Goal: Answer question/provide support: Answer question/provide support

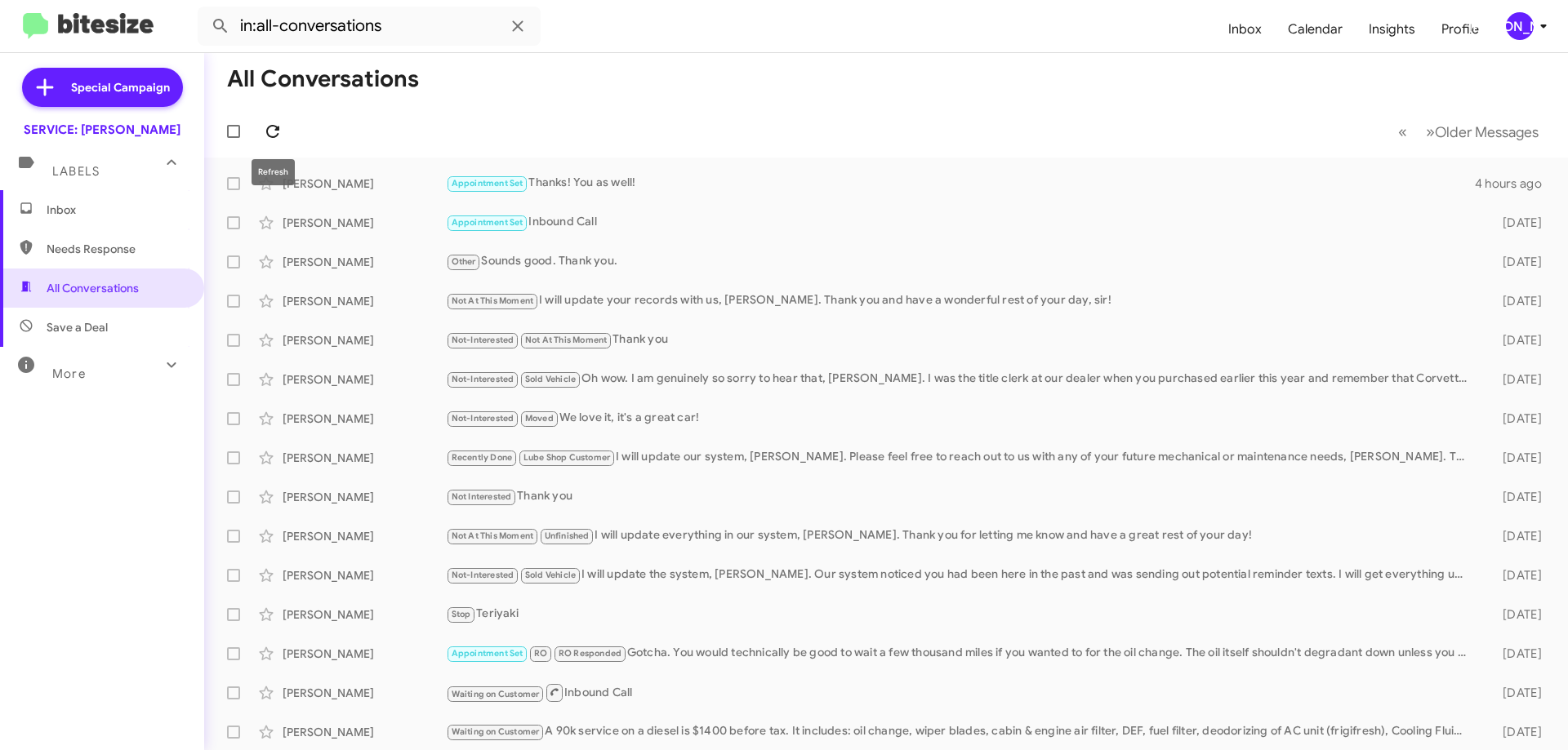
click at [276, 140] on icon at bounding box center [273, 132] width 20 height 20
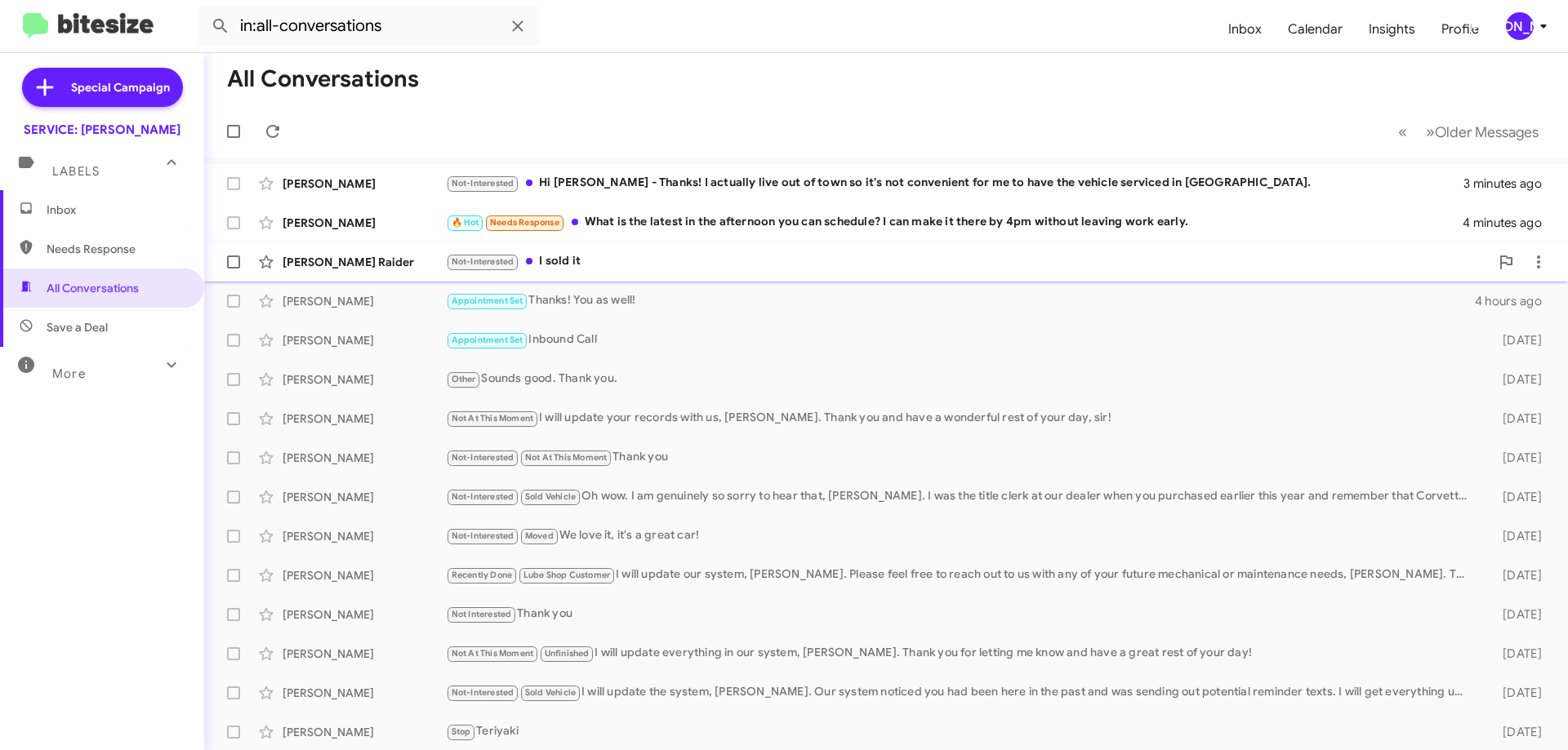
click at [653, 258] on div "Not-Interested I sold it" at bounding box center [967, 262] width 1044 height 19
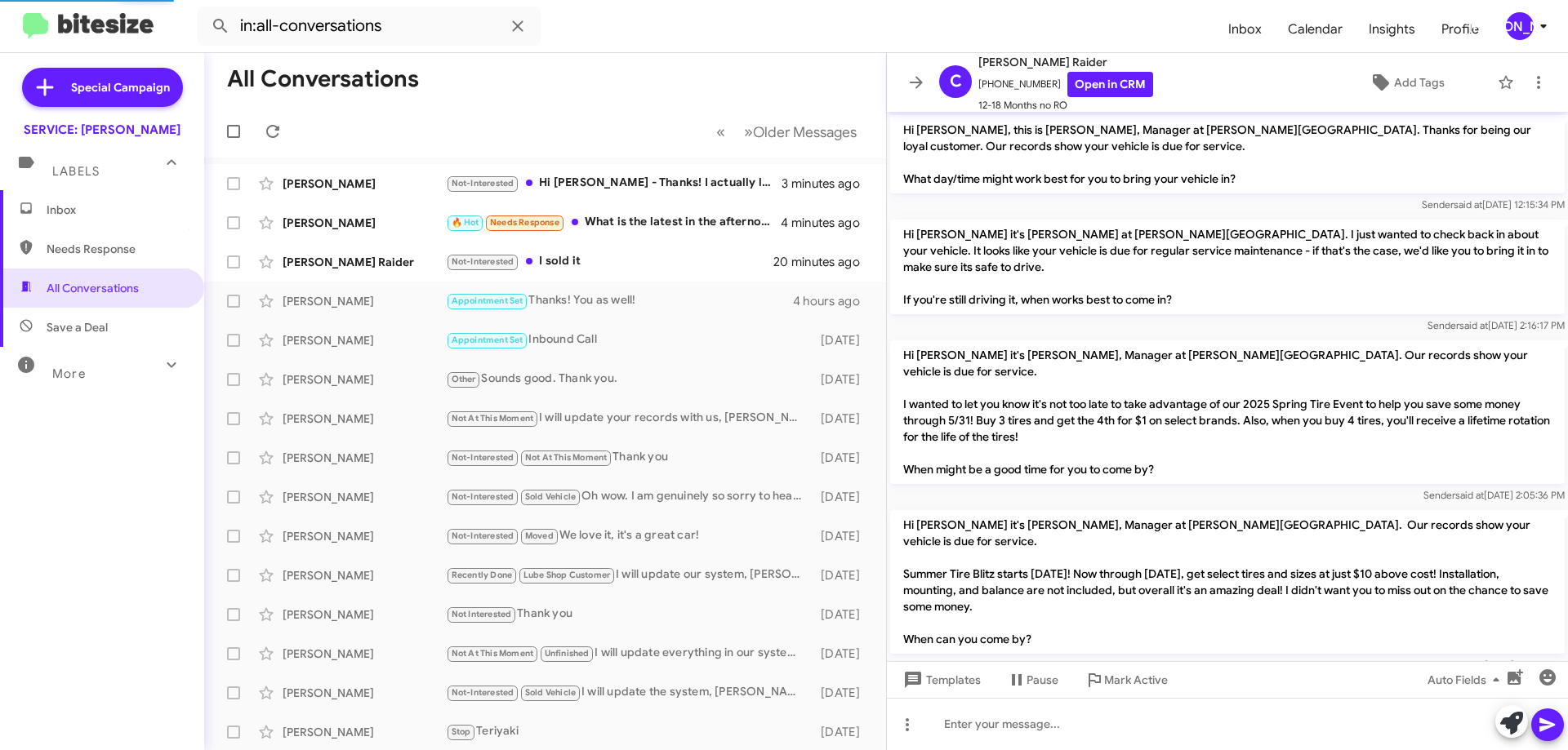
scroll to position [479, 0]
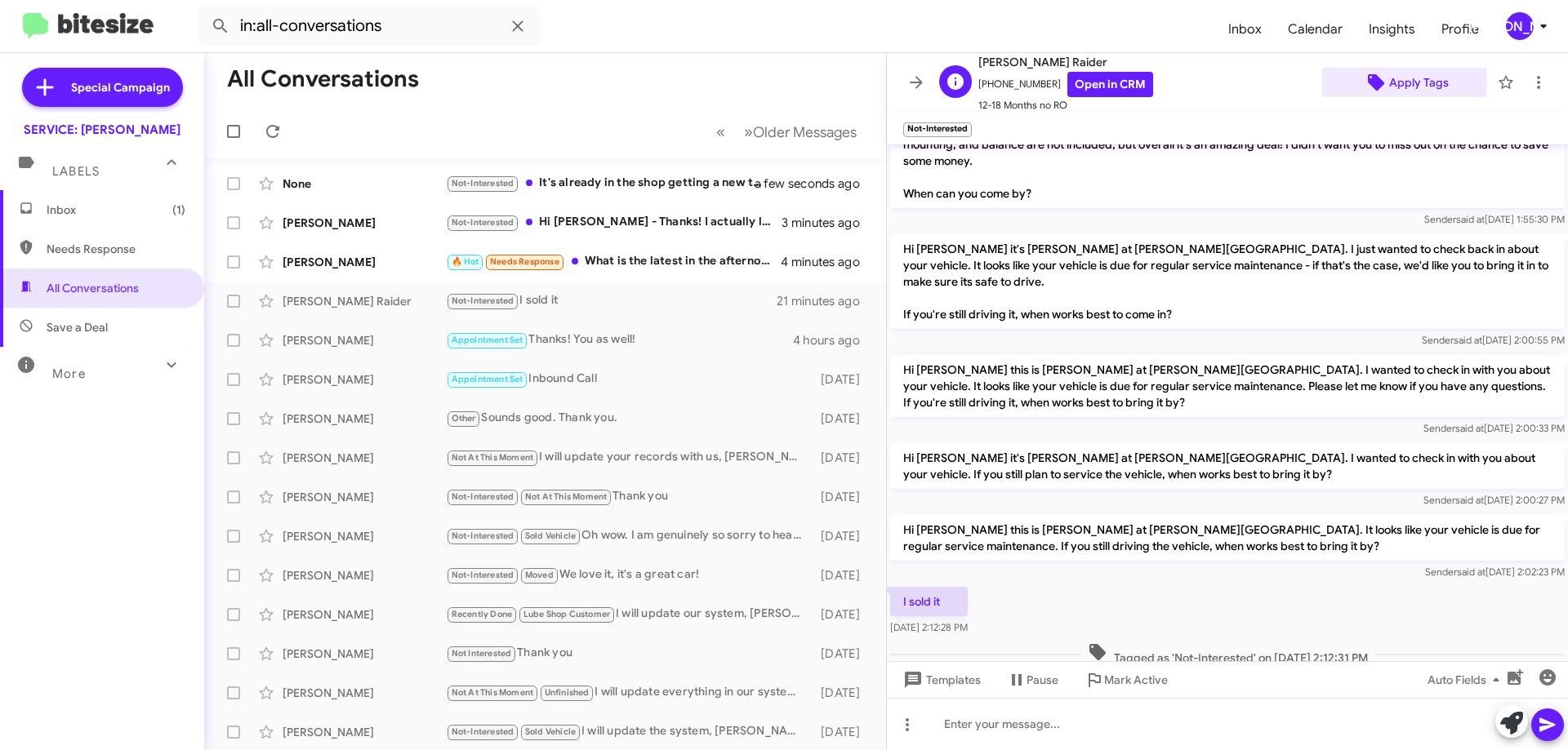
click at [1390, 81] on span "Apply Tags" at bounding box center [1419, 82] width 59 height 30
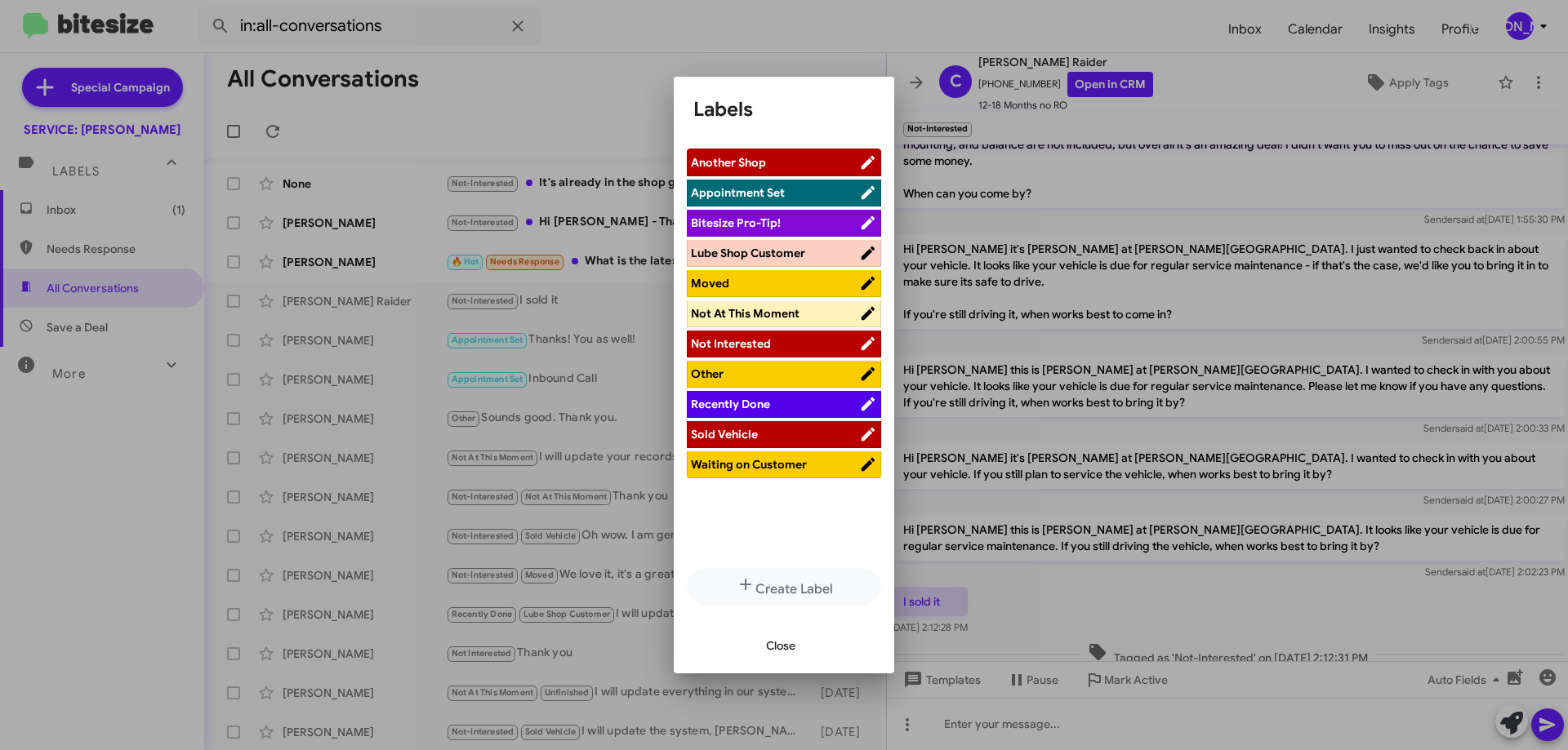
click at [740, 434] on span "Sold Vehicle" at bounding box center [725, 434] width 67 height 15
click at [791, 637] on span "Close" at bounding box center [781, 646] width 30 height 30
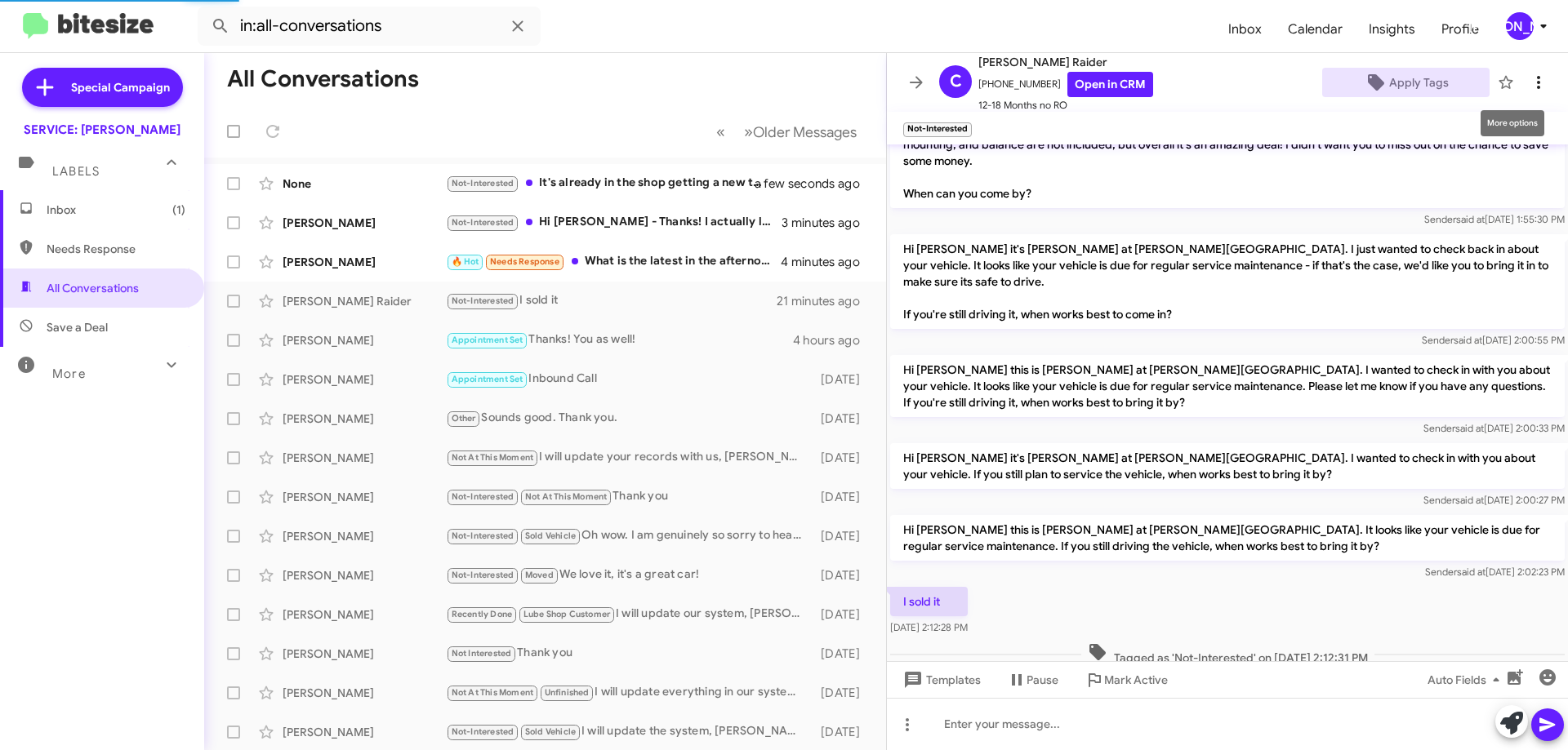
click at [1529, 75] on icon at bounding box center [1539, 82] width 20 height 20
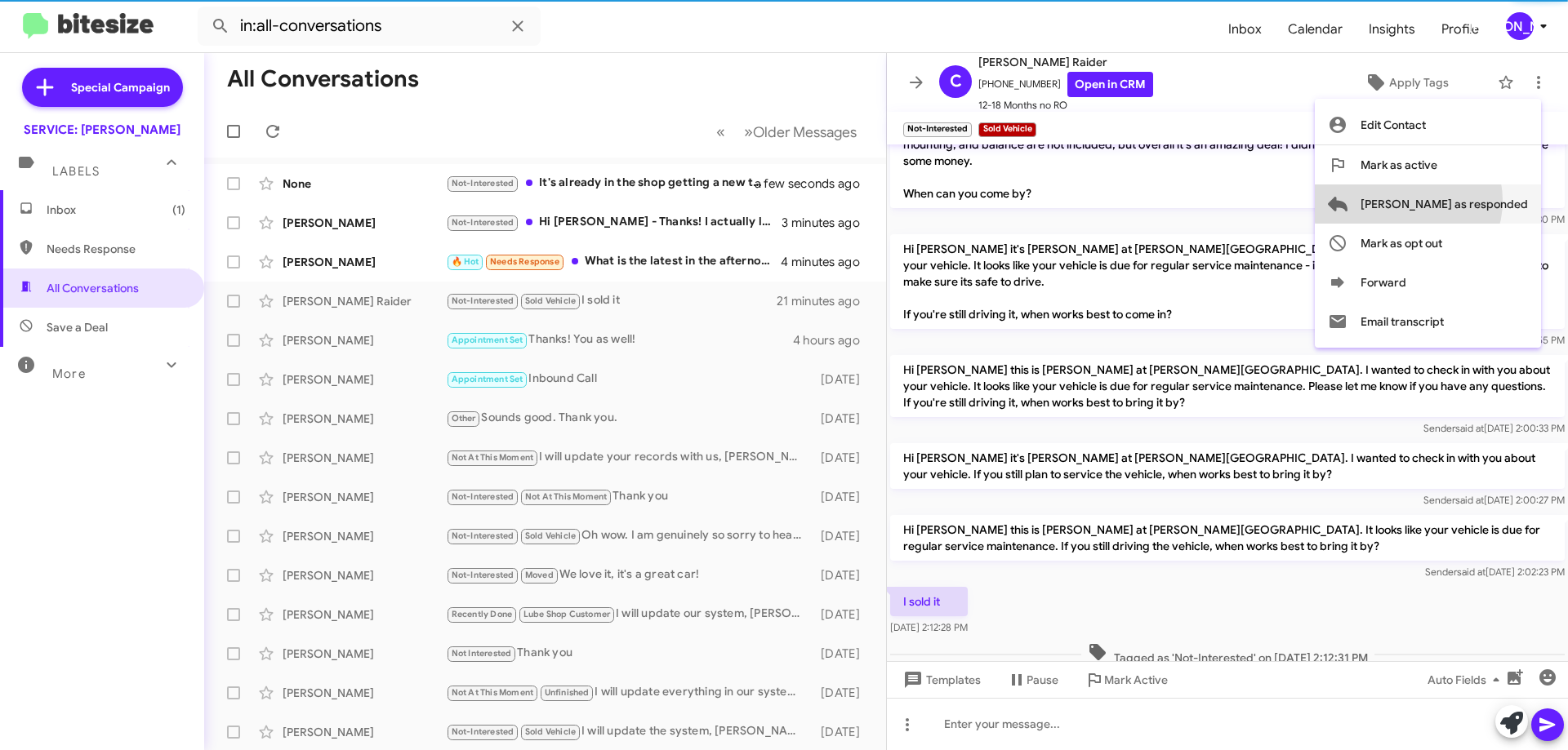
click at [1474, 201] on span "[PERSON_NAME] as responded" at bounding box center [1444, 204] width 168 height 40
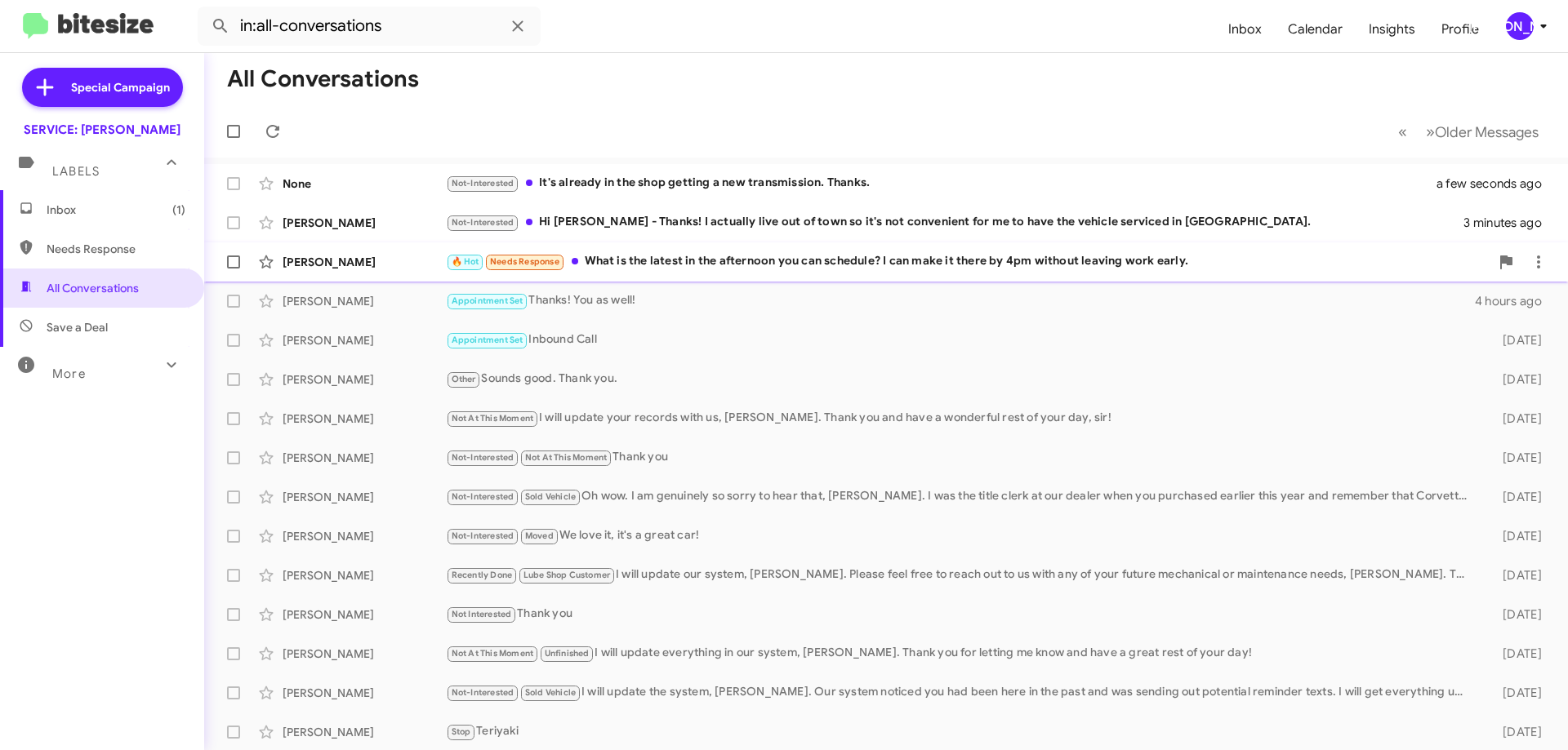
click at [1014, 262] on div "🔥 Hot Needs Response What is the latest in the afternoon you can schedule? I ca…" at bounding box center [967, 262] width 1044 height 19
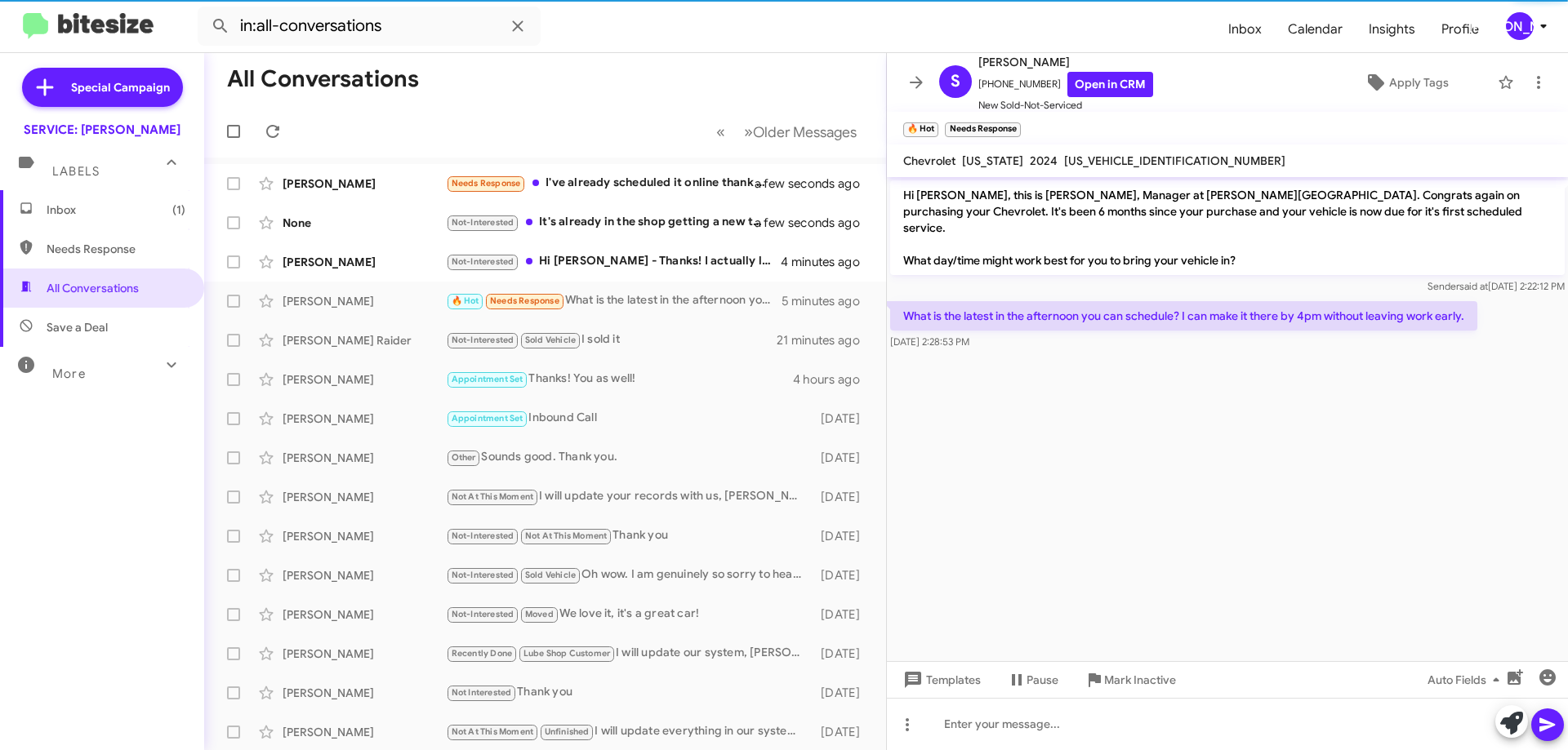
click at [1115, 123] on mat-toolbar "🔥 Hot × Needs Response ×" at bounding box center [1227, 128] width 681 height 33
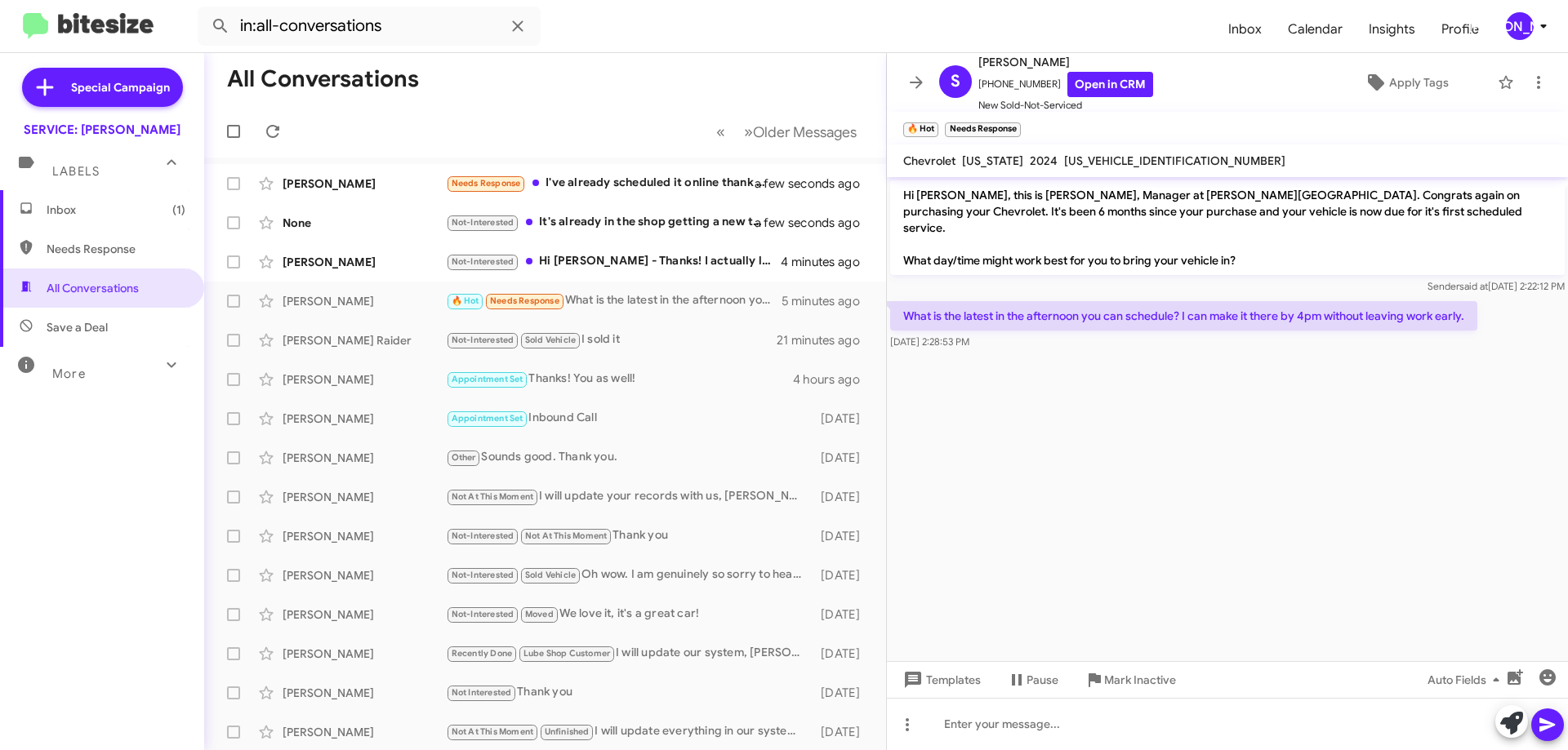
click at [1106, 161] on span "[US_VEHICLE_IDENTIFICATION_NUMBER]" at bounding box center [1175, 161] width 221 height 15
copy span "[US_VEHICLE_IDENTIFICATION_NUMBER]"
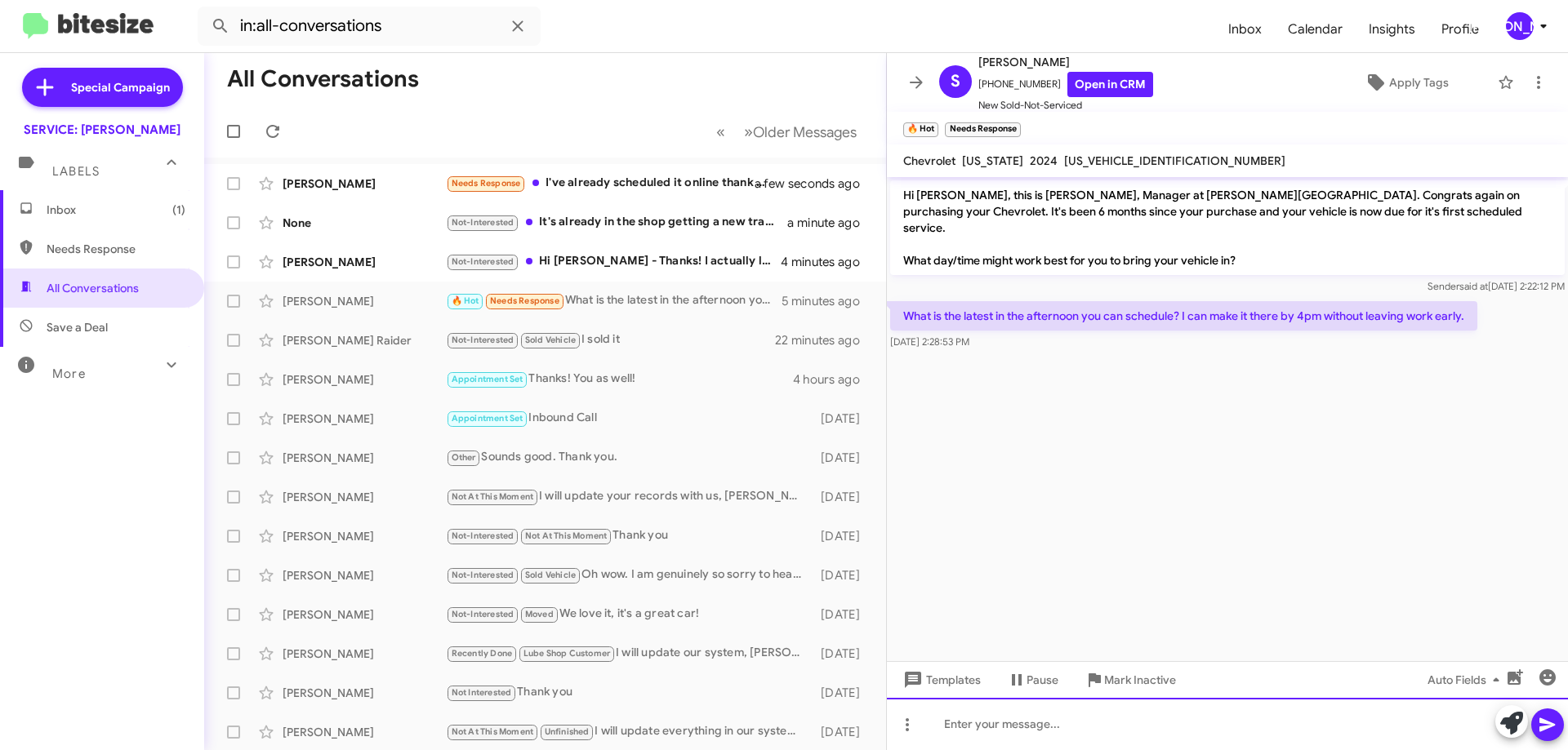
click at [1154, 725] on div at bounding box center [1227, 724] width 681 height 53
click at [1120, 713] on div at bounding box center [1227, 724] width 681 height 53
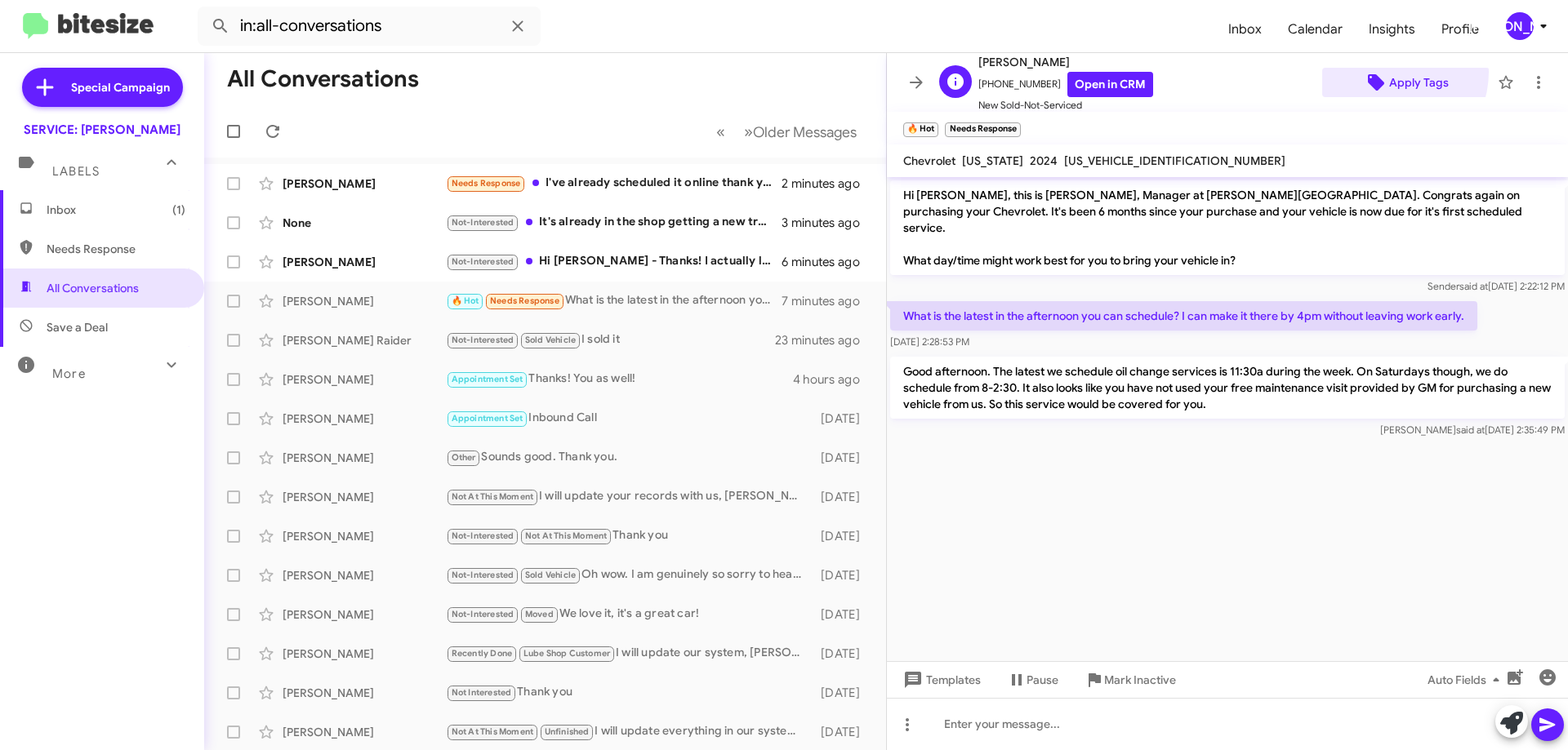
click at [1390, 72] on span "Apply Tags" at bounding box center [1419, 82] width 59 height 30
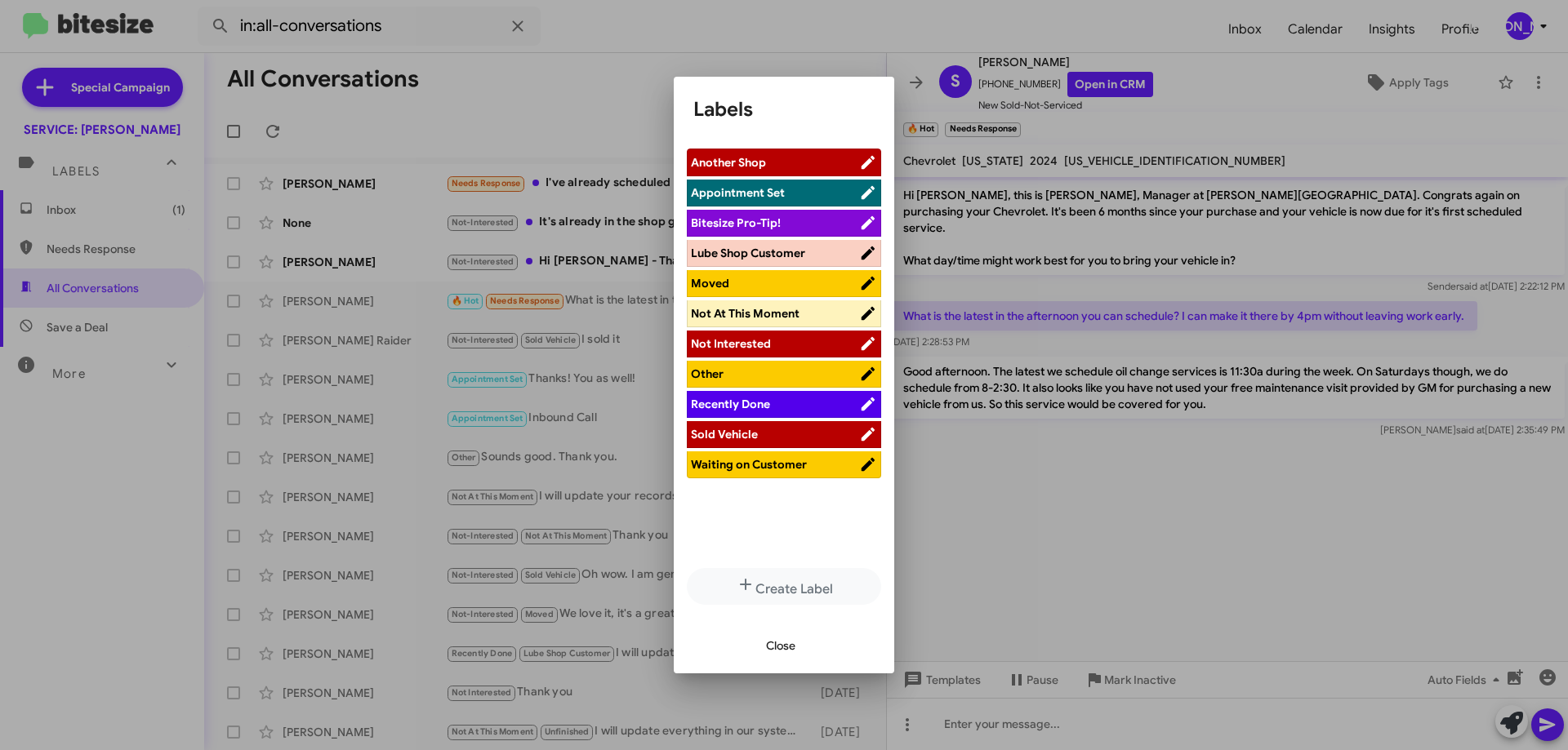
click at [747, 481] on ul "Another Shop Appointment Set Bitesize Pro-Tip! Lube Shop Customer Moved Not At …" at bounding box center [784, 355] width 194 height 412
click at [748, 476] on li "Waiting on Customer" at bounding box center [784, 465] width 194 height 27
click at [770, 466] on span "Waiting on Customer" at bounding box center [748, 464] width 116 height 15
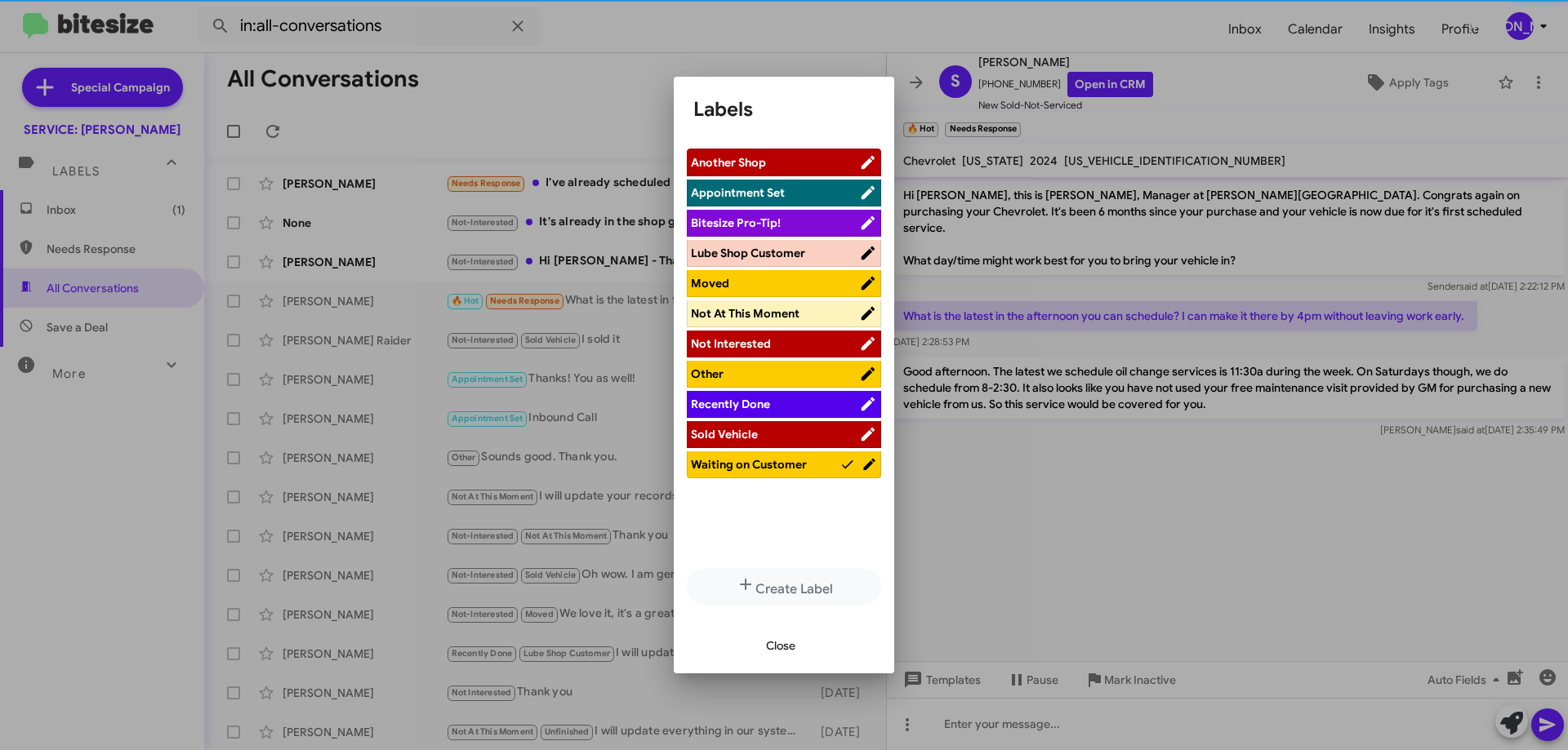
click at [786, 642] on span "Close" at bounding box center [781, 646] width 30 height 30
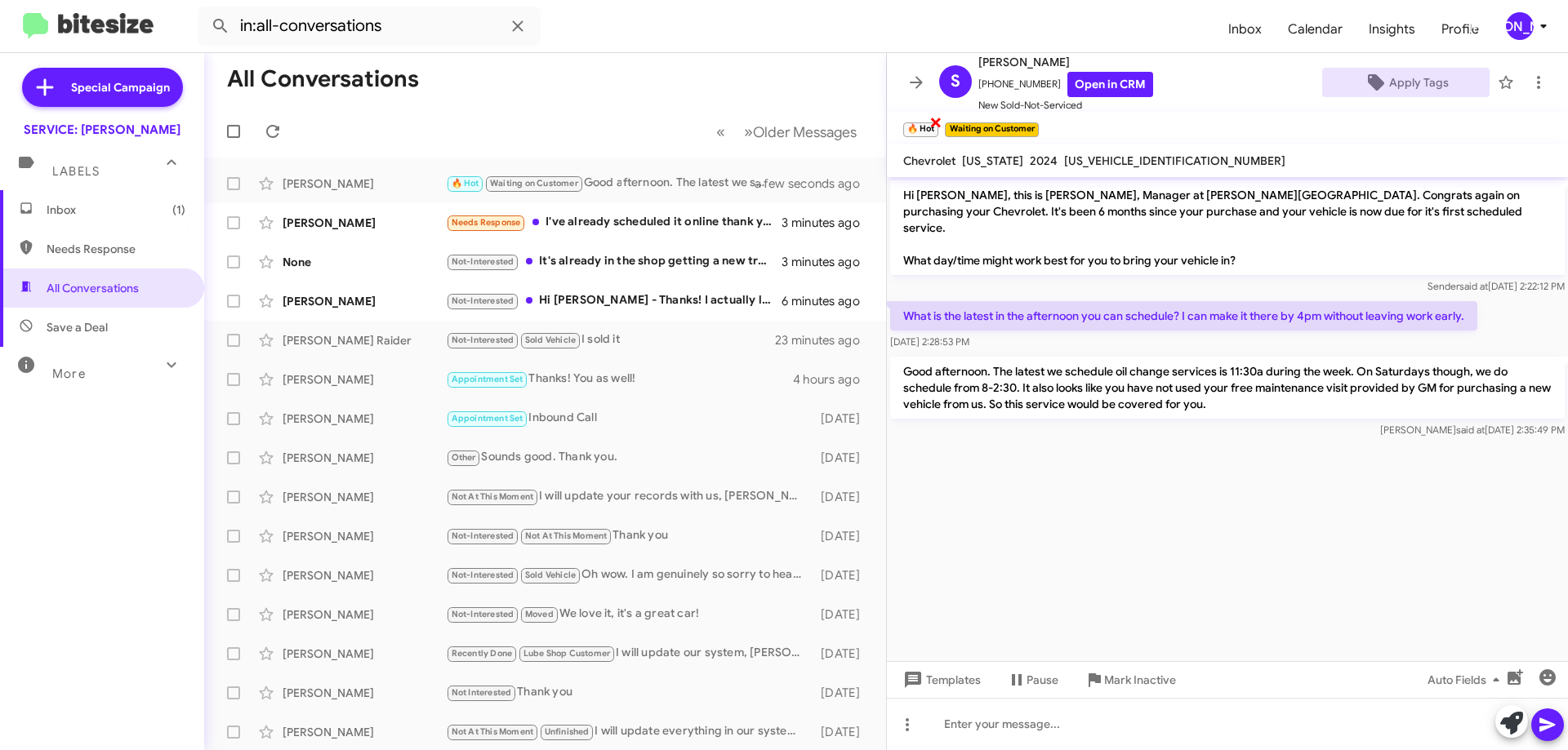
click at [936, 123] on span "×" at bounding box center [936, 122] width 13 height 20
click at [1529, 77] on icon at bounding box center [1539, 82] width 20 height 20
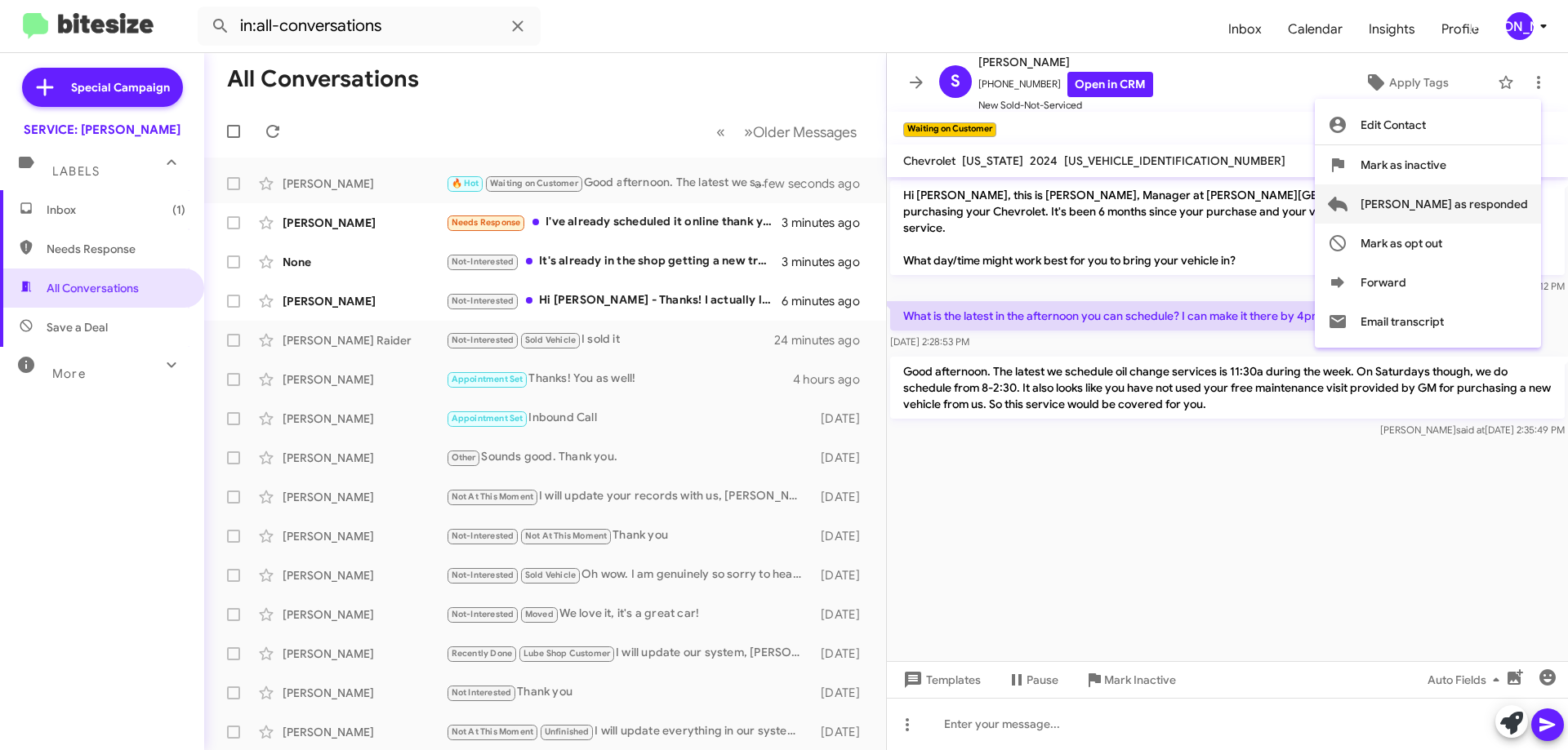
click at [1462, 202] on span "[PERSON_NAME] as responded" at bounding box center [1444, 204] width 168 height 40
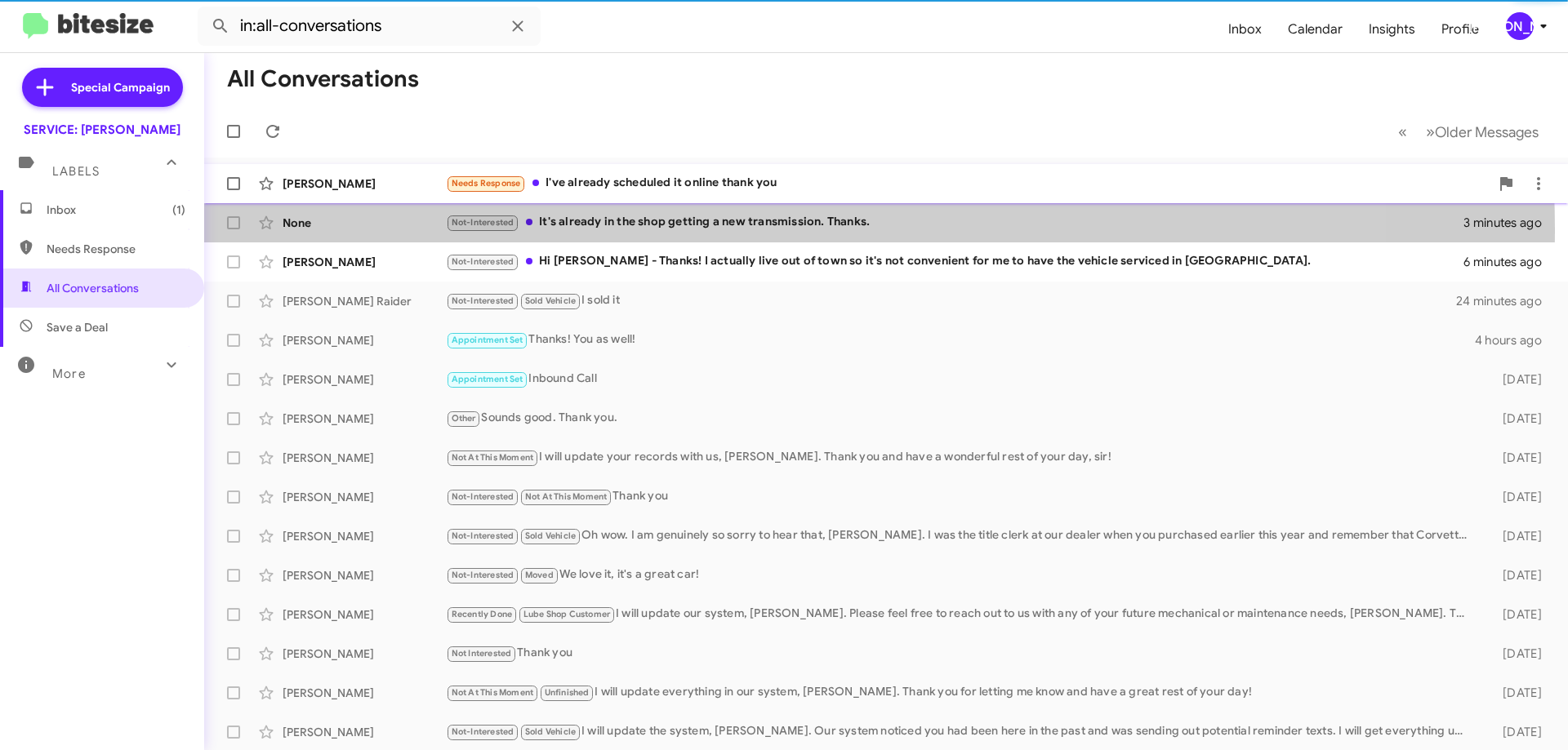
click at [744, 230] on div "Not-Interested It's already in the shop getting a new transmission. Thanks." at bounding box center [954, 222] width 1018 height 19
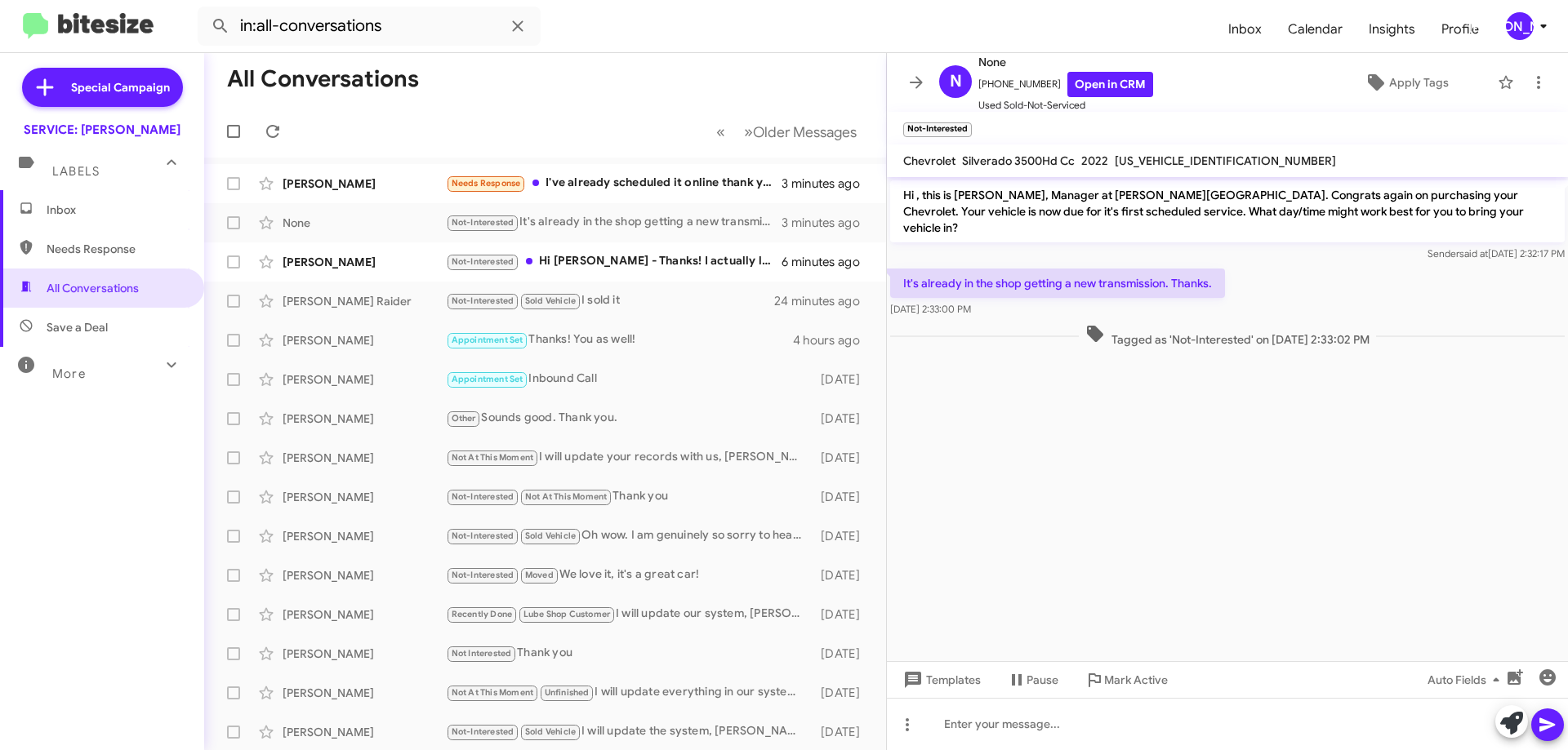
click at [1188, 162] on span "[US_VEHICLE_IDENTIFICATION_NUMBER]" at bounding box center [1225, 161] width 221 height 15
copy span "[US_VEHICLE_IDENTIFICATION_NUMBER]"
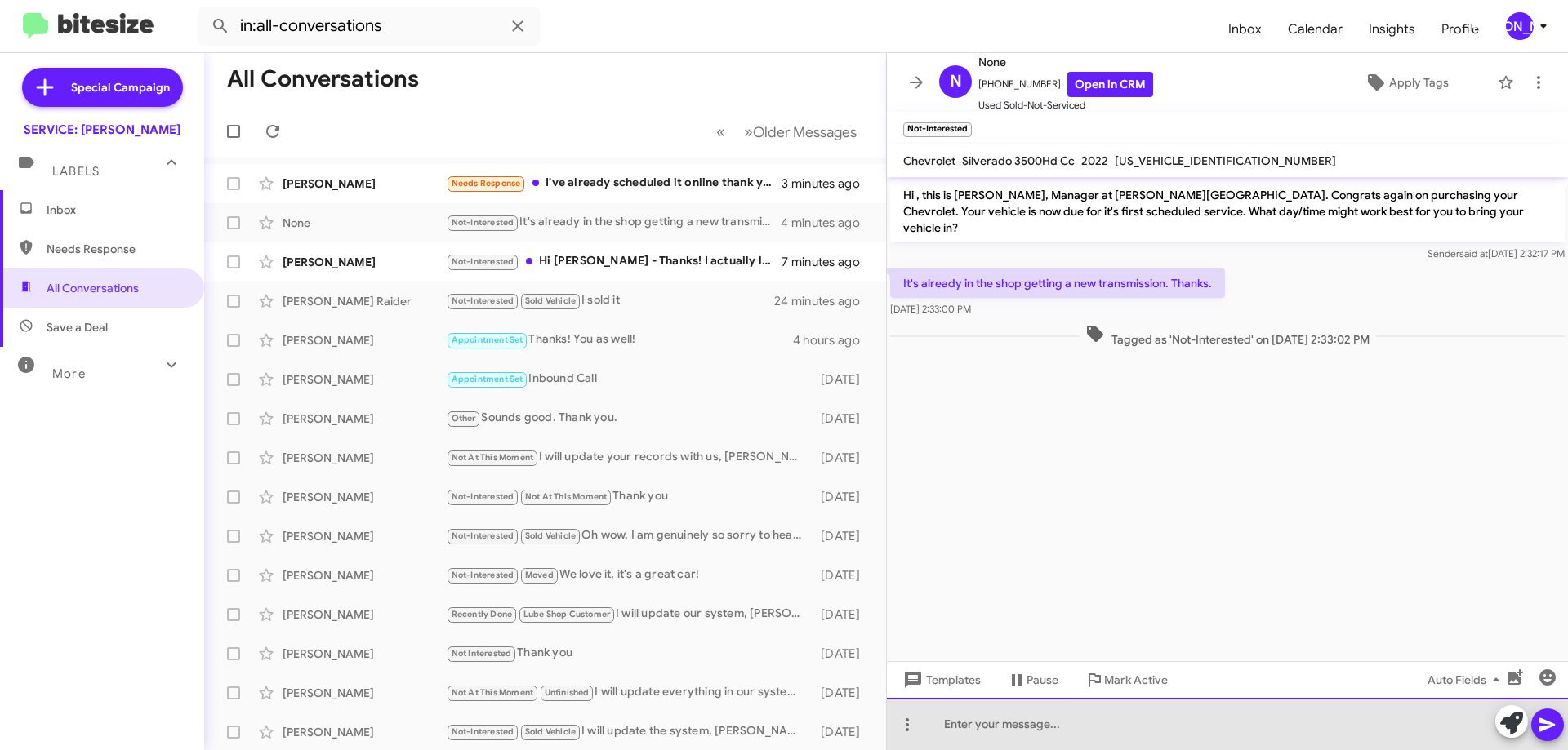
click at [1218, 729] on div at bounding box center [1227, 724] width 681 height 53
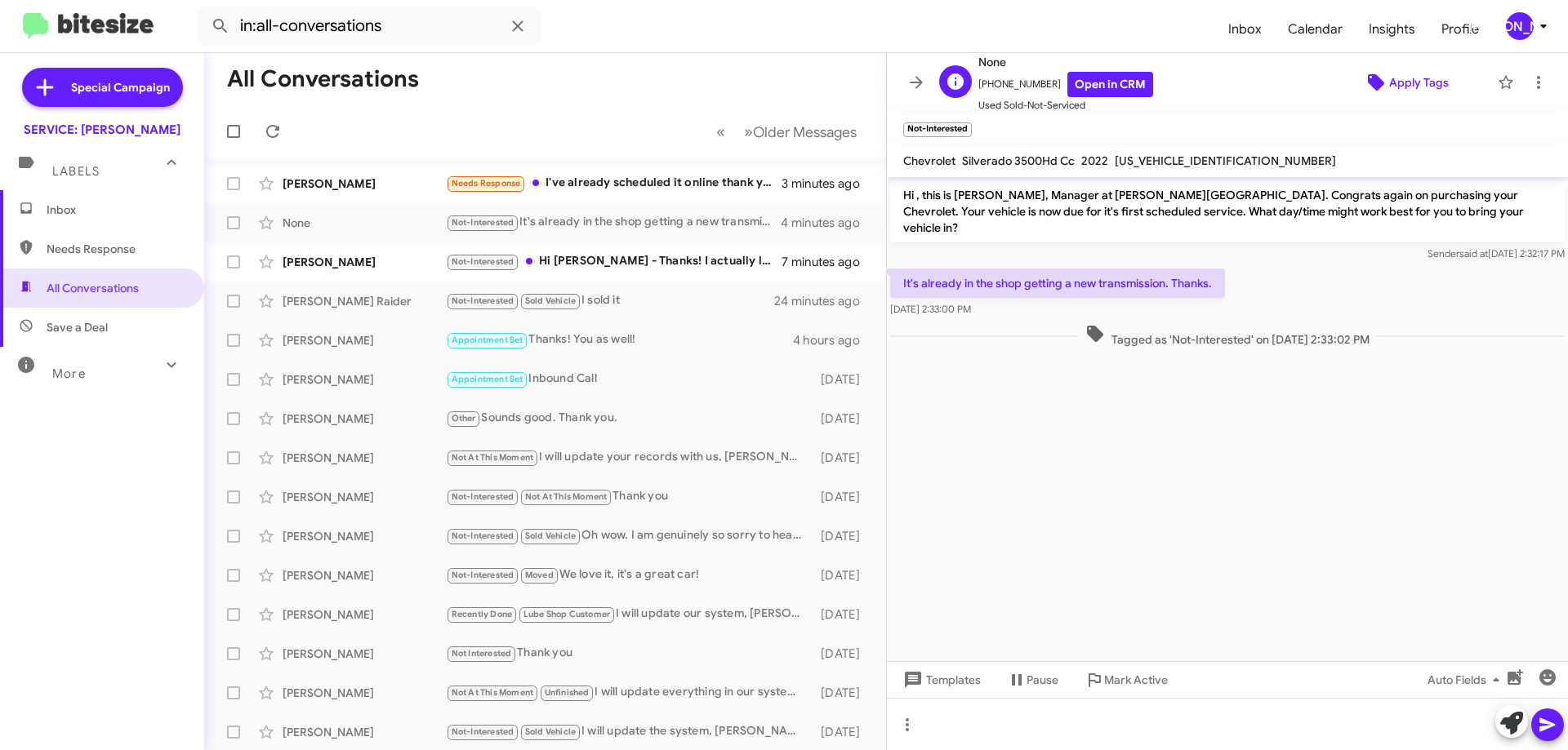
click at [1393, 85] on span "Apply Tags" at bounding box center [1419, 82] width 59 height 30
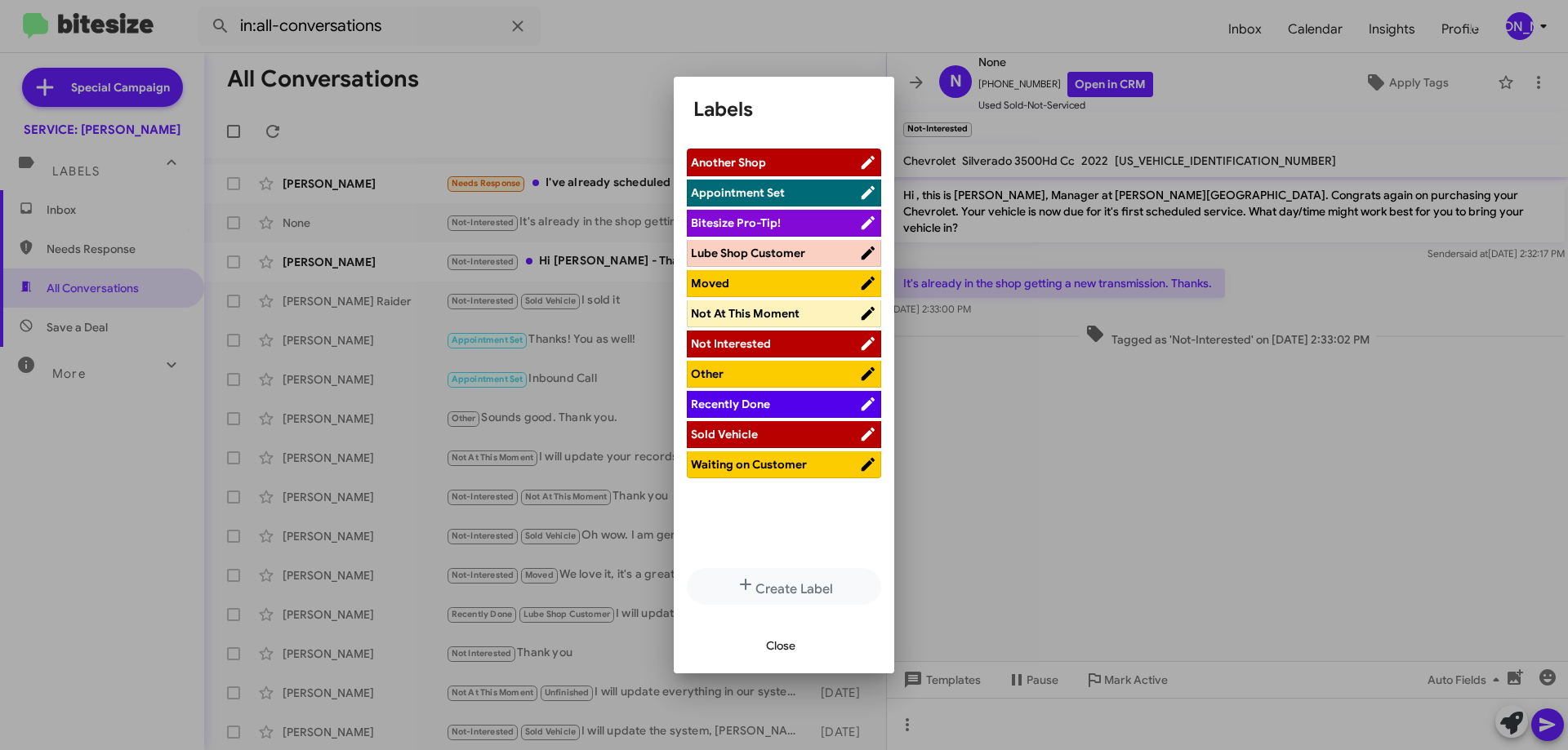
click at [763, 411] on span "Recently Done" at bounding box center [730, 403] width 79 height 15
click at [794, 649] on span "Close" at bounding box center [781, 646] width 30 height 30
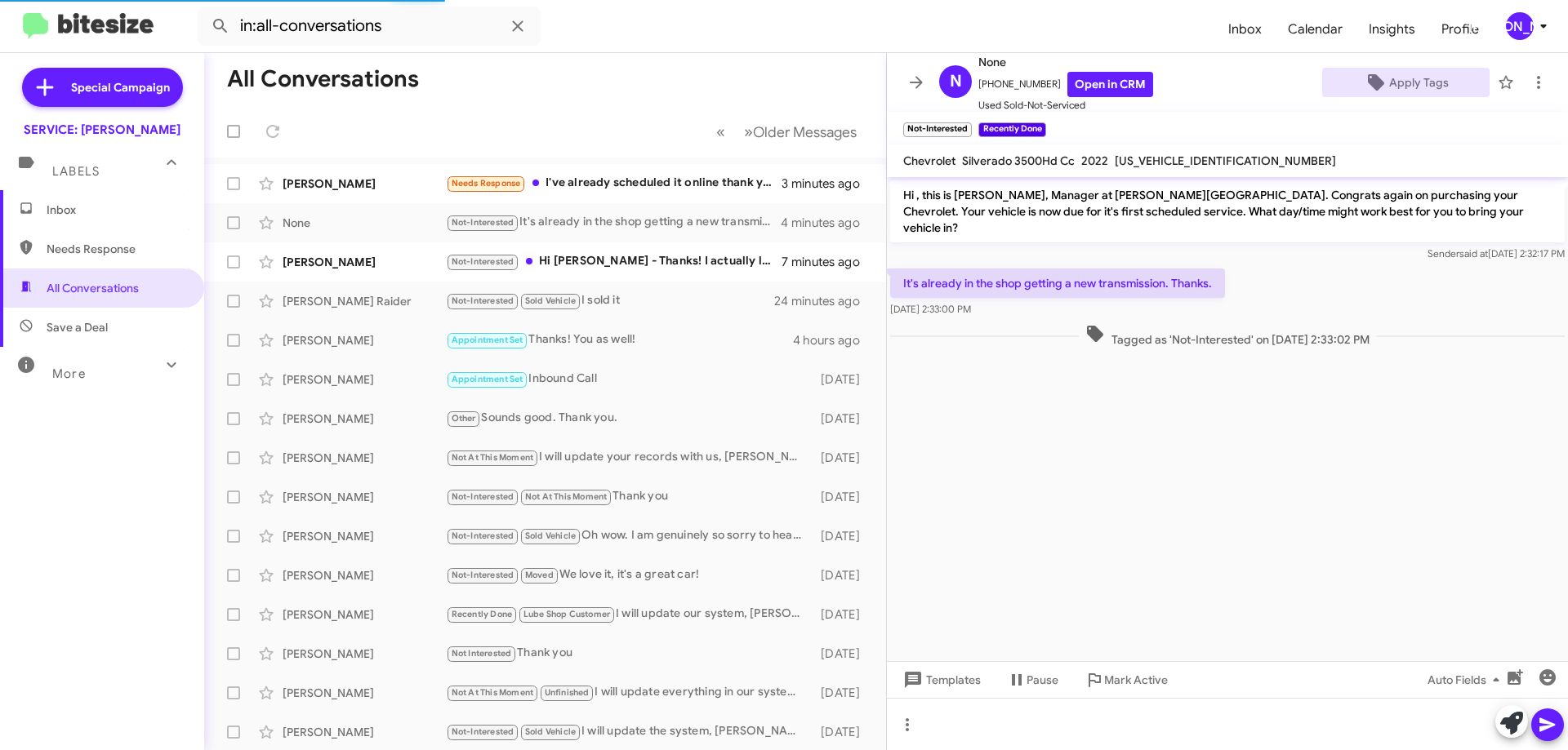
click at [965, 118] on span "×" at bounding box center [968, 122] width 10 height 20
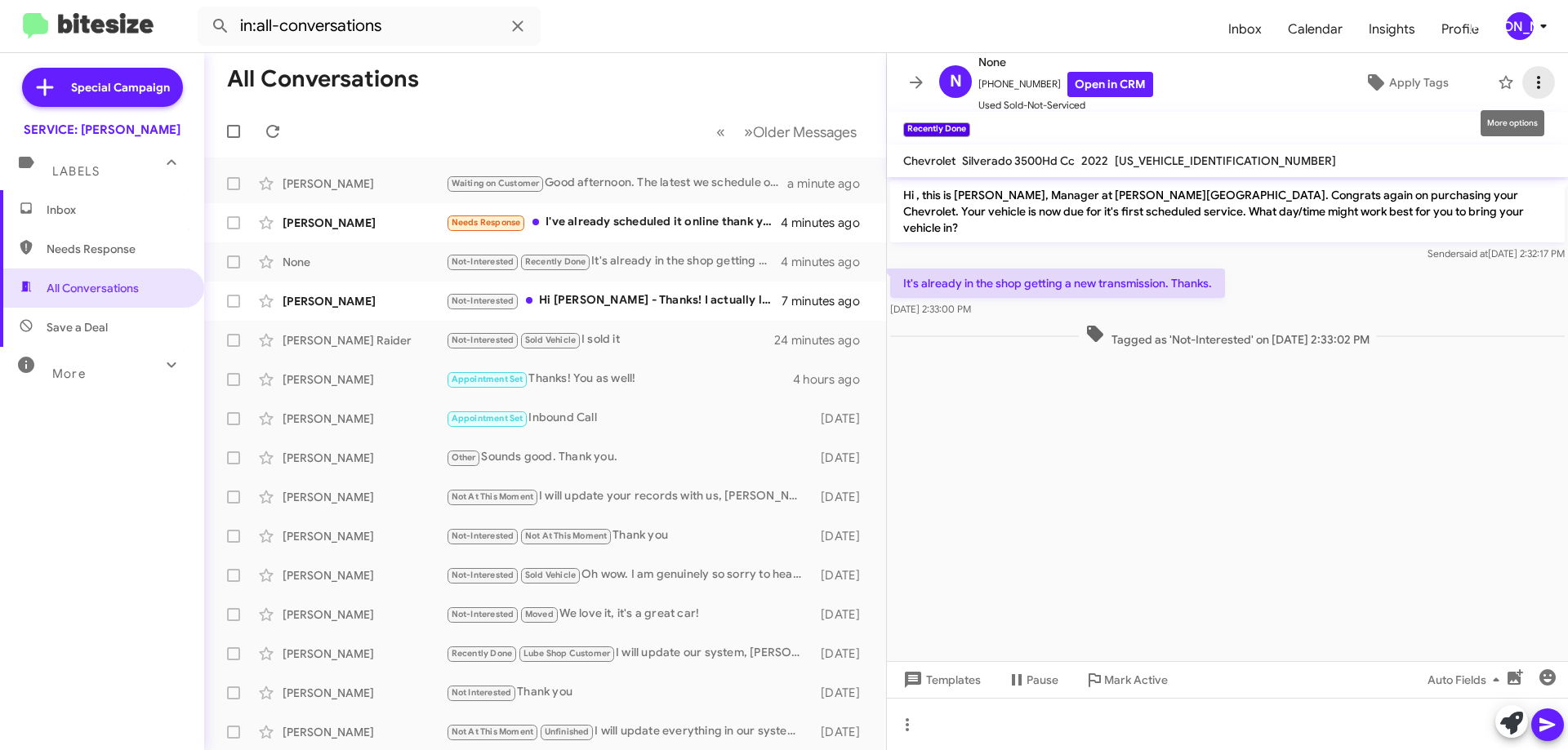
click at [1536, 74] on span at bounding box center [1538, 82] width 33 height 20
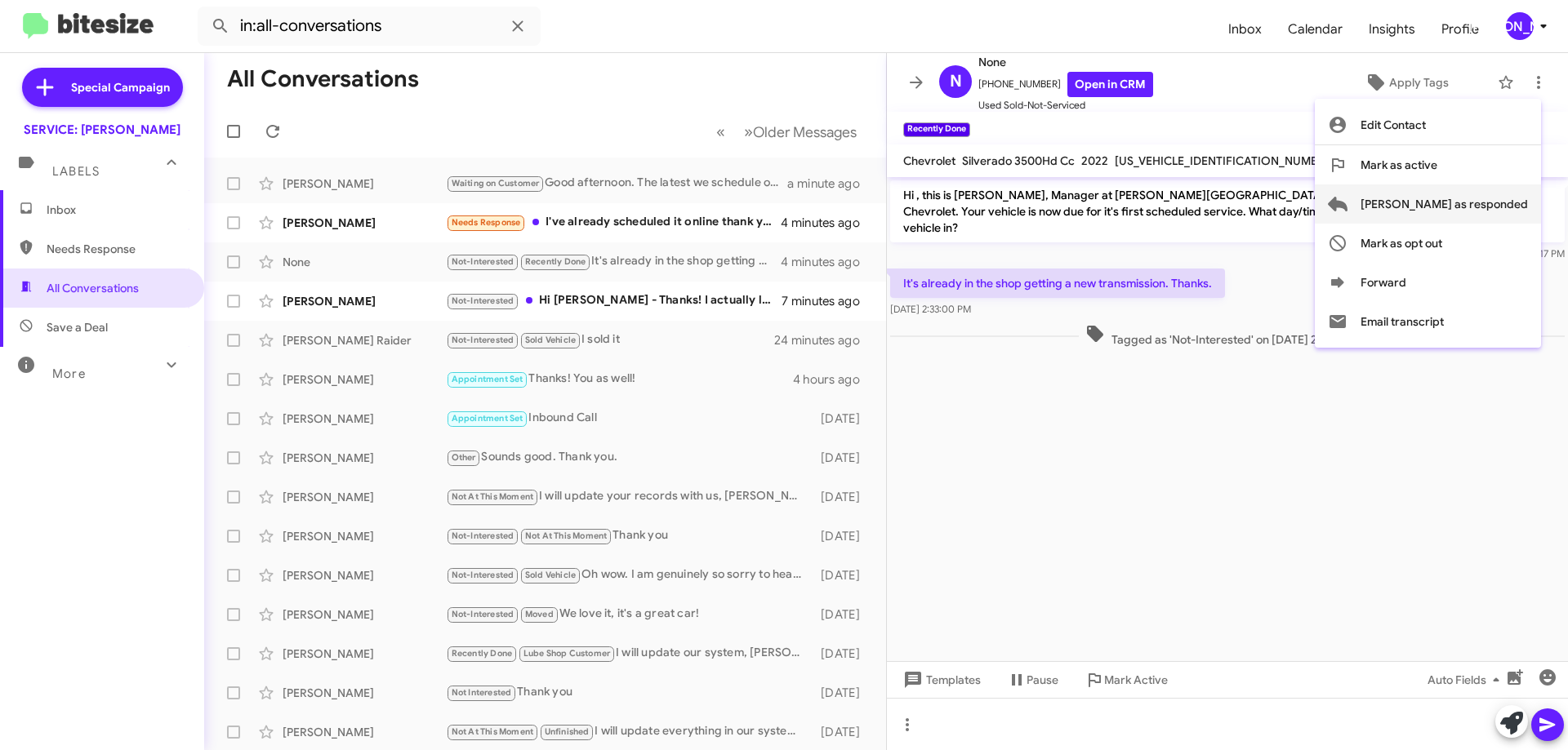
click at [1477, 199] on span "[PERSON_NAME] as responded" at bounding box center [1444, 204] width 168 height 40
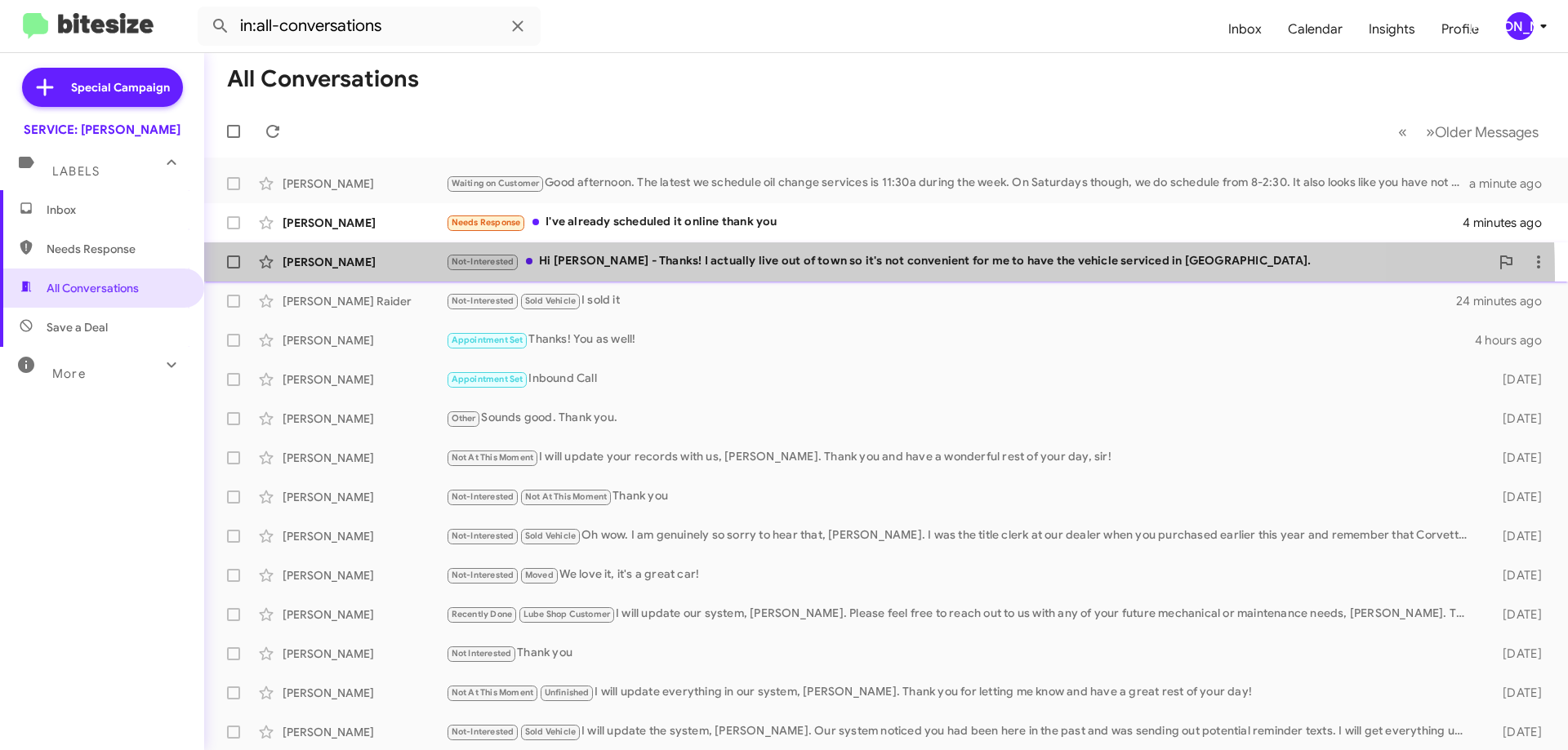
click at [744, 276] on div "[PERSON_NAME] Not-Interested Hi [PERSON_NAME] - Thanks! I actually live out of …" at bounding box center [886, 262] width 1338 height 33
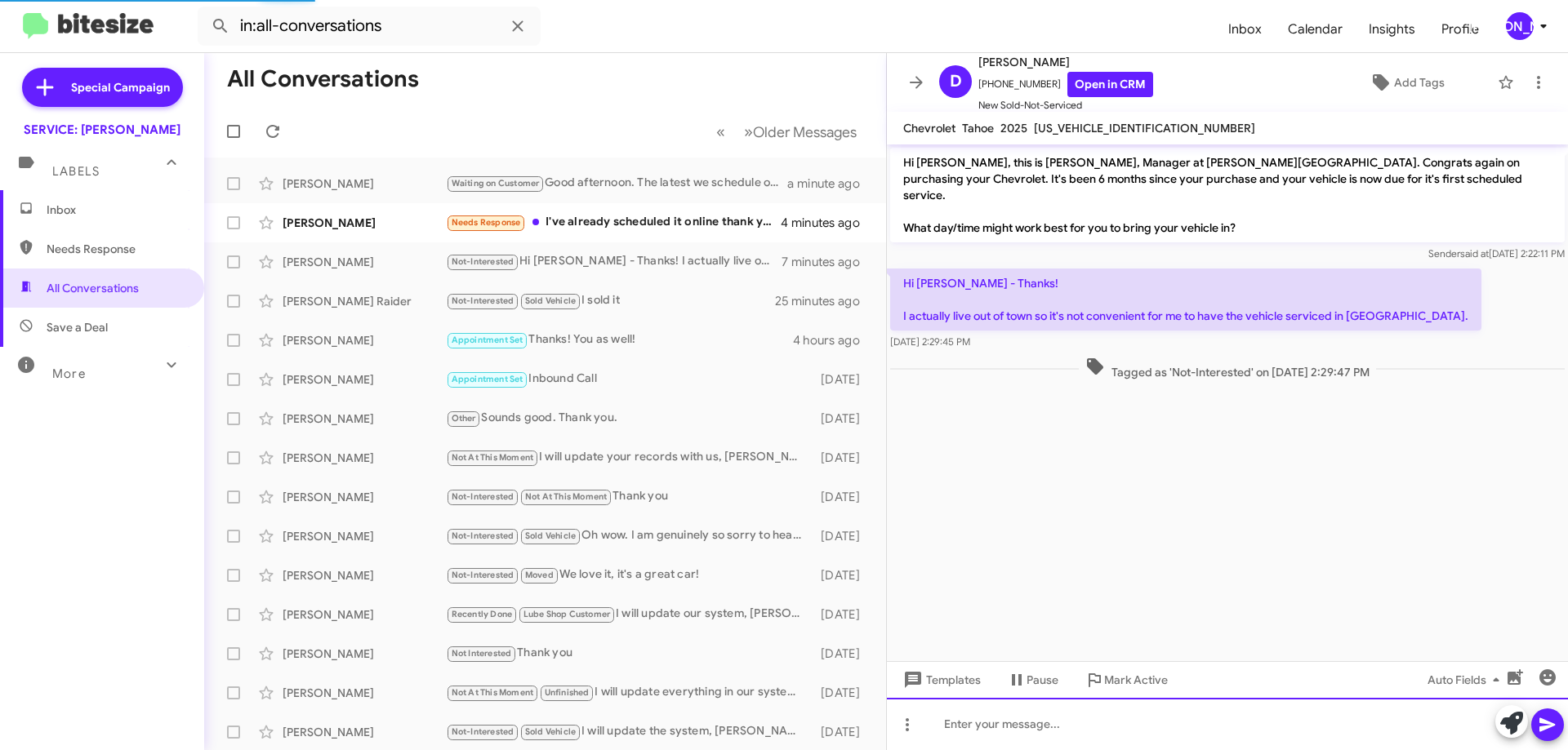
click at [1073, 719] on div at bounding box center [1227, 724] width 681 height 53
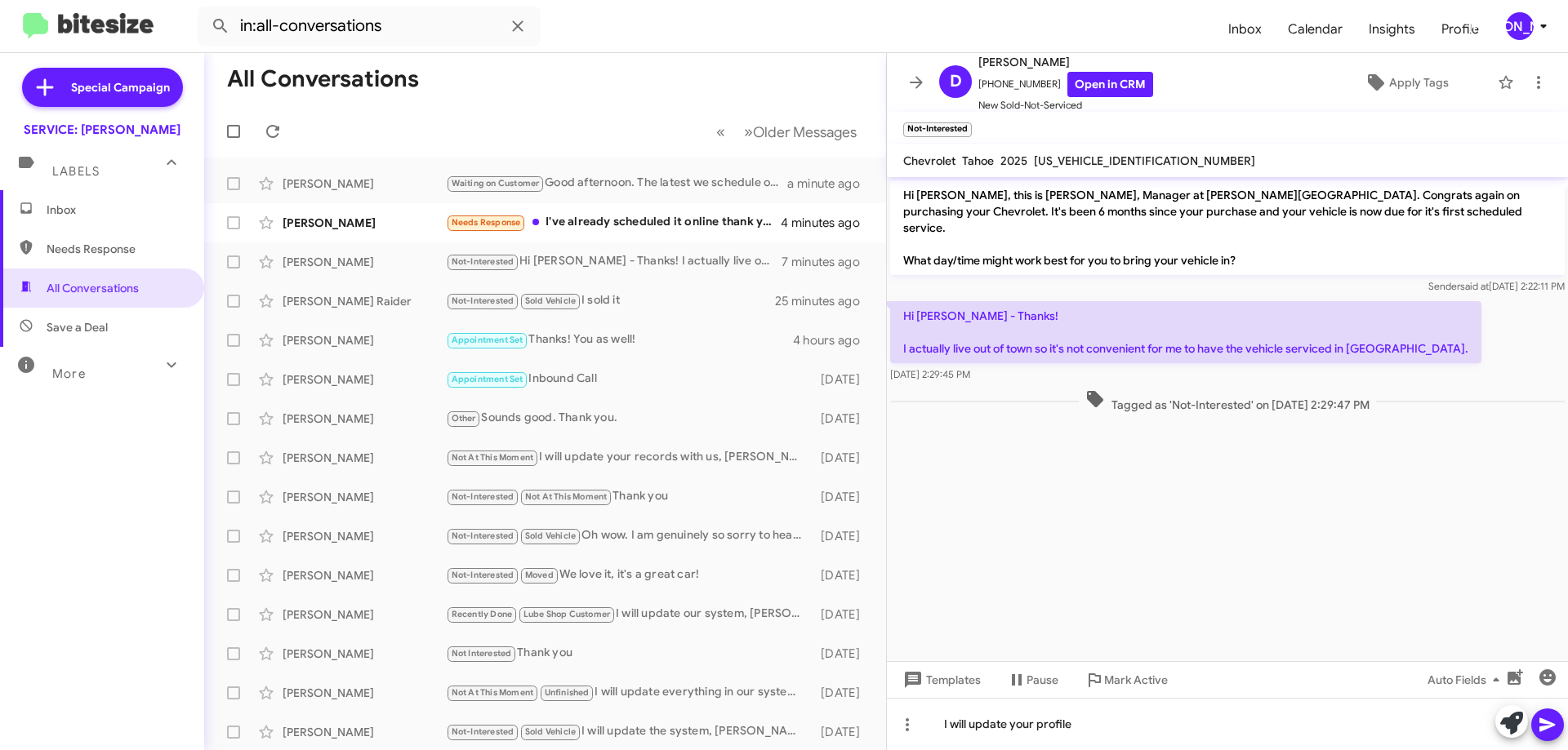
click at [1089, 151] on div "[US_VEHICLE_IDENTIFICATION_NUMBER]" at bounding box center [1145, 161] width 228 height 20
copy span "[US_VEHICLE_IDENTIFICATION_NUMBER]"
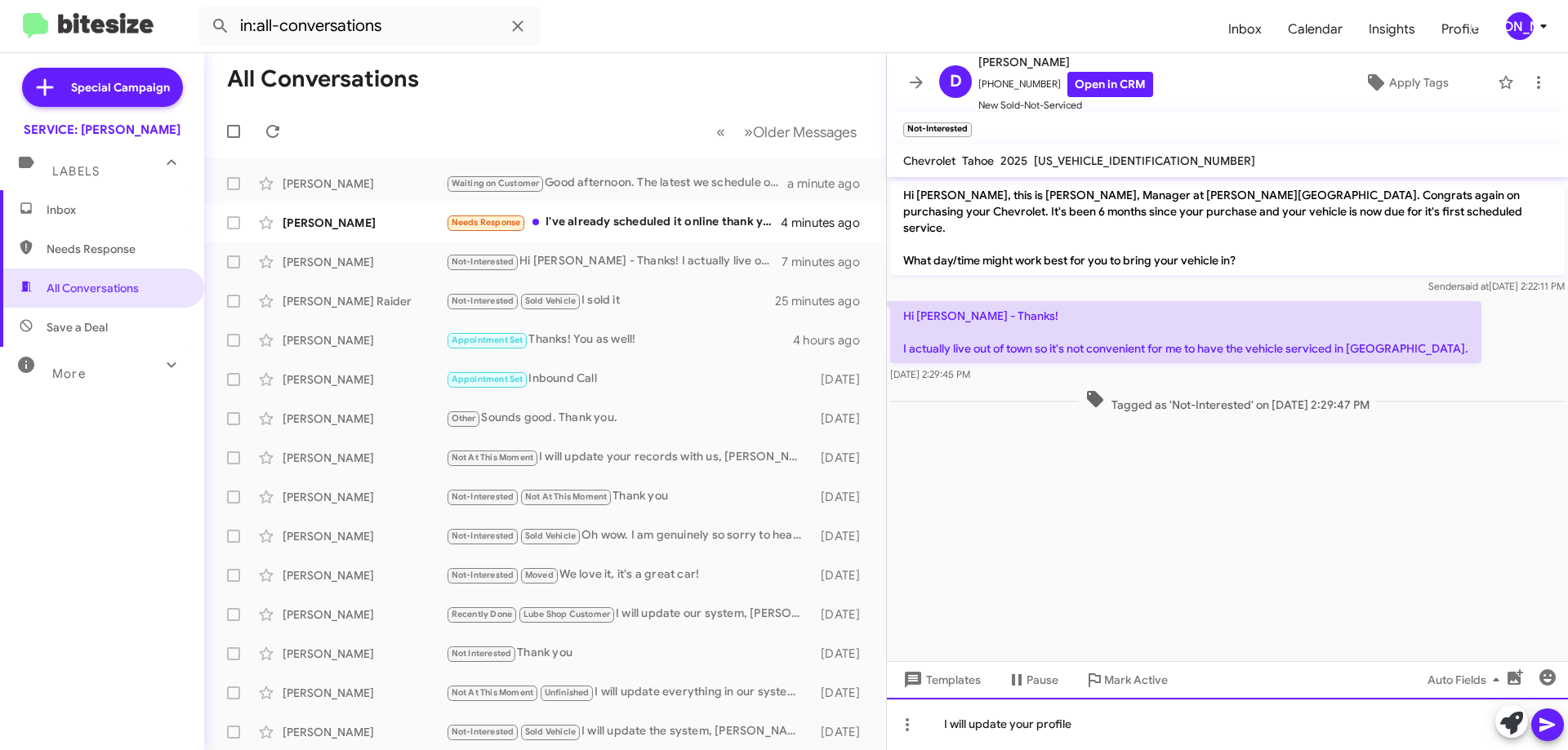
click at [1242, 741] on div "I will update your profile" at bounding box center [1227, 724] width 681 height 53
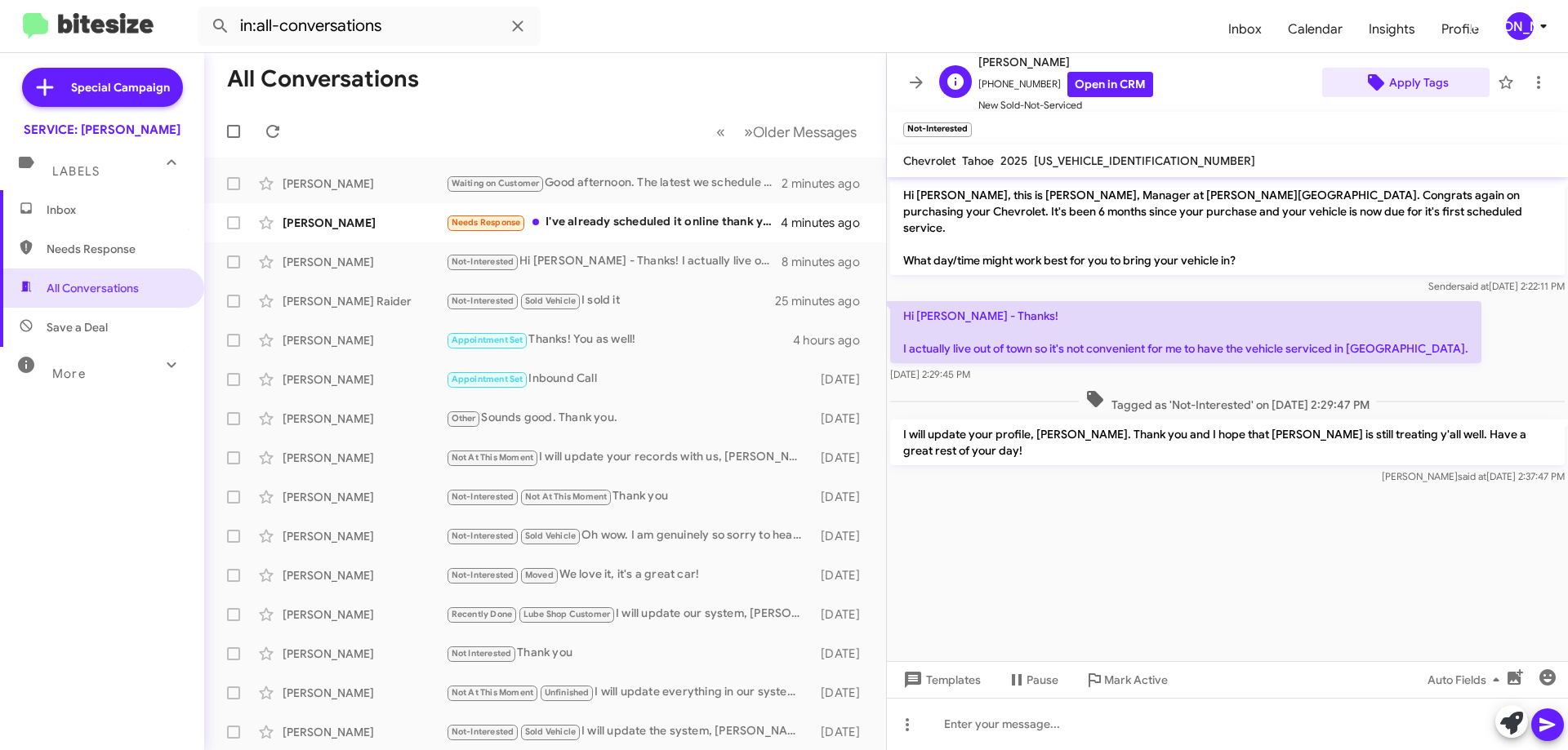
click at [1405, 90] on span "Apply Tags" at bounding box center [1419, 82] width 59 height 30
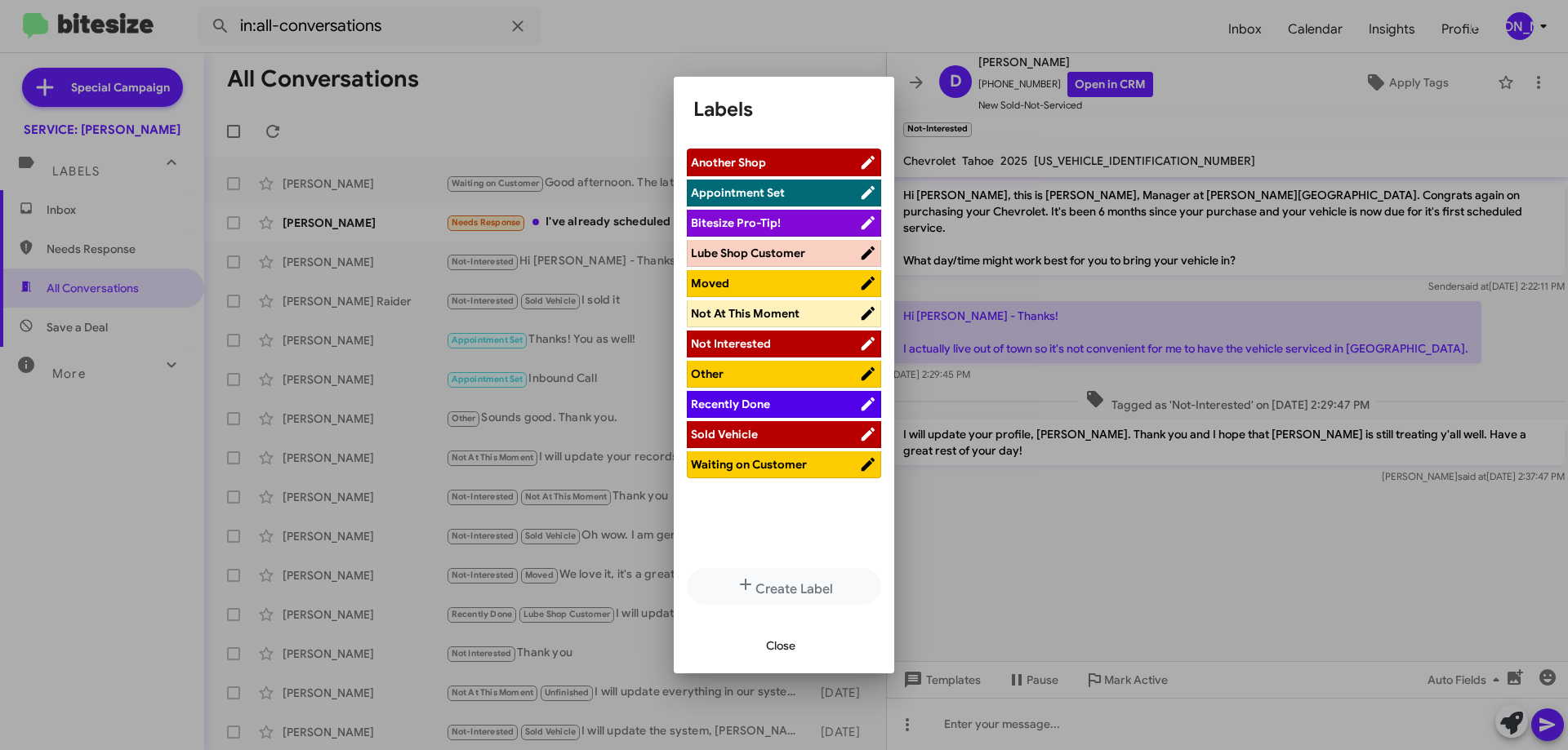
click at [762, 280] on span "Moved" at bounding box center [775, 283] width 168 height 16
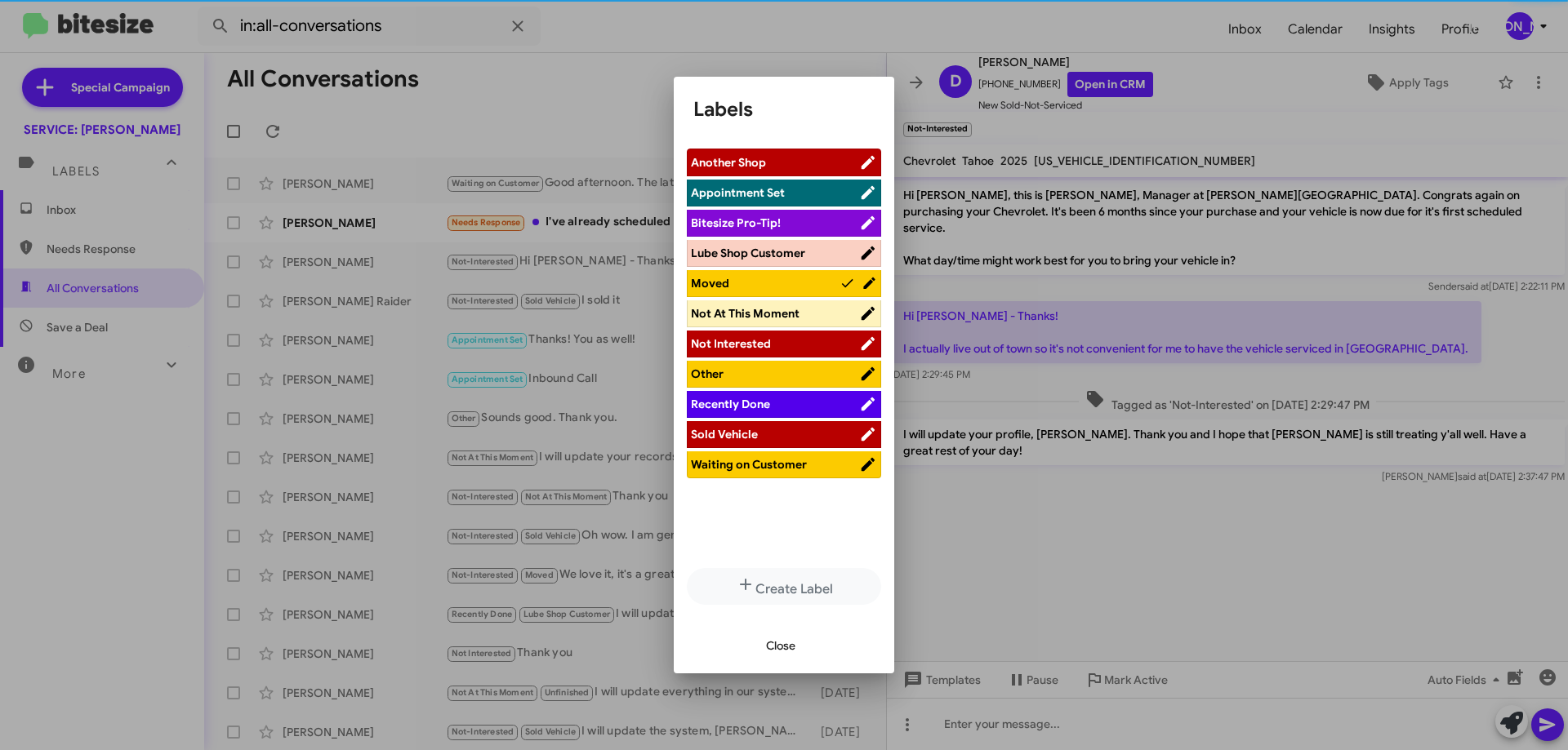
click at [787, 640] on span "Close" at bounding box center [781, 646] width 30 height 30
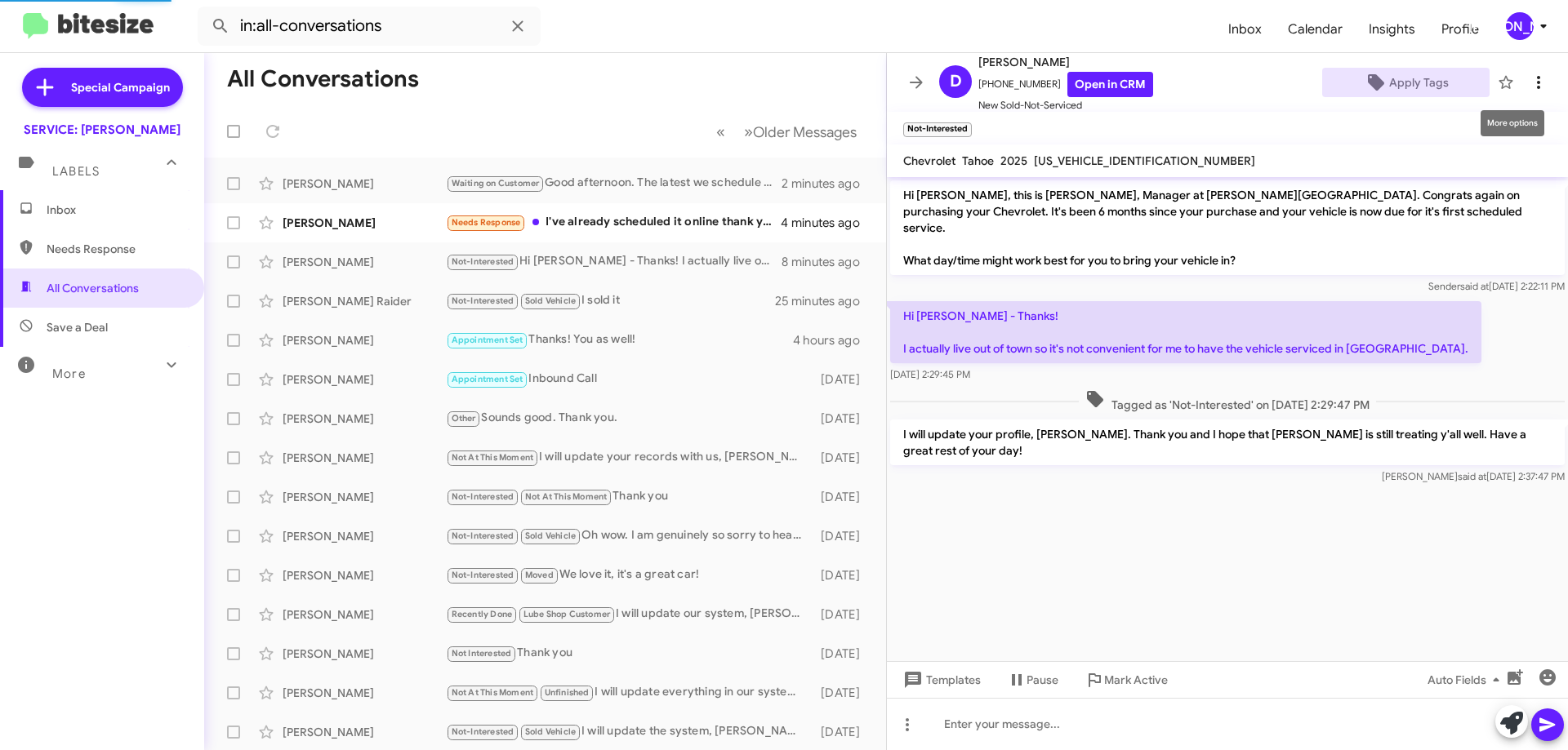
click at [1529, 82] on icon at bounding box center [1539, 82] width 20 height 20
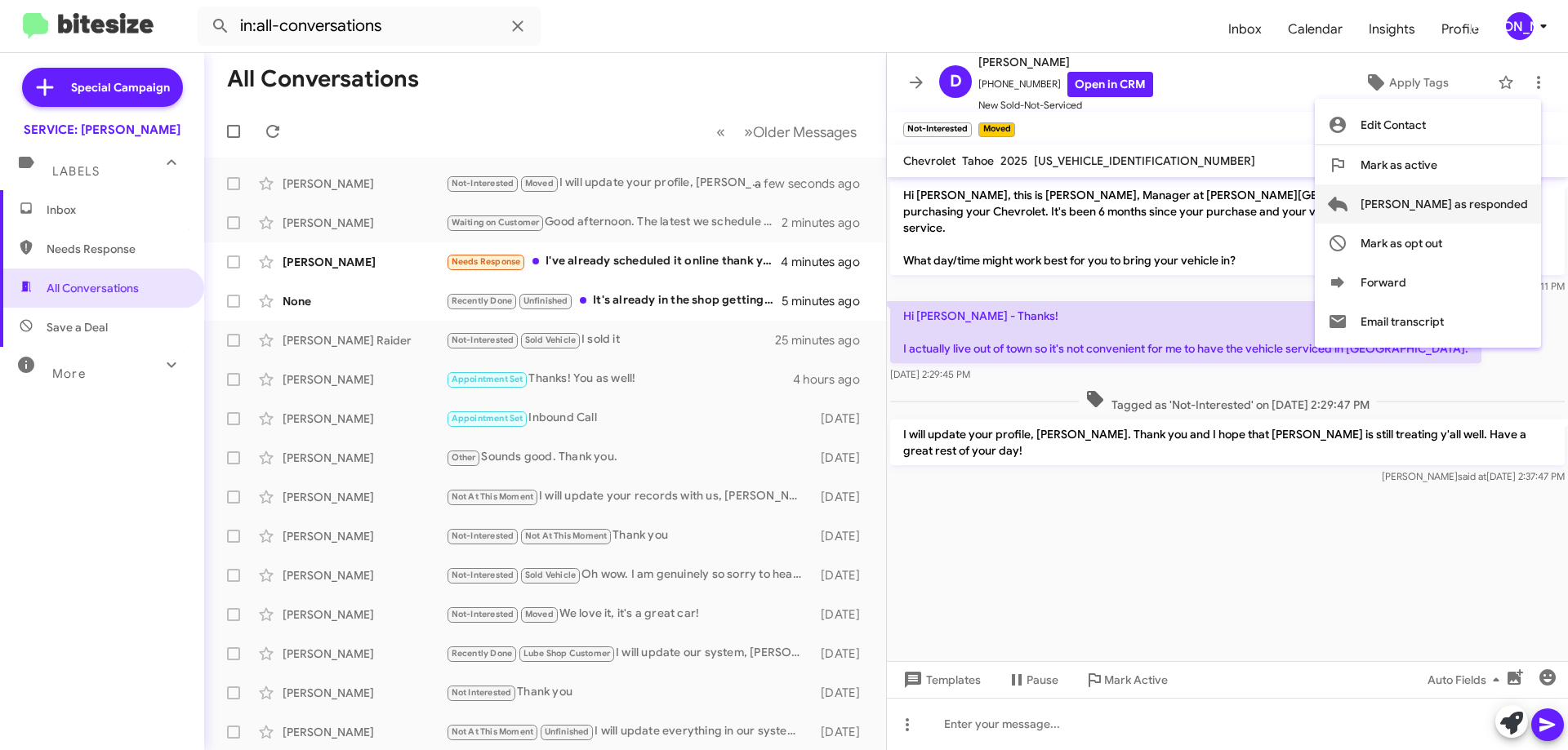
click at [1465, 206] on span "[PERSON_NAME] as responded" at bounding box center [1444, 204] width 168 height 40
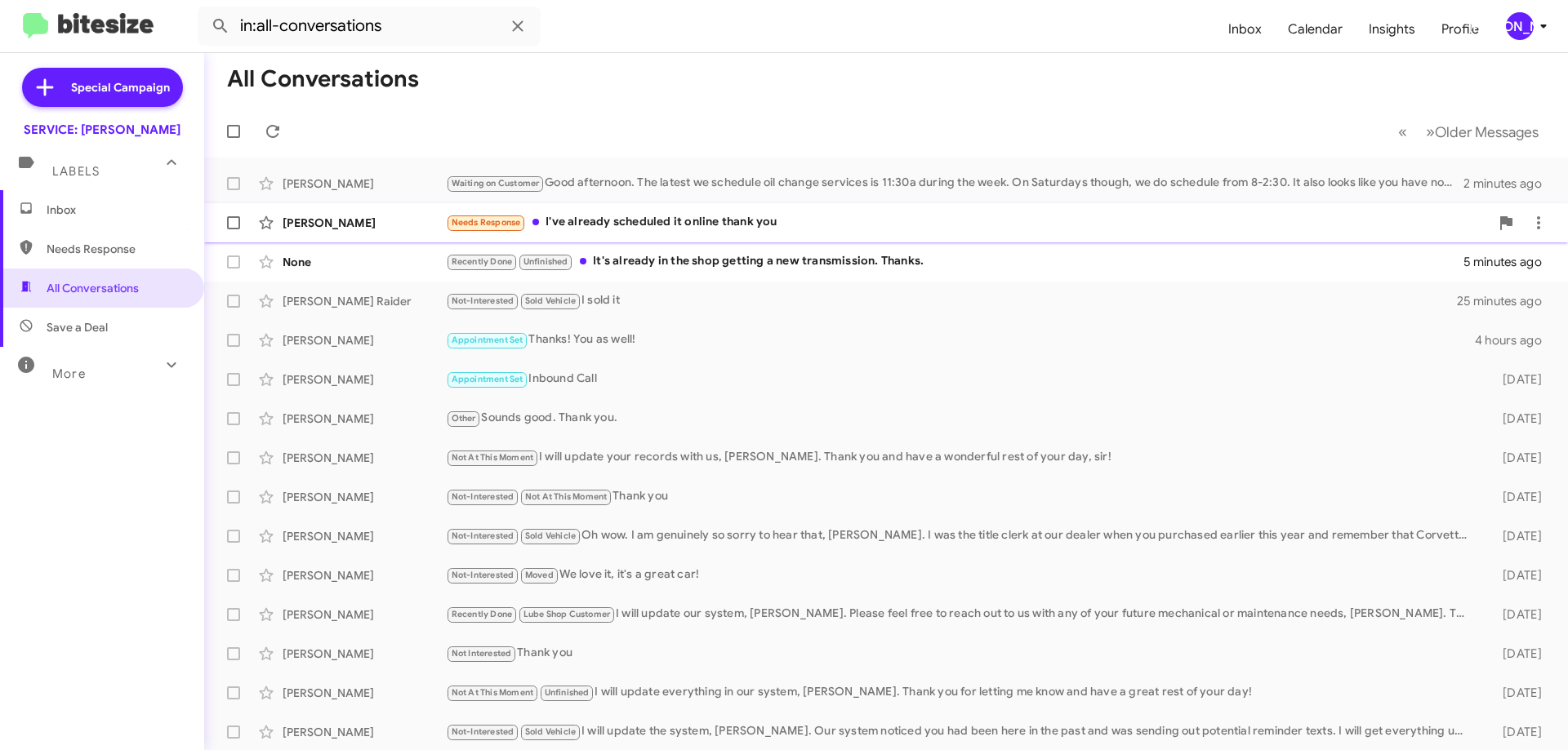
click at [806, 222] on div "Needs Response I've already scheduled it online thank you" at bounding box center [967, 222] width 1044 height 19
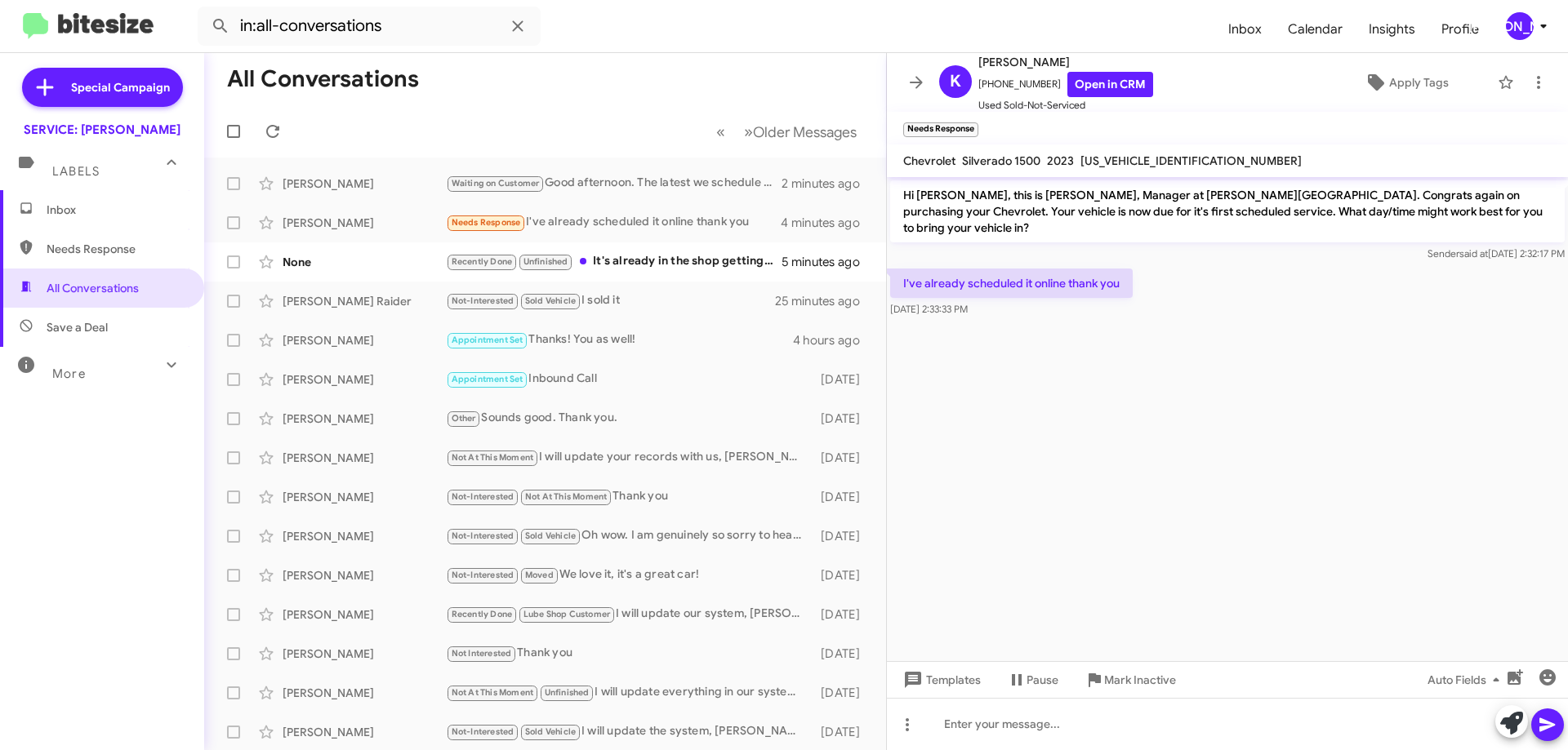
click at [1116, 165] on span "[US_VEHICLE_IDENTIFICATION_NUMBER]" at bounding box center [1190, 161] width 221 height 15
copy span "[US_VEHICLE_IDENTIFICATION_NUMBER]"
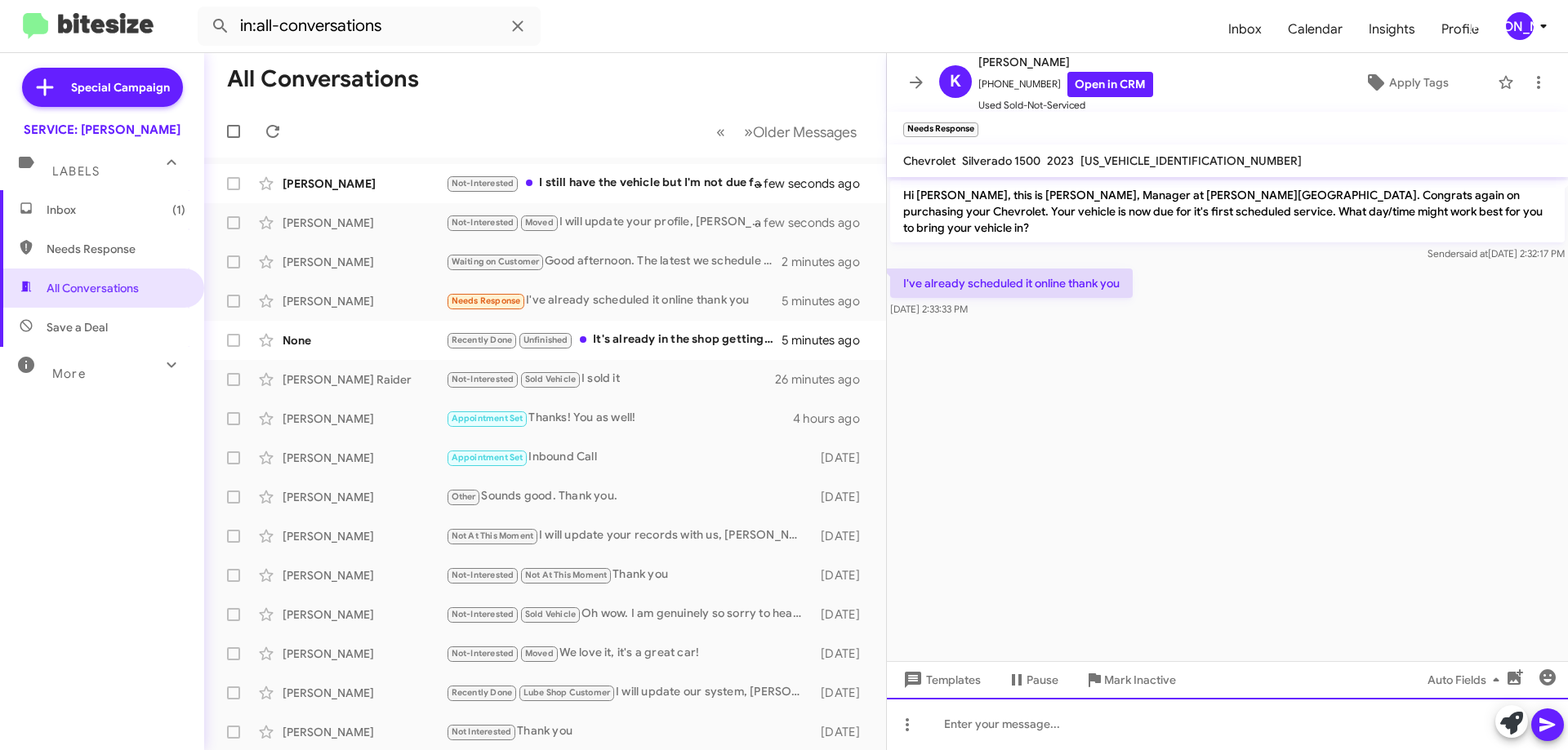
click at [1195, 712] on div at bounding box center [1227, 724] width 681 height 53
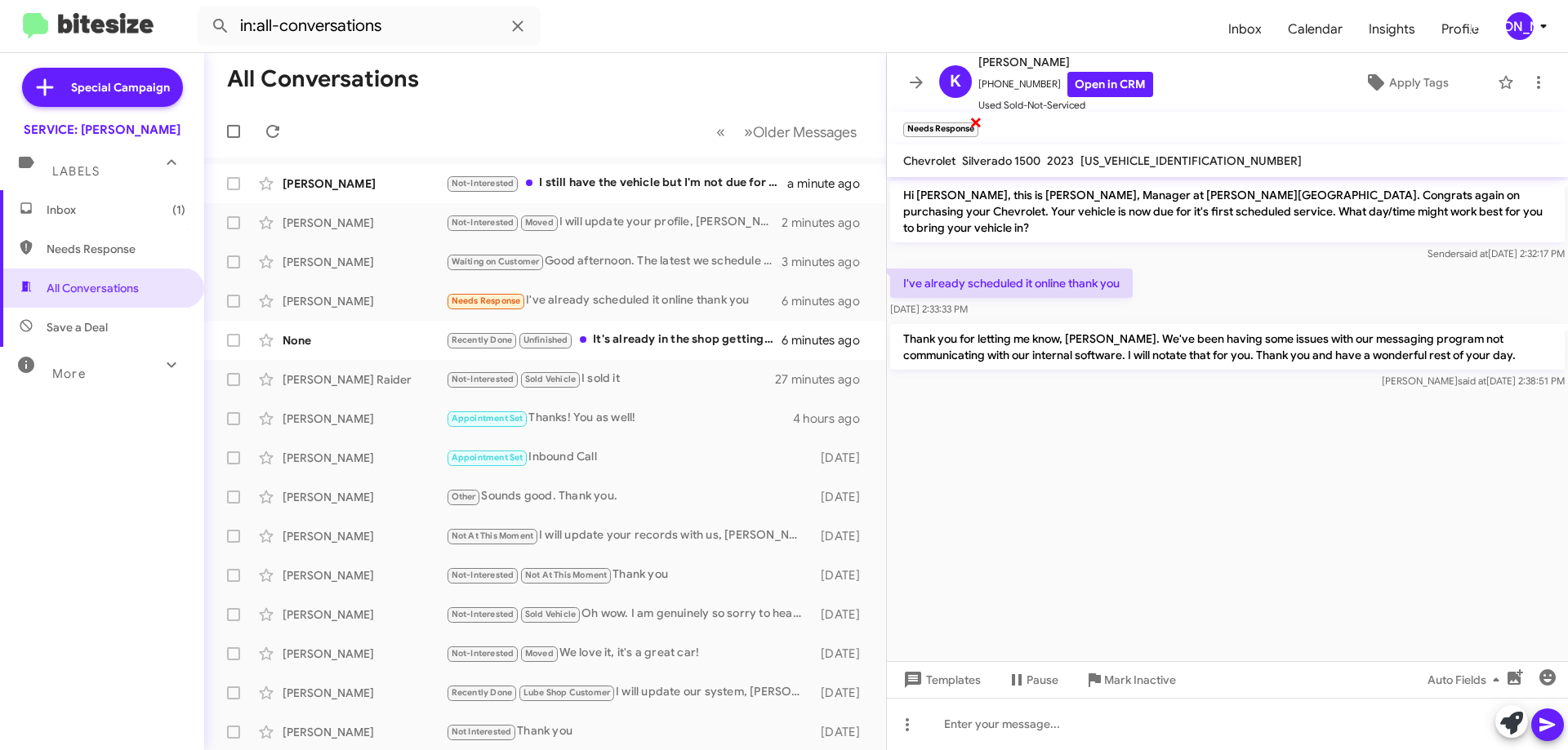
click at [972, 124] on span "×" at bounding box center [975, 122] width 13 height 20
click at [1390, 85] on span "Apply Tags" at bounding box center [1419, 82] width 59 height 30
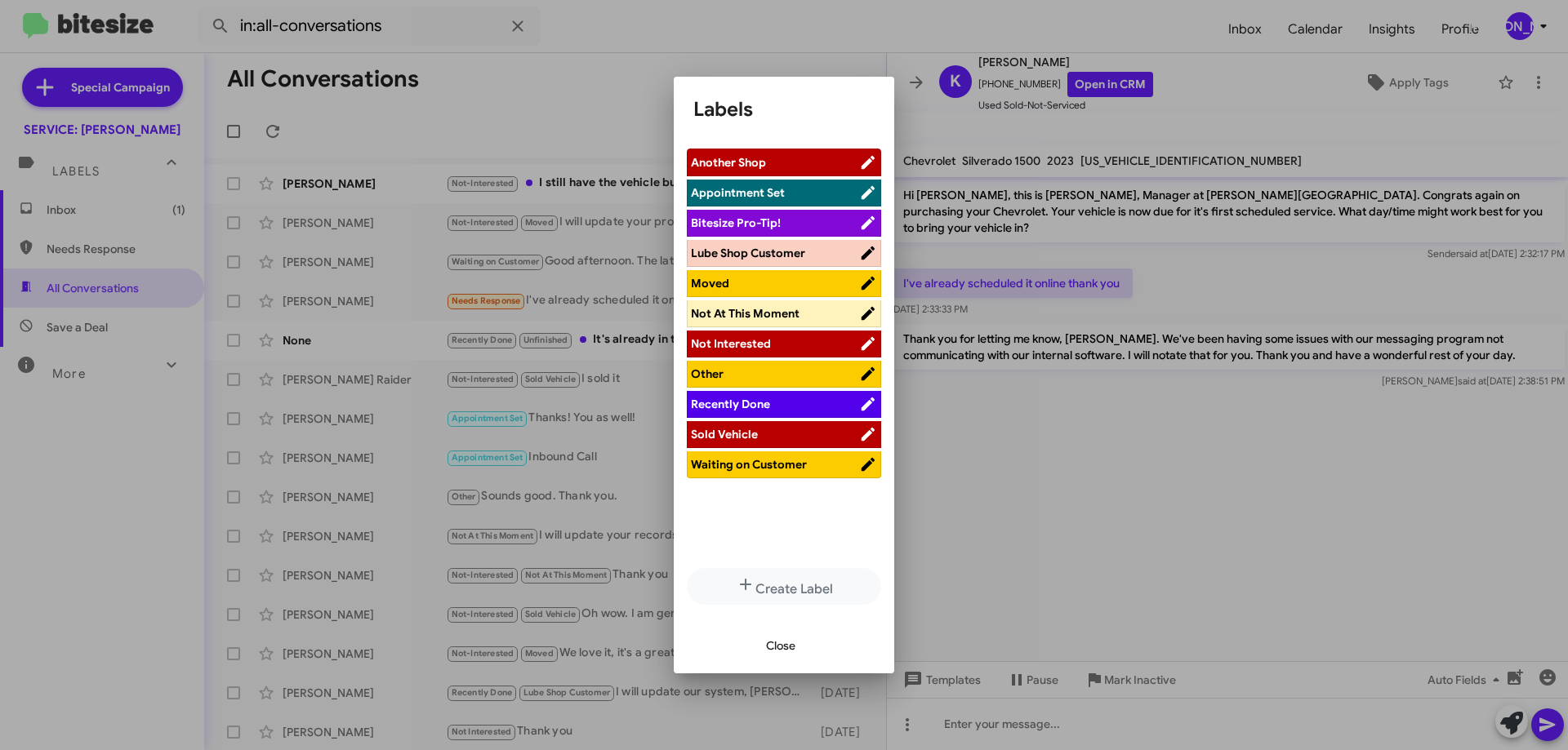
click at [794, 189] on span "Appointment Set" at bounding box center [775, 192] width 168 height 16
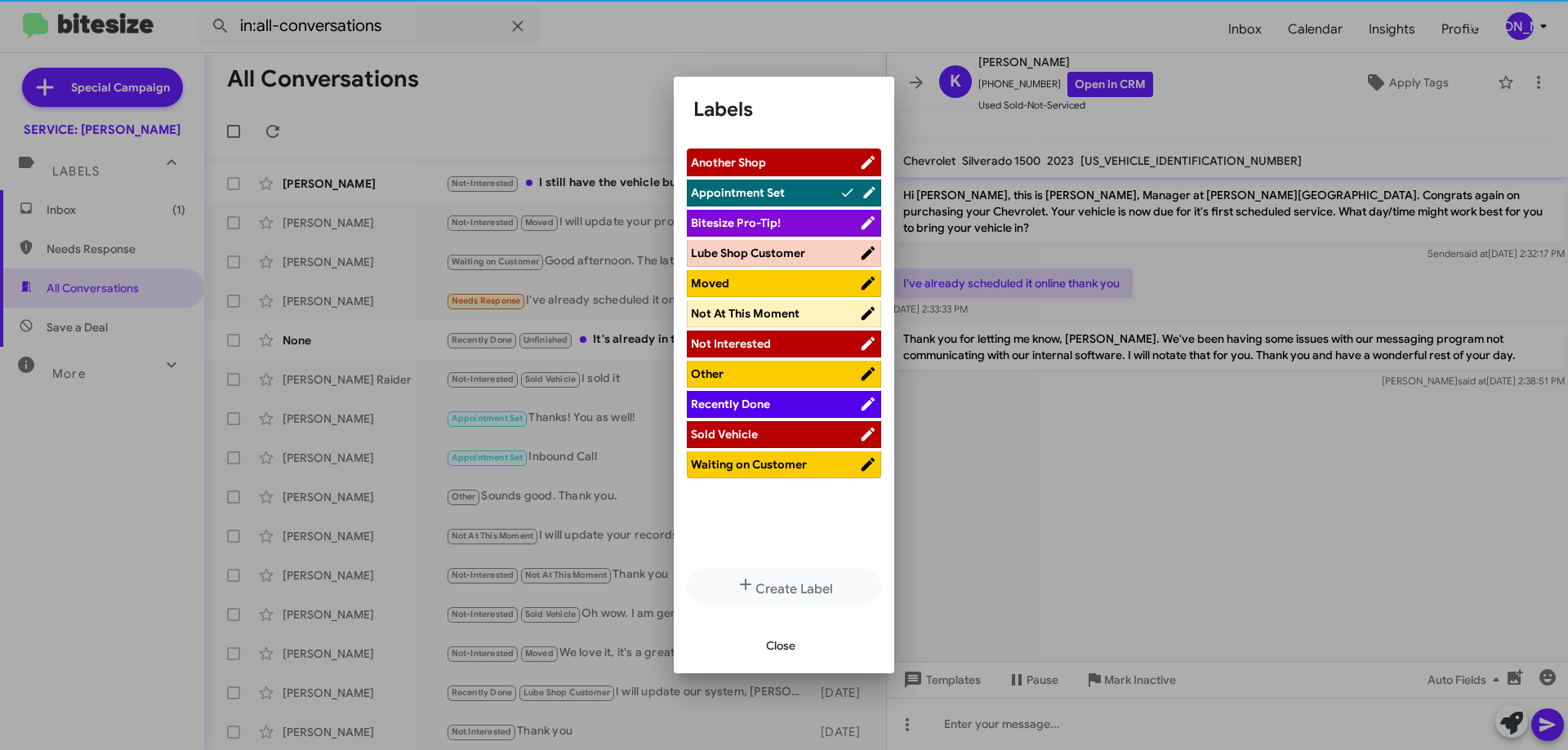
click at [780, 652] on span "Close" at bounding box center [781, 646] width 30 height 30
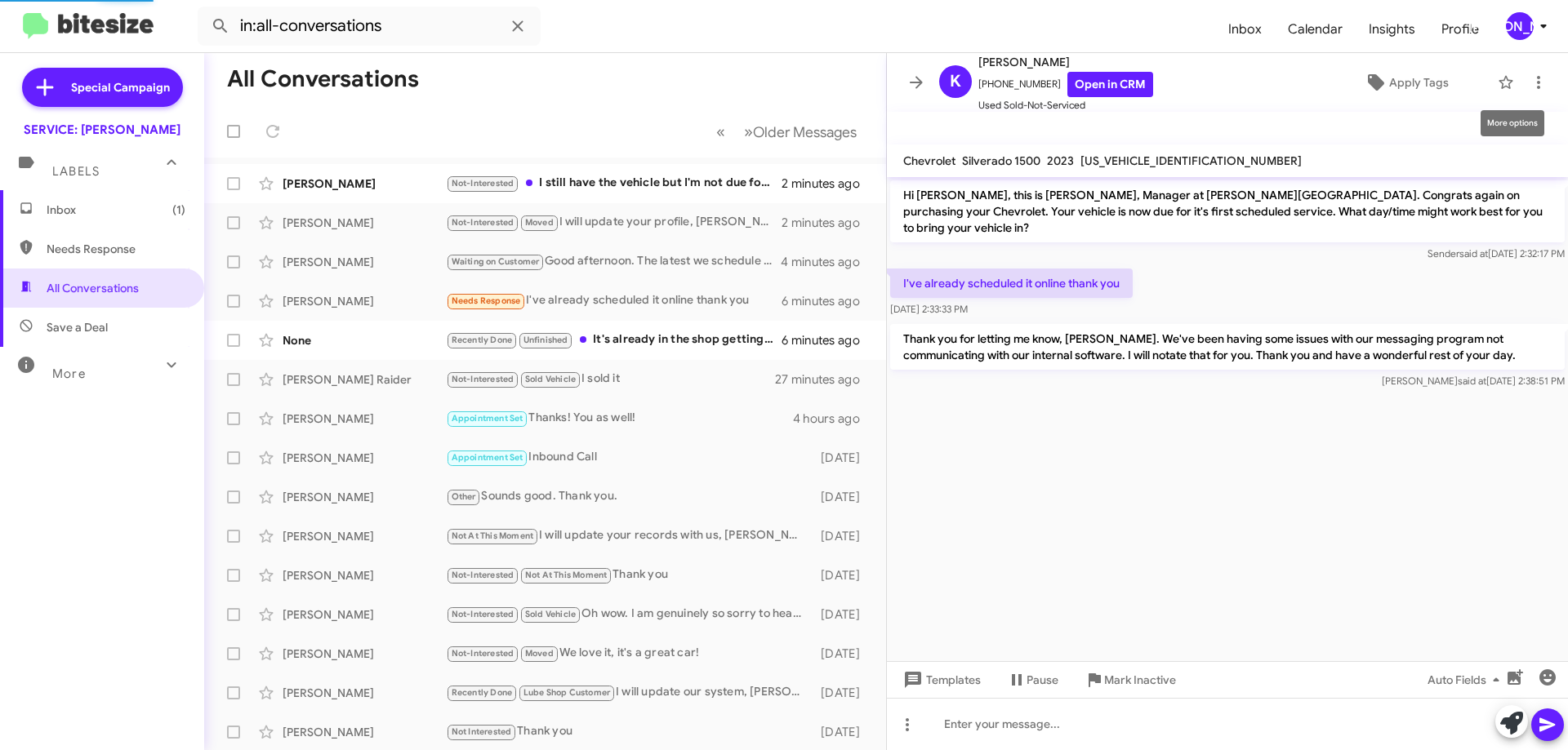
click at [1523, 103] on mat-tooltip-component "More options" at bounding box center [1512, 123] width 86 height 49
click at [1529, 85] on icon at bounding box center [1539, 82] width 20 height 20
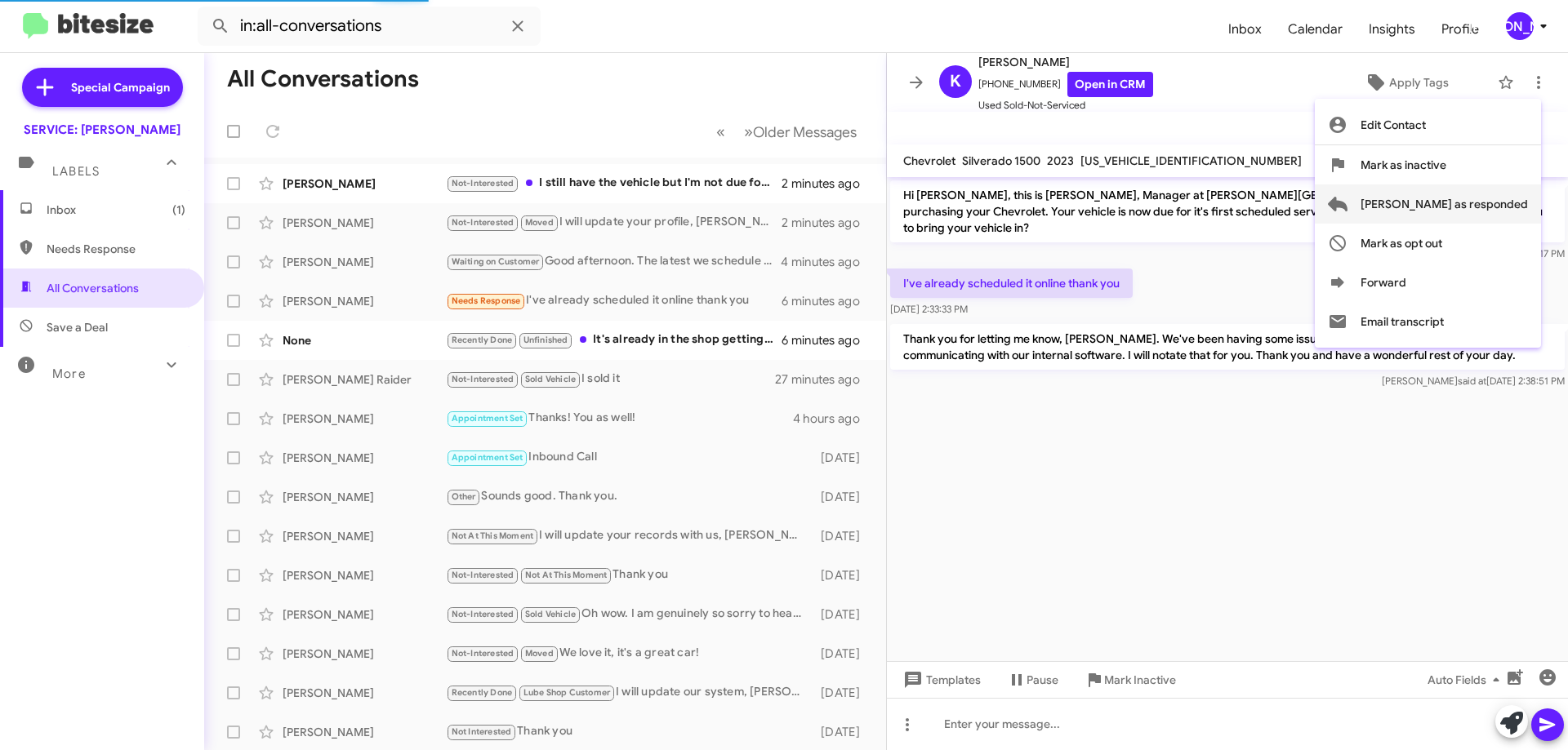
click at [1454, 207] on span "[PERSON_NAME] as responded" at bounding box center [1444, 204] width 168 height 40
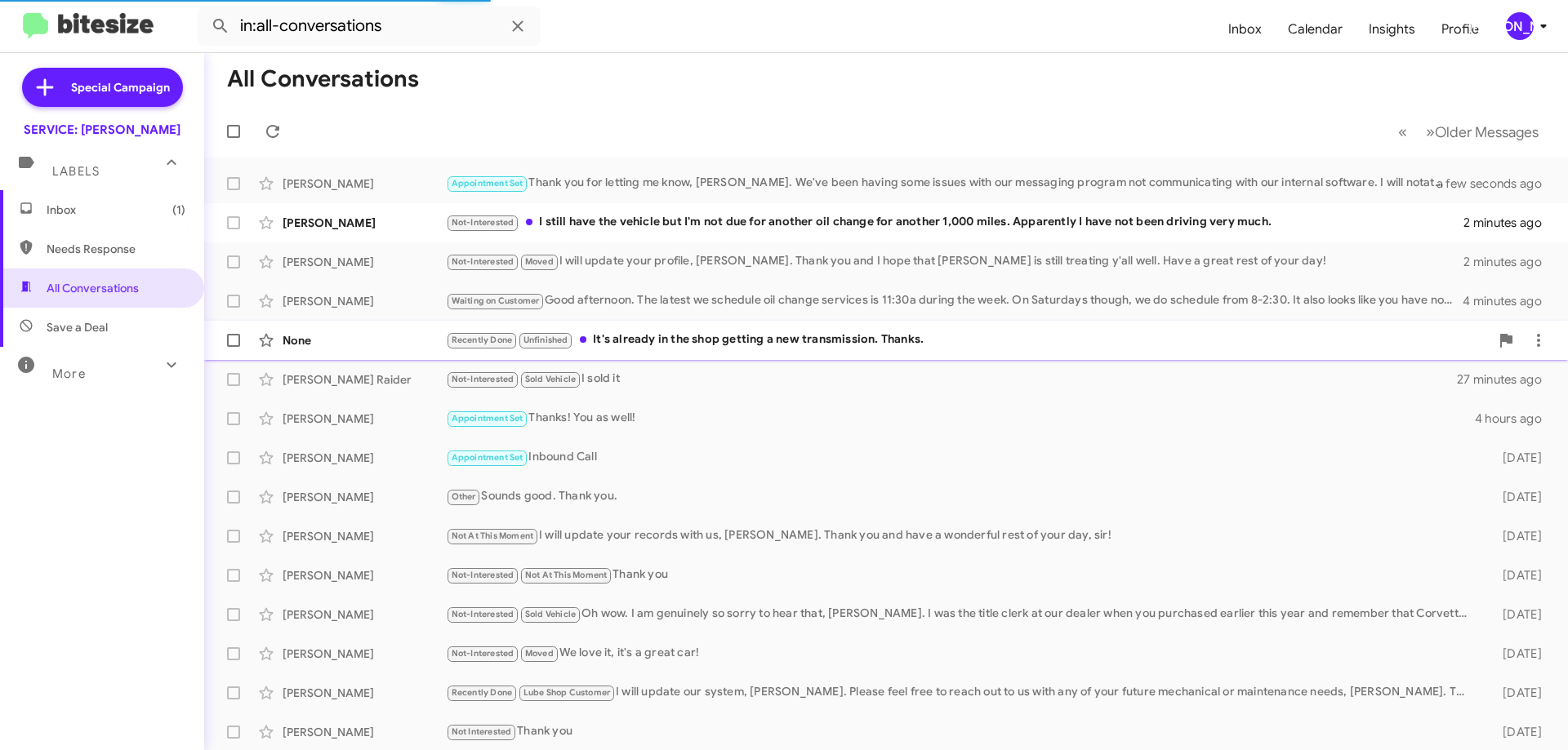
click at [806, 332] on mat-action-list "[PERSON_NAME] Appointment Set Thank you for letting me know, [PERSON_NAME]. We'…" at bounding box center [886, 553] width 1364 height 791
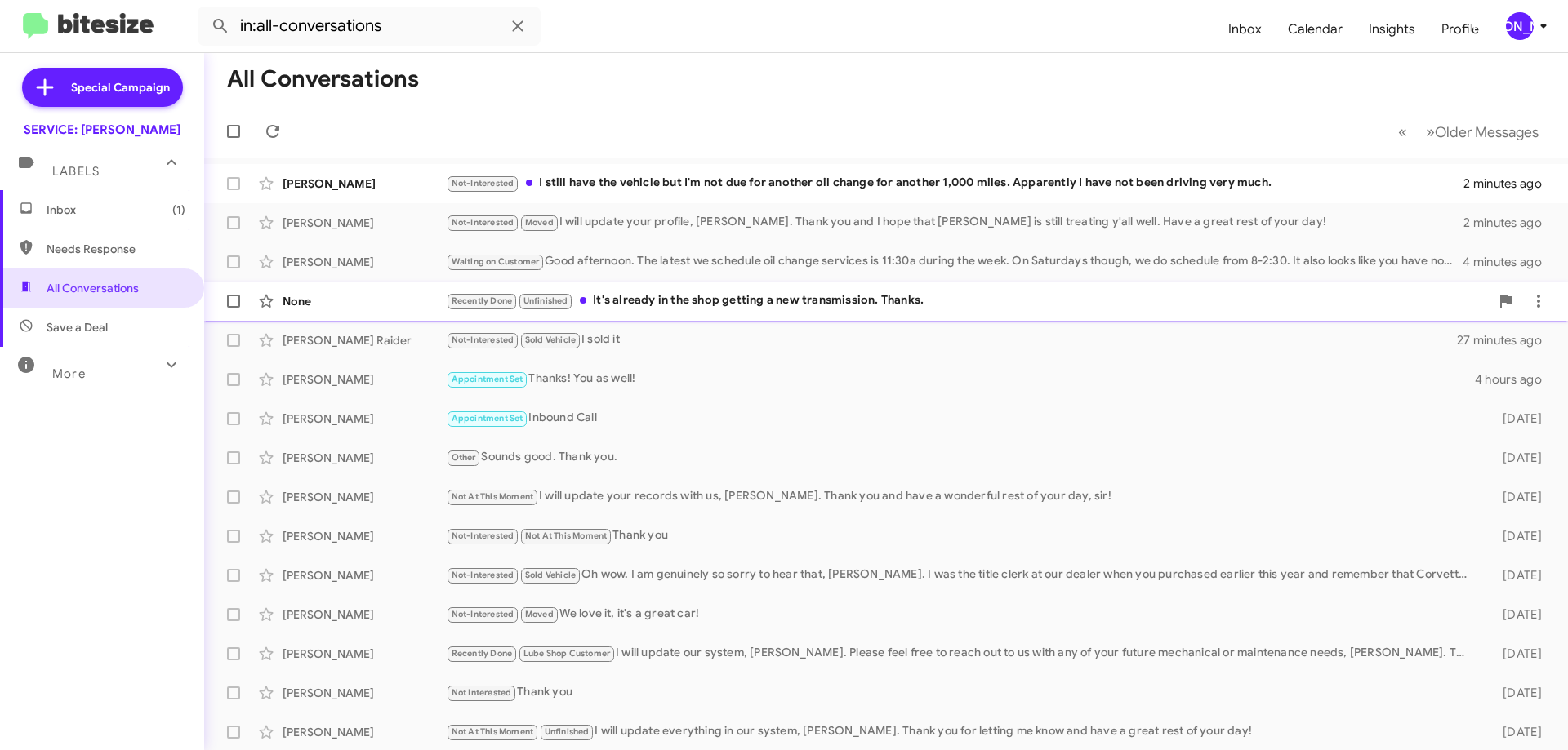
click at [989, 301] on div "Recently Done Unfinished It's already in the shop getting a new transmission. T…" at bounding box center [967, 300] width 1044 height 19
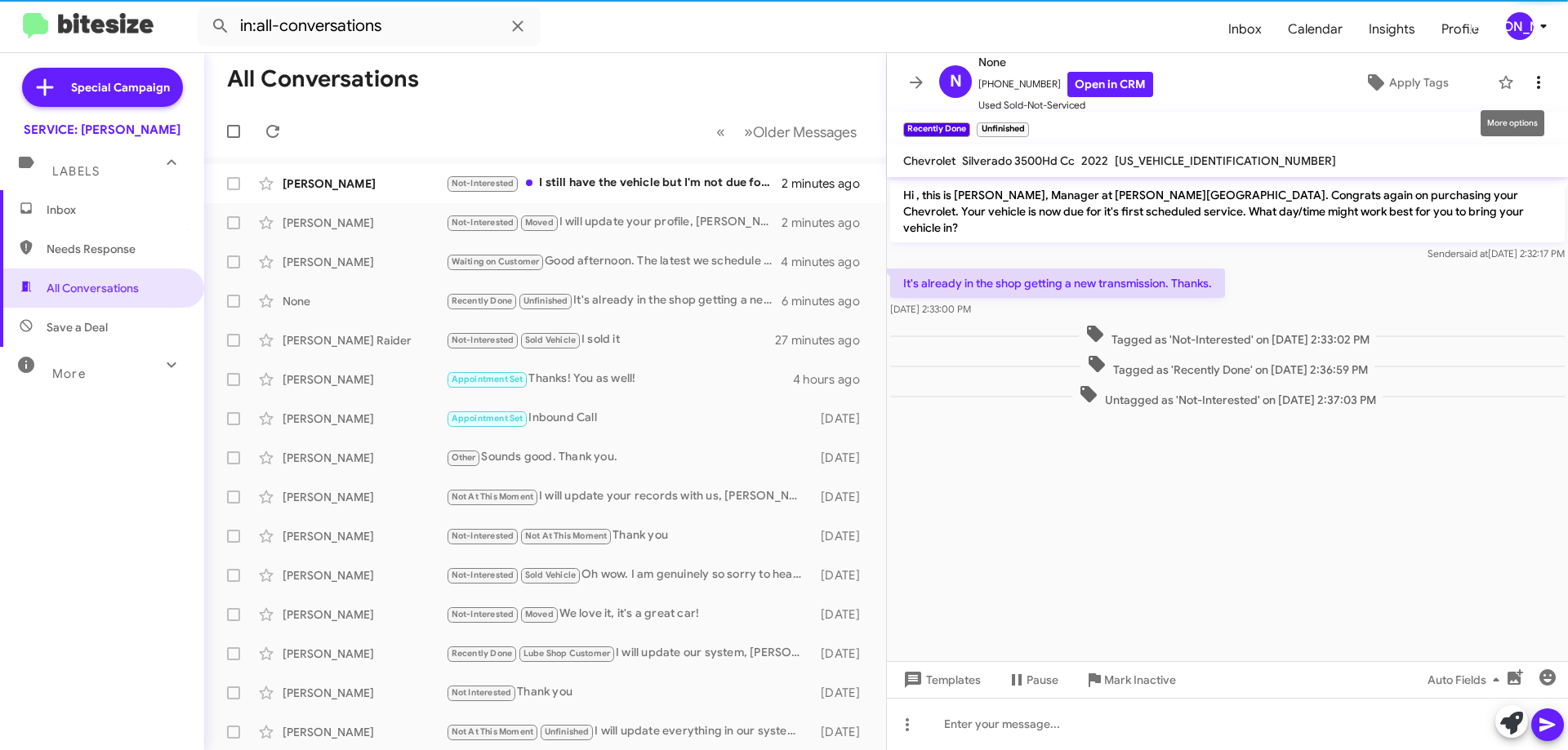
click at [1529, 84] on icon at bounding box center [1539, 82] width 20 height 20
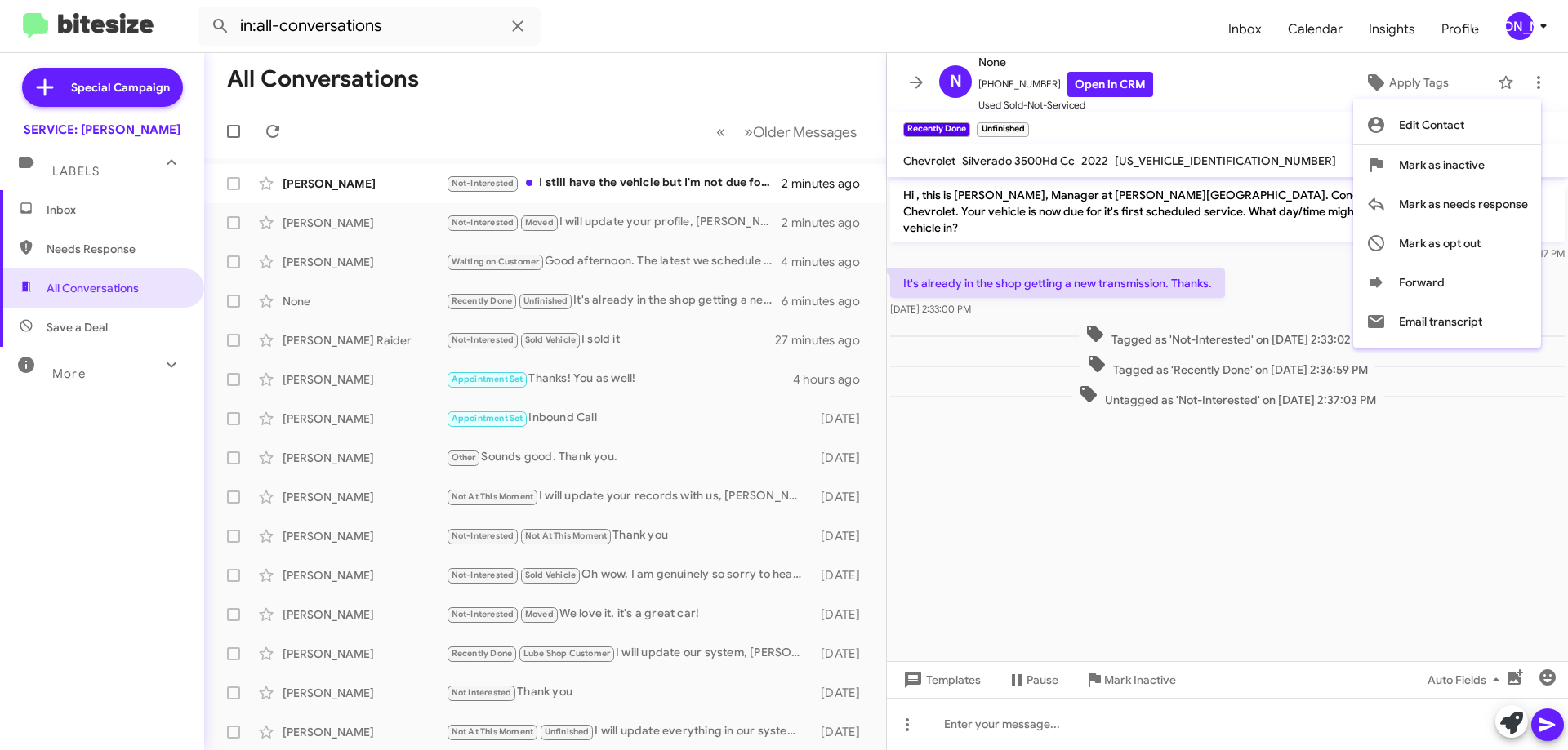
click at [1037, 552] on div at bounding box center [784, 375] width 1568 height 750
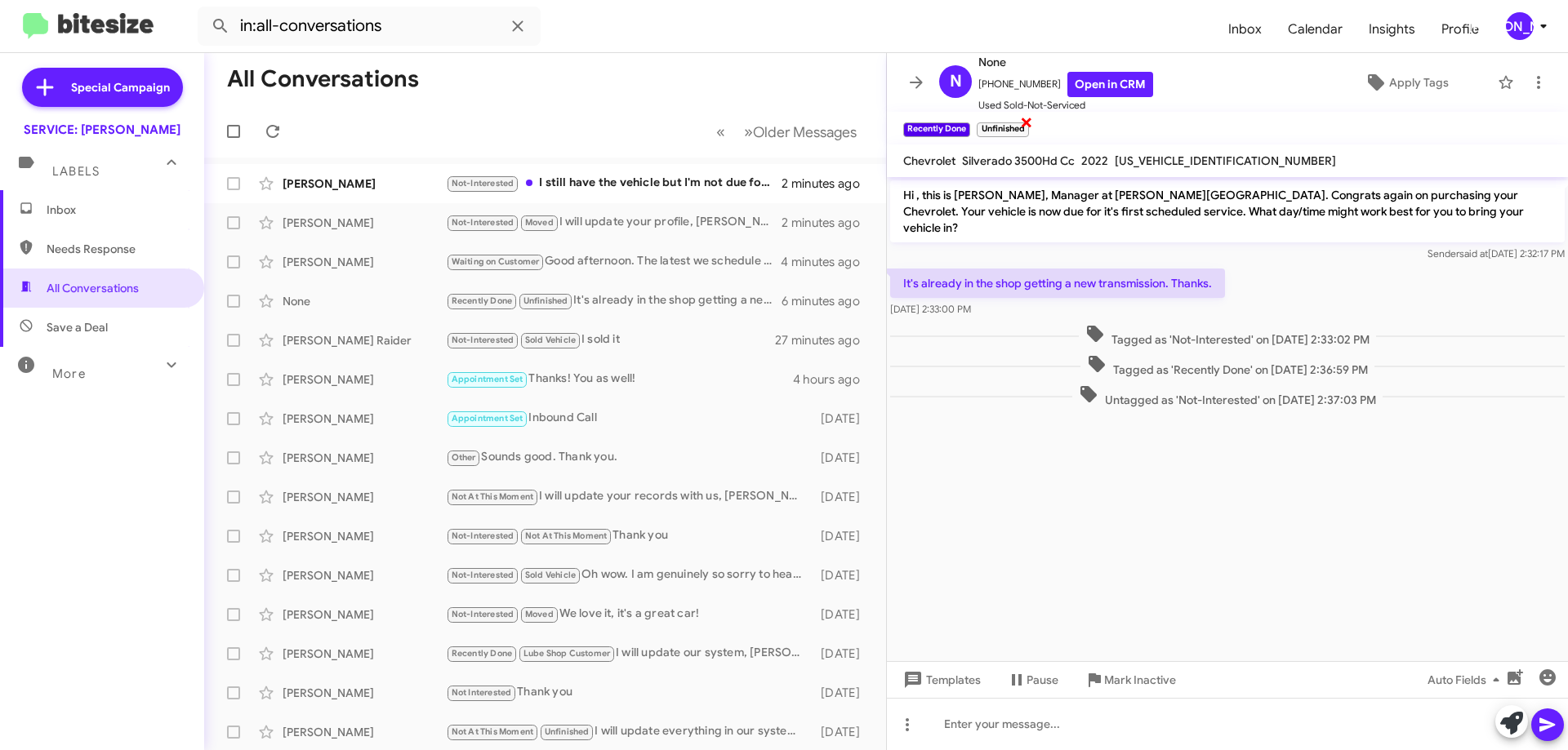
click at [1031, 119] on span "×" at bounding box center [1026, 122] width 13 height 20
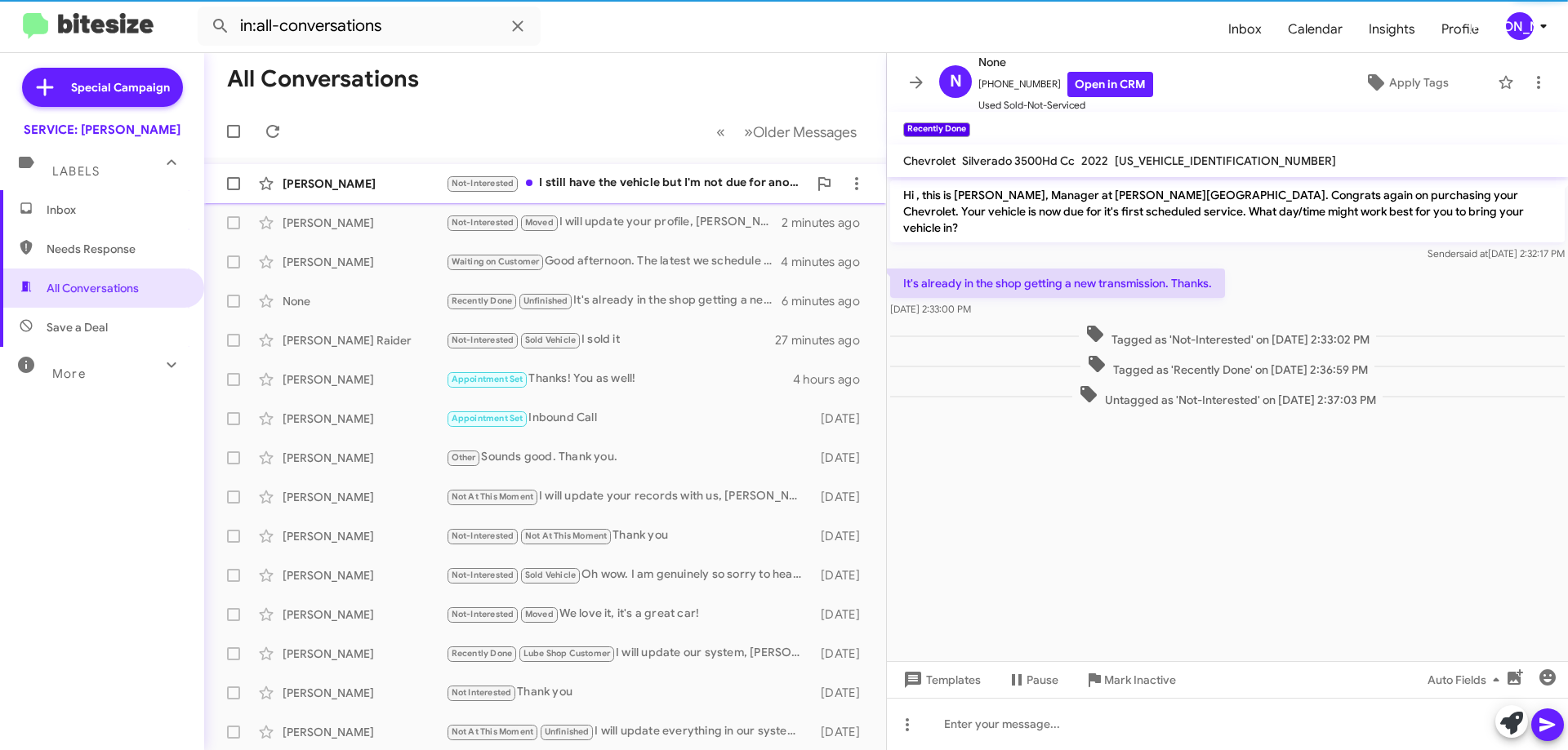
click at [662, 179] on div "Not-Interested I still have the vehicle but I'm not due for another oil change …" at bounding box center [626, 183] width 362 height 19
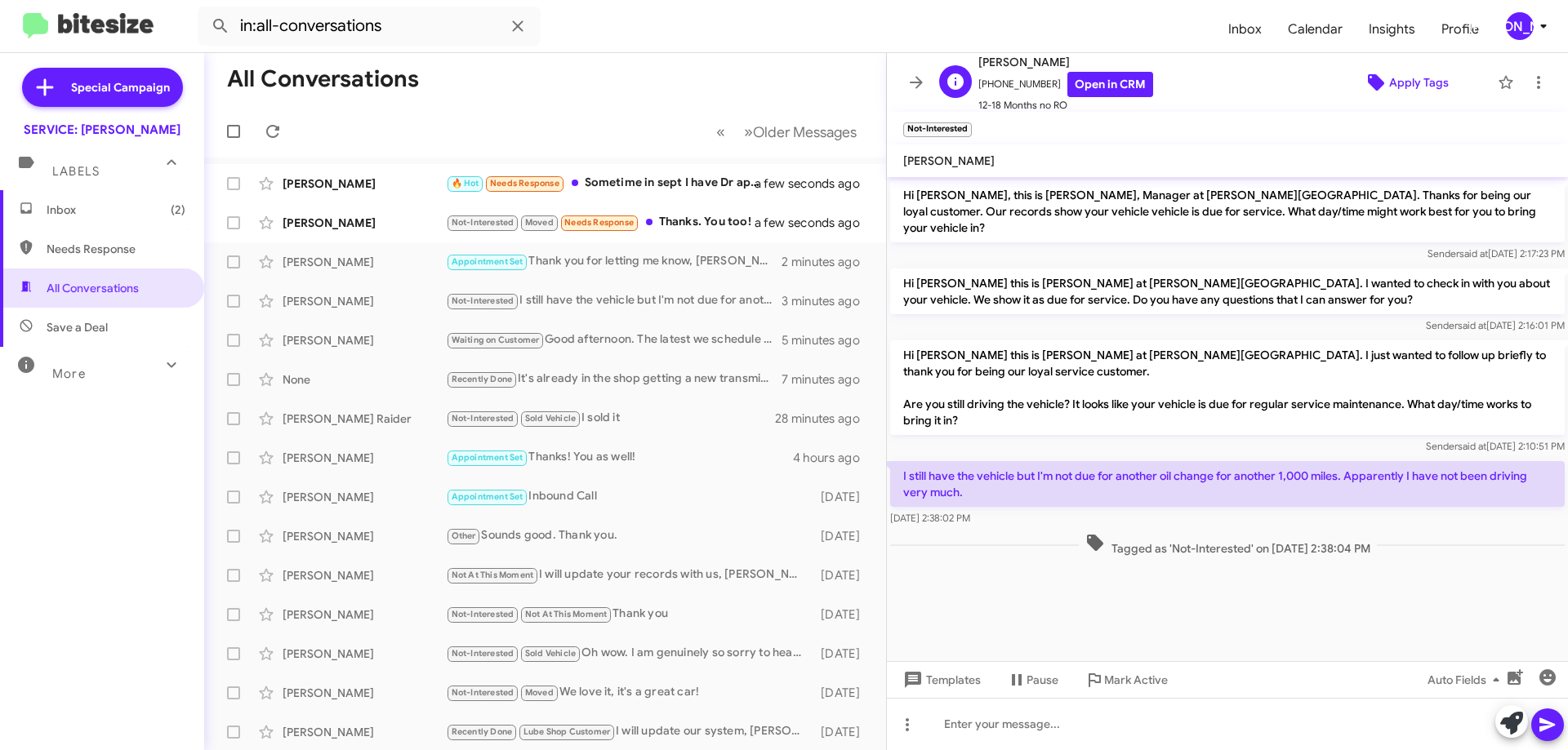
click at [1390, 76] on span "Apply Tags" at bounding box center [1419, 82] width 59 height 30
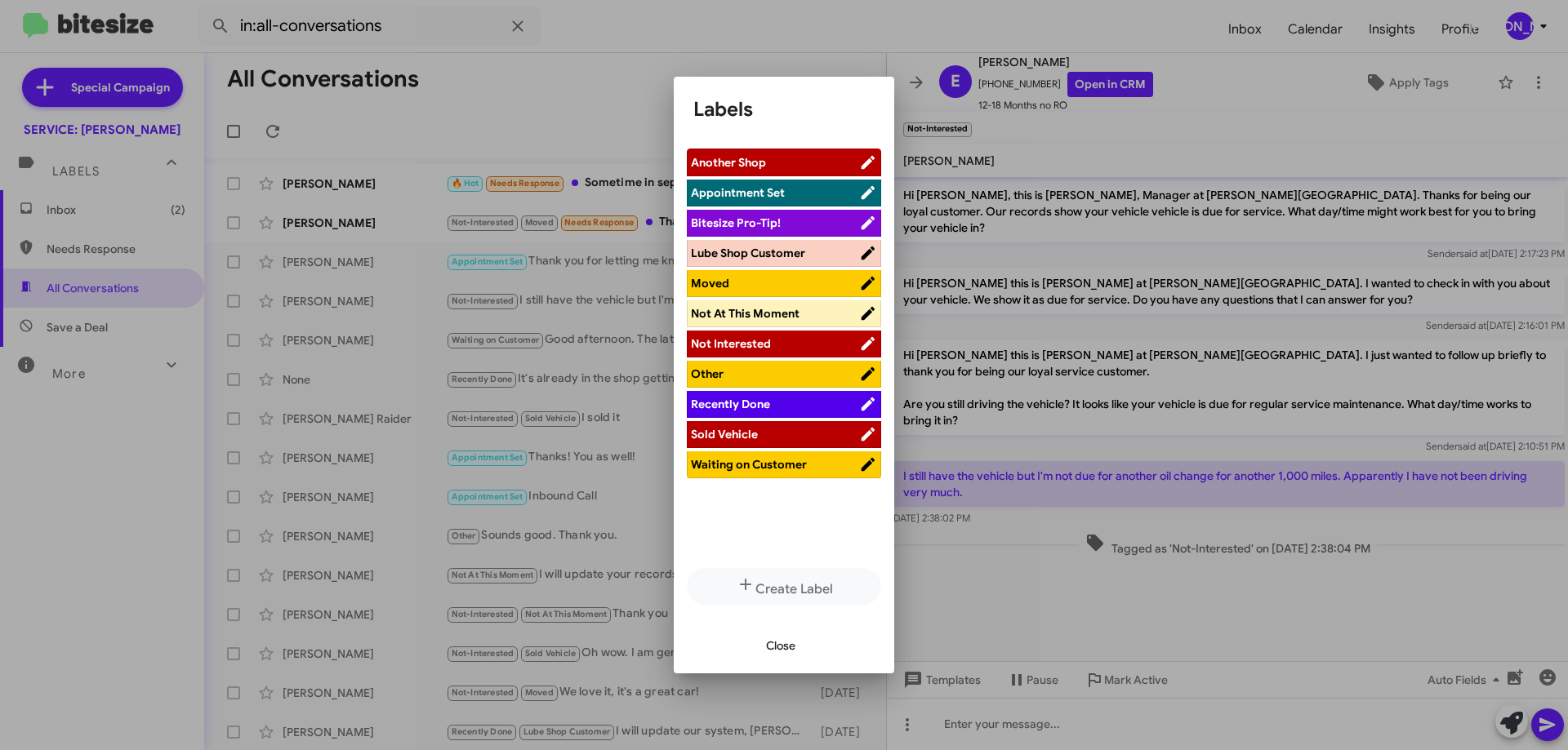
click at [778, 312] on span "Not At This Moment" at bounding box center [745, 313] width 109 height 15
click at [787, 652] on span "Close" at bounding box center [781, 646] width 30 height 30
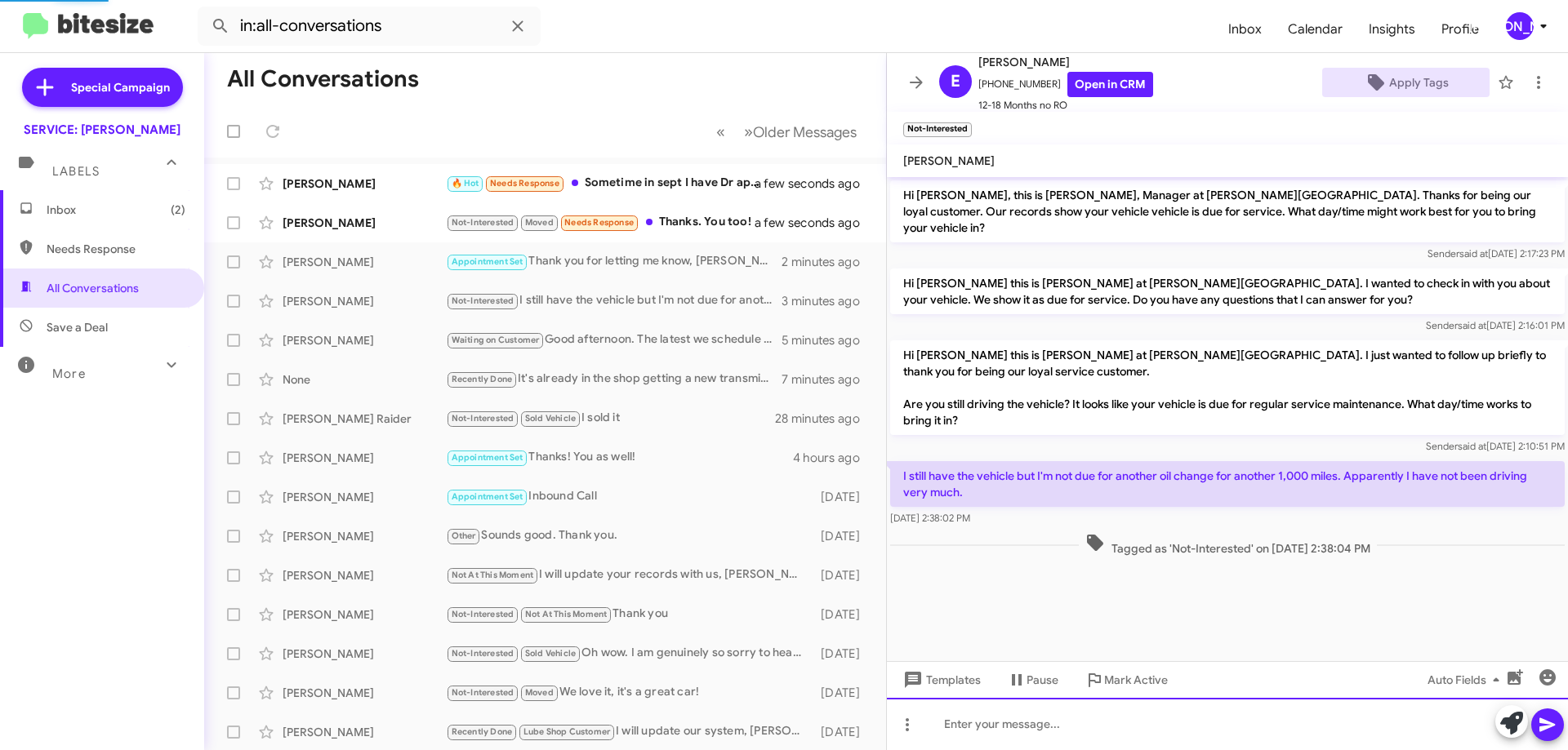
click at [1014, 718] on div at bounding box center [1227, 724] width 681 height 53
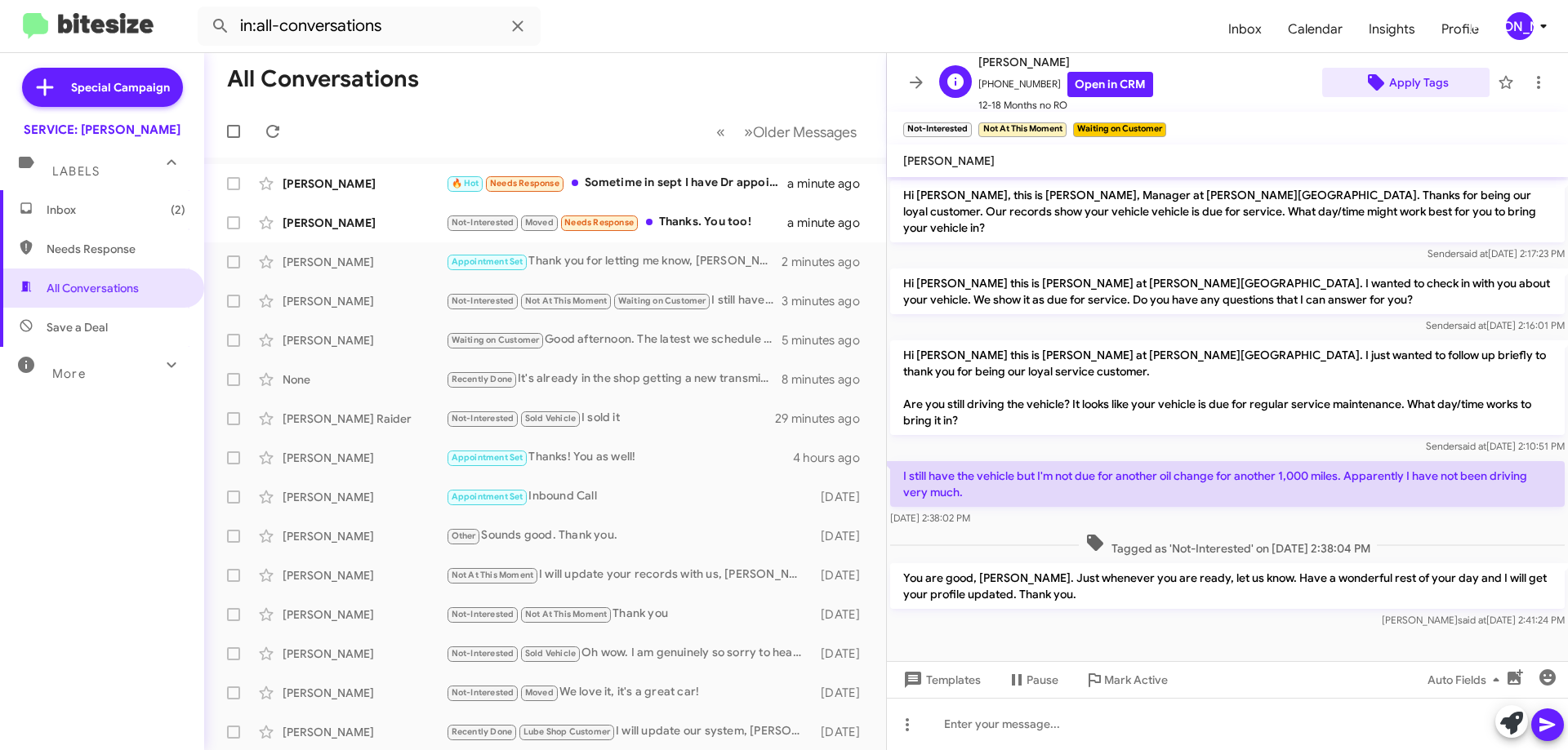
click at [1398, 81] on span "Apply Tags" at bounding box center [1419, 82] width 59 height 30
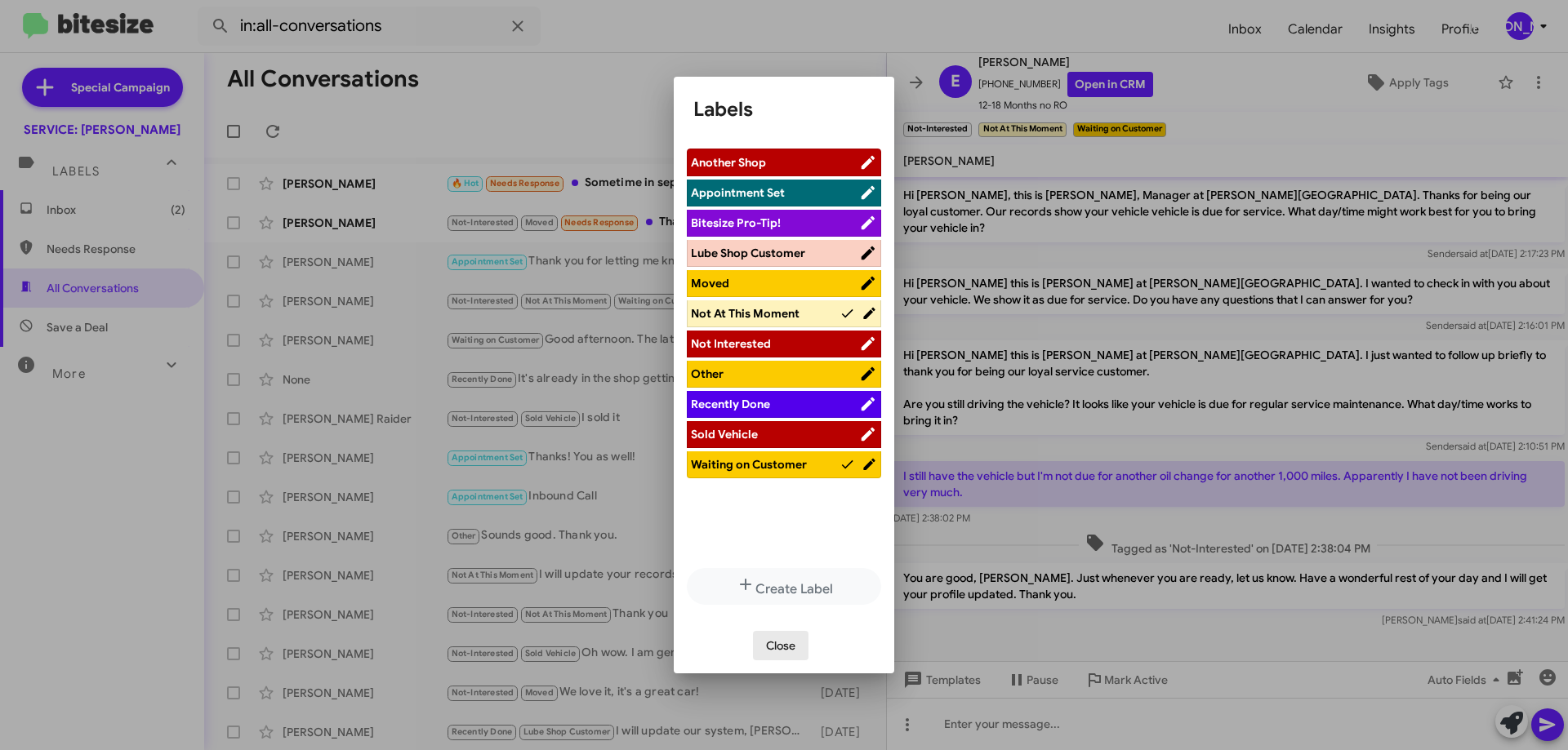
click at [787, 646] on span "Close" at bounding box center [781, 646] width 30 height 30
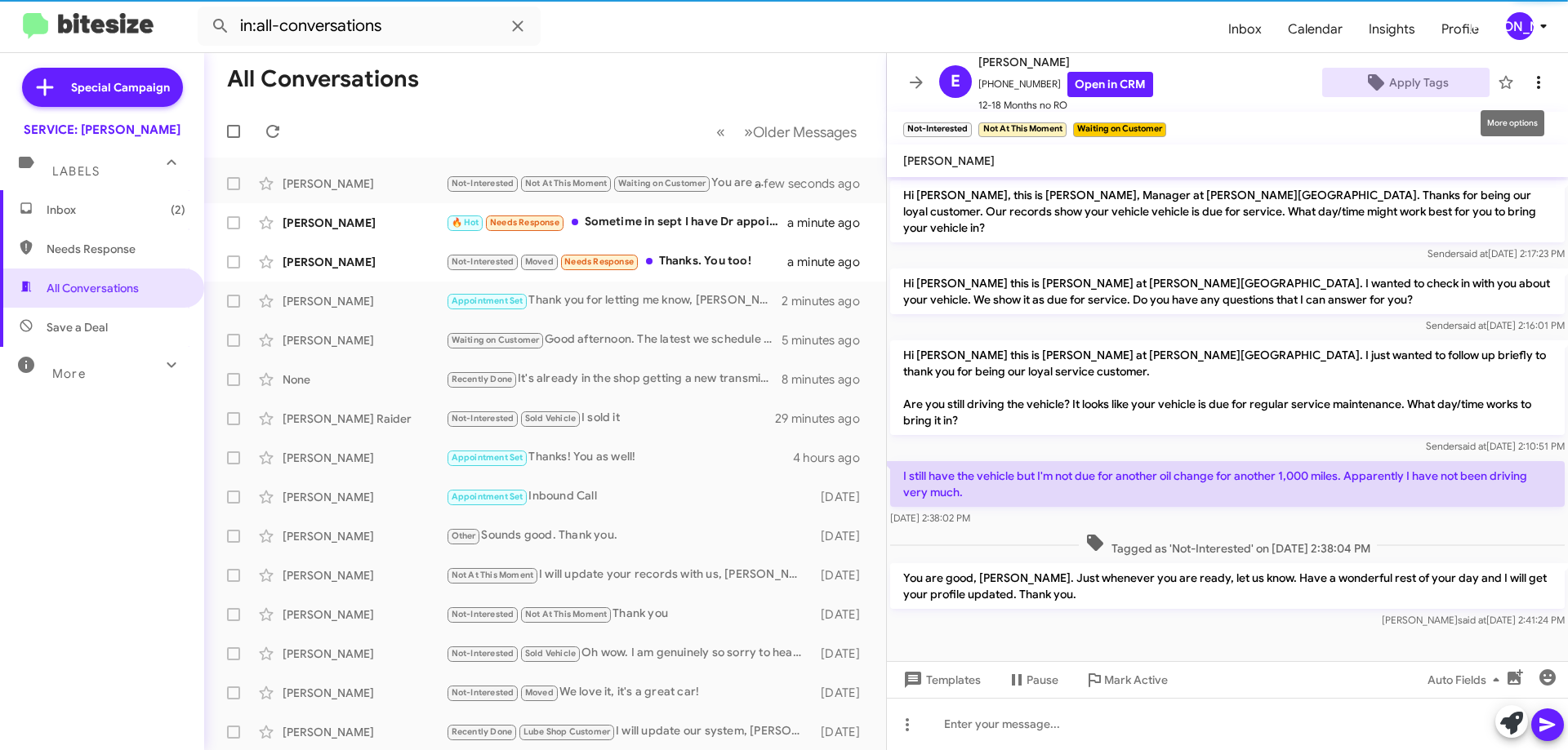
click at [1522, 92] on button at bounding box center [1538, 82] width 33 height 33
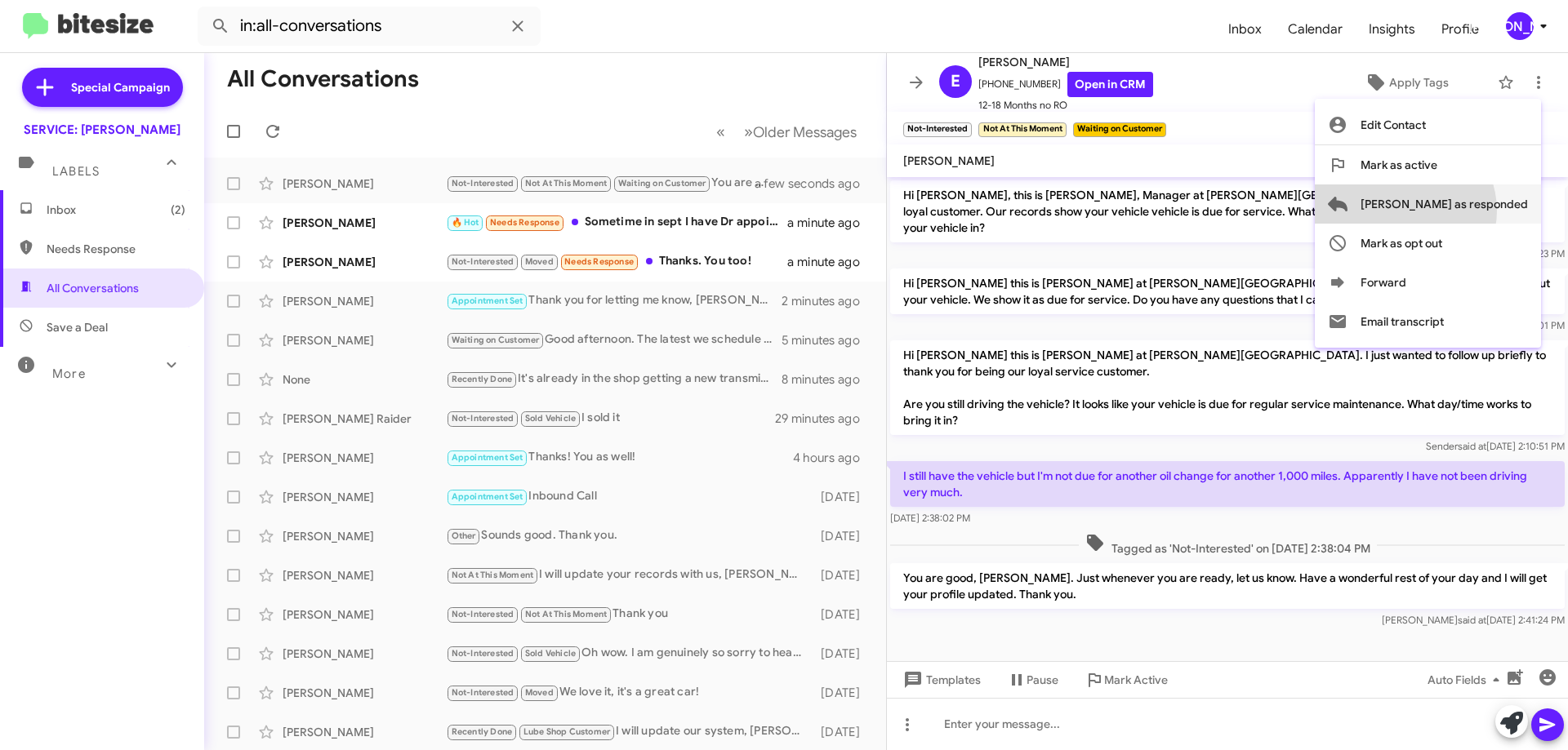
click at [1470, 211] on span "[PERSON_NAME] as responded" at bounding box center [1444, 204] width 168 height 40
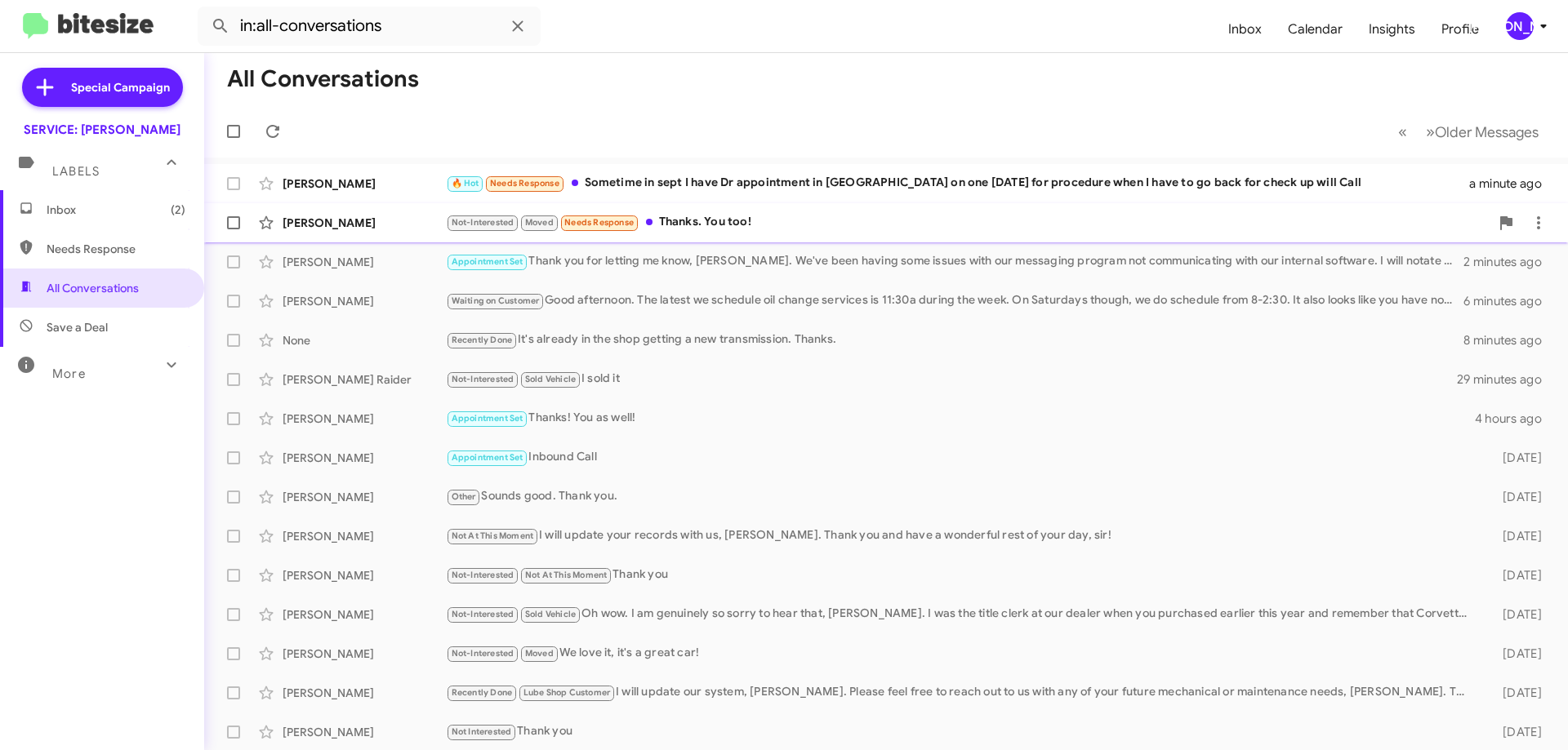
click at [742, 219] on div "Not-Interested Moved Needs Response Thanks. You too!" at bounding box center [967, 222] width 1044 height 19
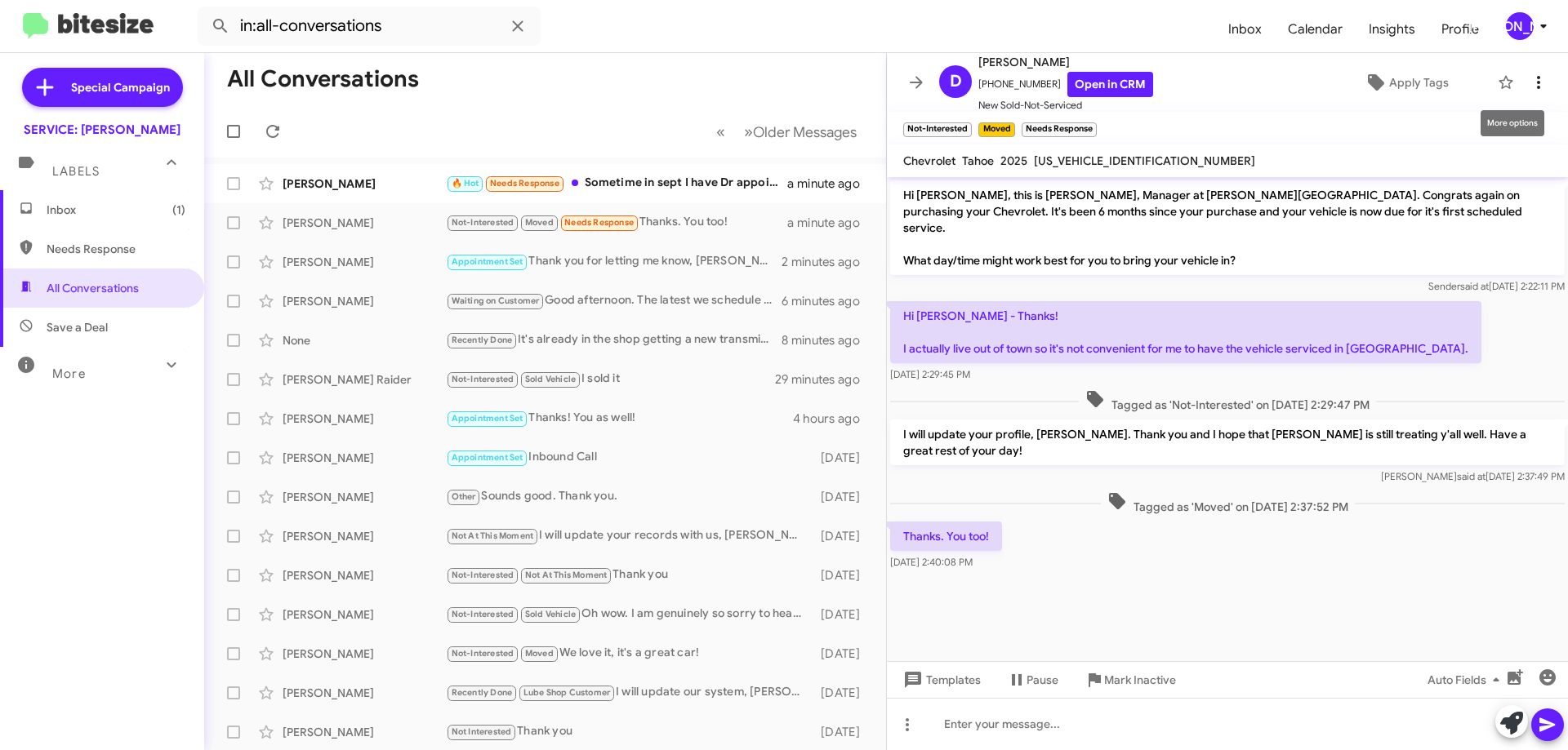
click at [1533, 90] on icon at bounding box center [1539, 82] width 20 height 20
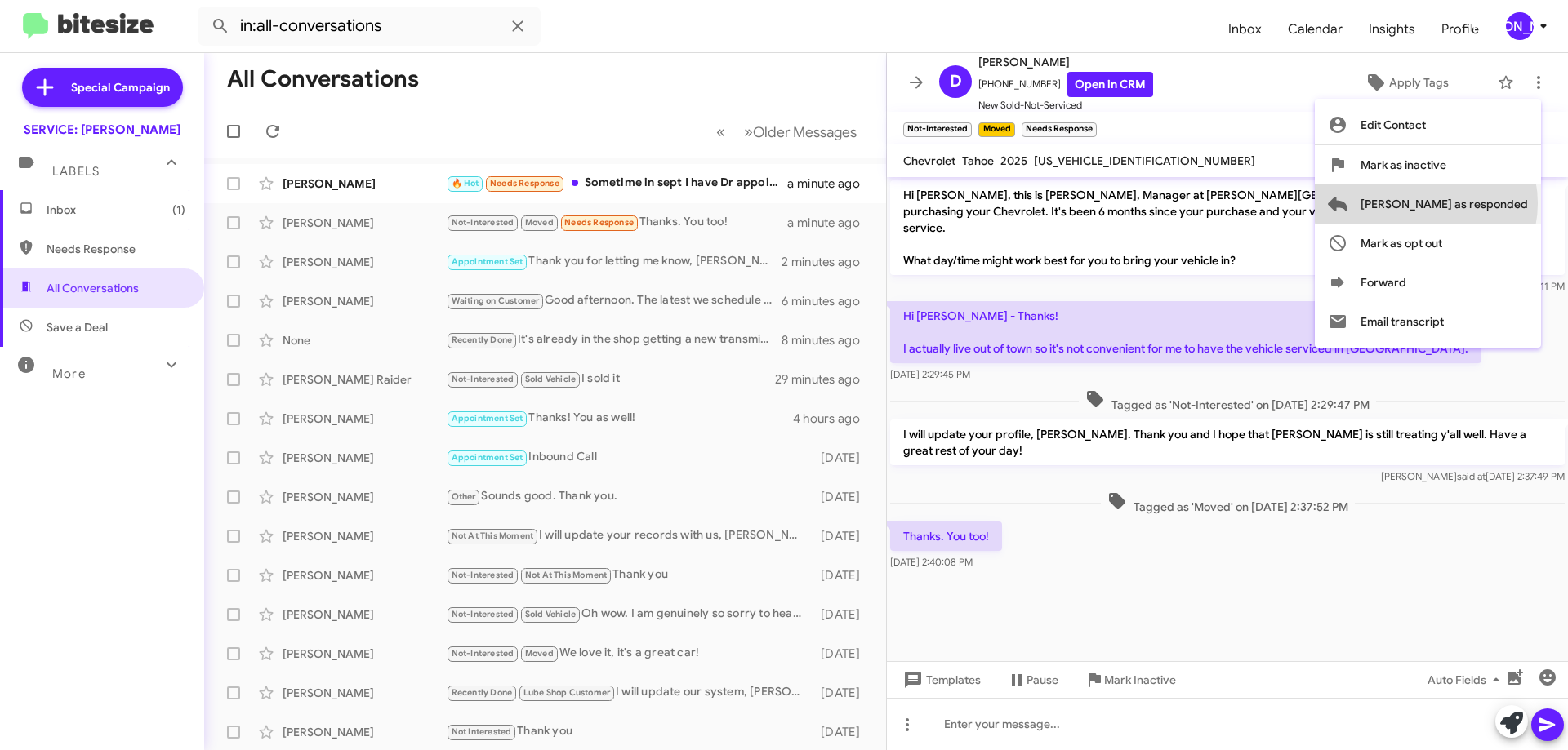
click at [1492, 203] on span "[PERSON_NAME] as responded" at bounding box center [1444, 204] width 168 height 40
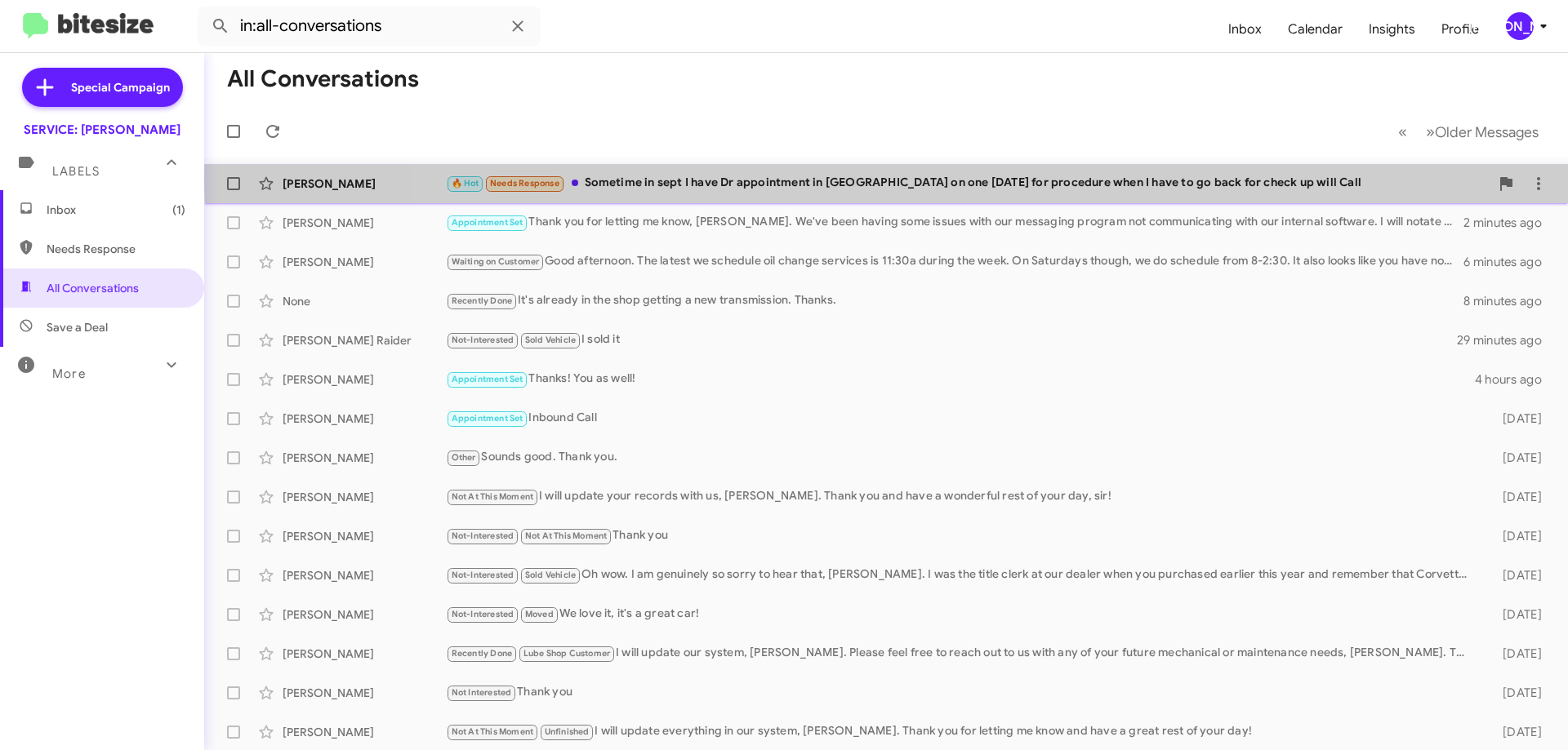
click at [1011, 178] on div "🔥 Hot Needs Response Sometime in sept I have Dr appointment in [GEOGRAPHIC_DATA…" at bounding box center [967, 183] width 1044 height 19
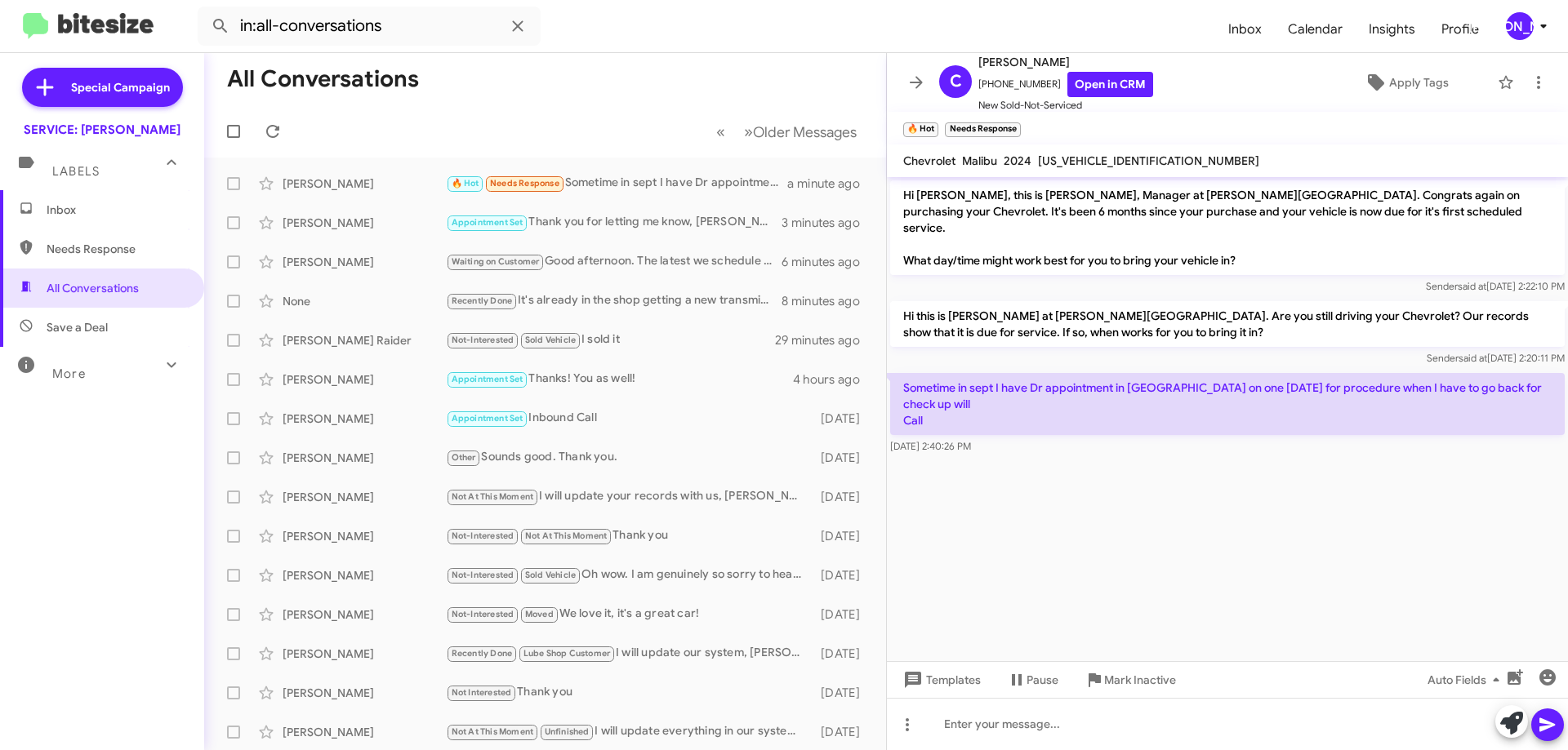
click at [1112, 161] on span "[US_VEHICLE_IDENTIFICATION_NUMBER]" at bounding box center [1148, 161] width 221 height 15
copy span "[US_VEHICLE_IDENTIFICATION_NUMBER]"
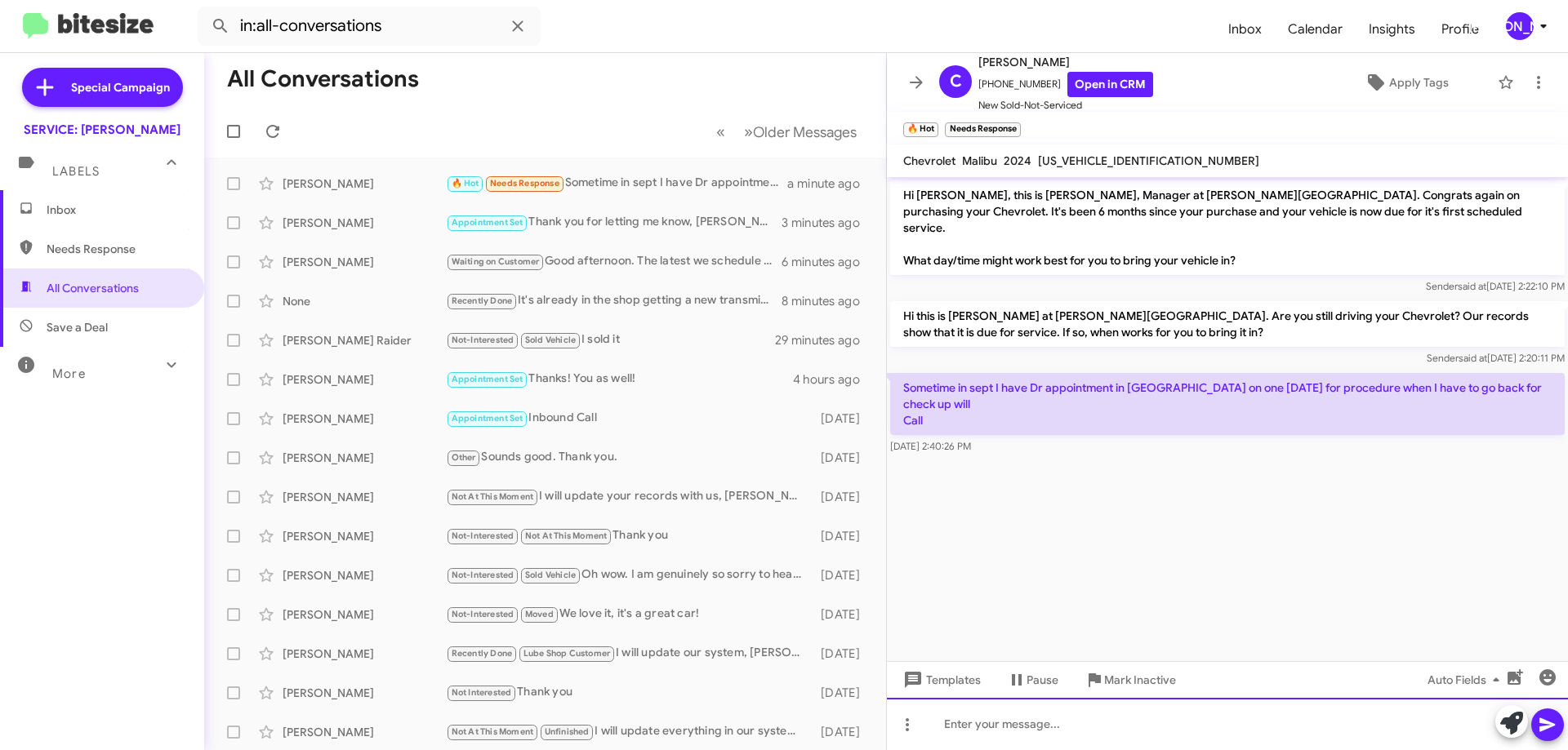
click at [1329, 735] on div at bounding box center [1227, 724] width 681 height 53
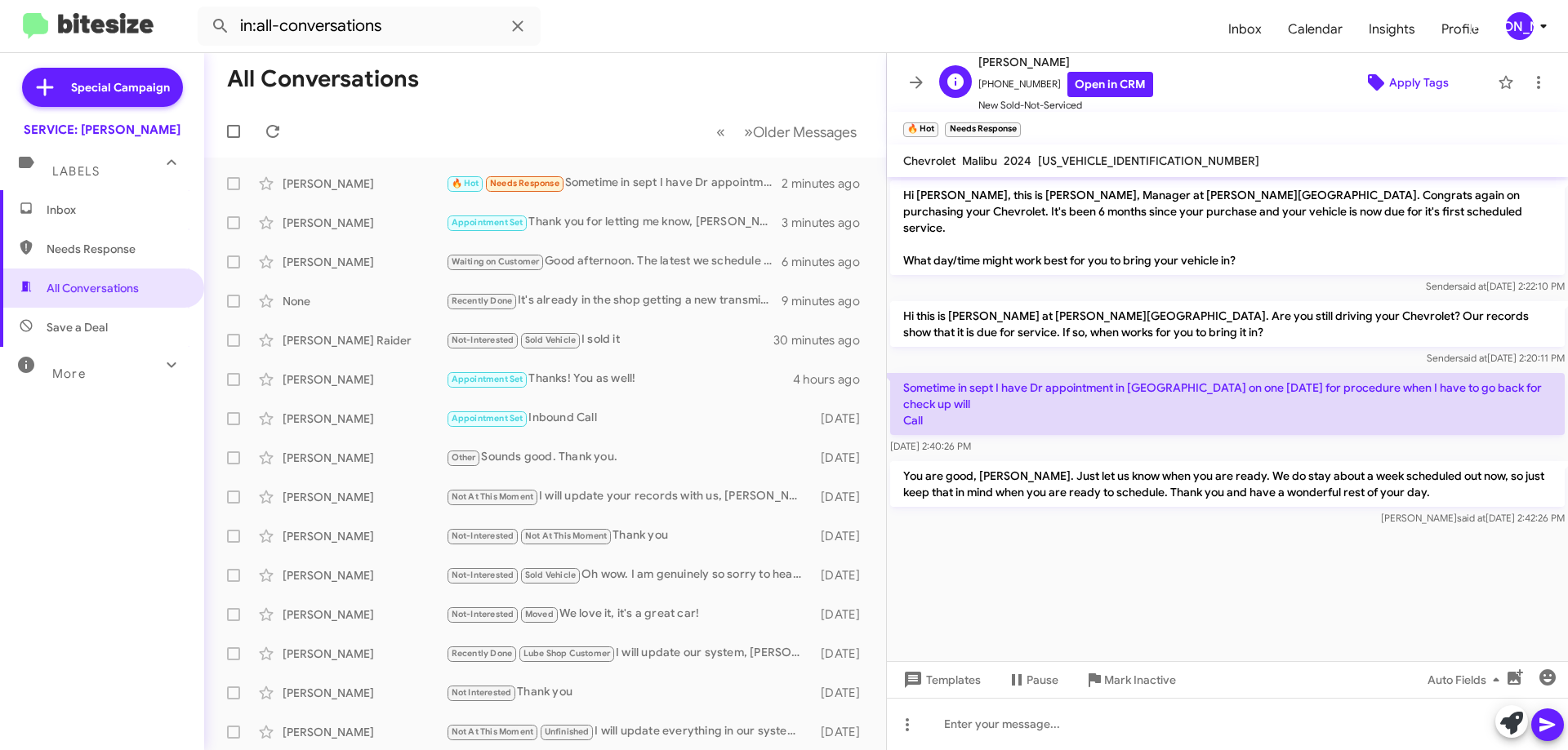
click at [1390, 76] on span "Apply Tags" at bounding box center [1419, 82] width 59 height 30
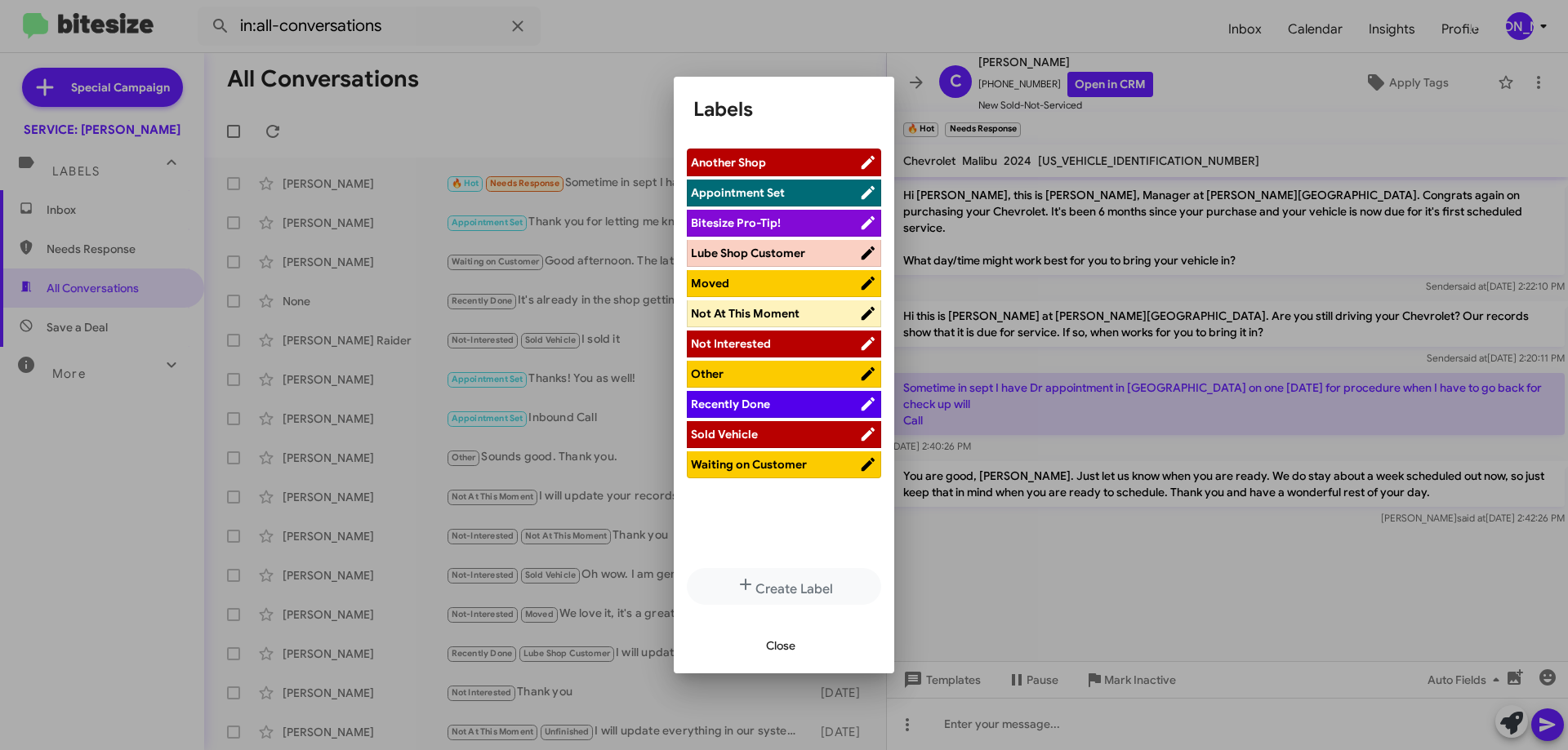
click at [796, 306] on span "Not At This Moment" at bounding box center [745, 313] width 109 height 15
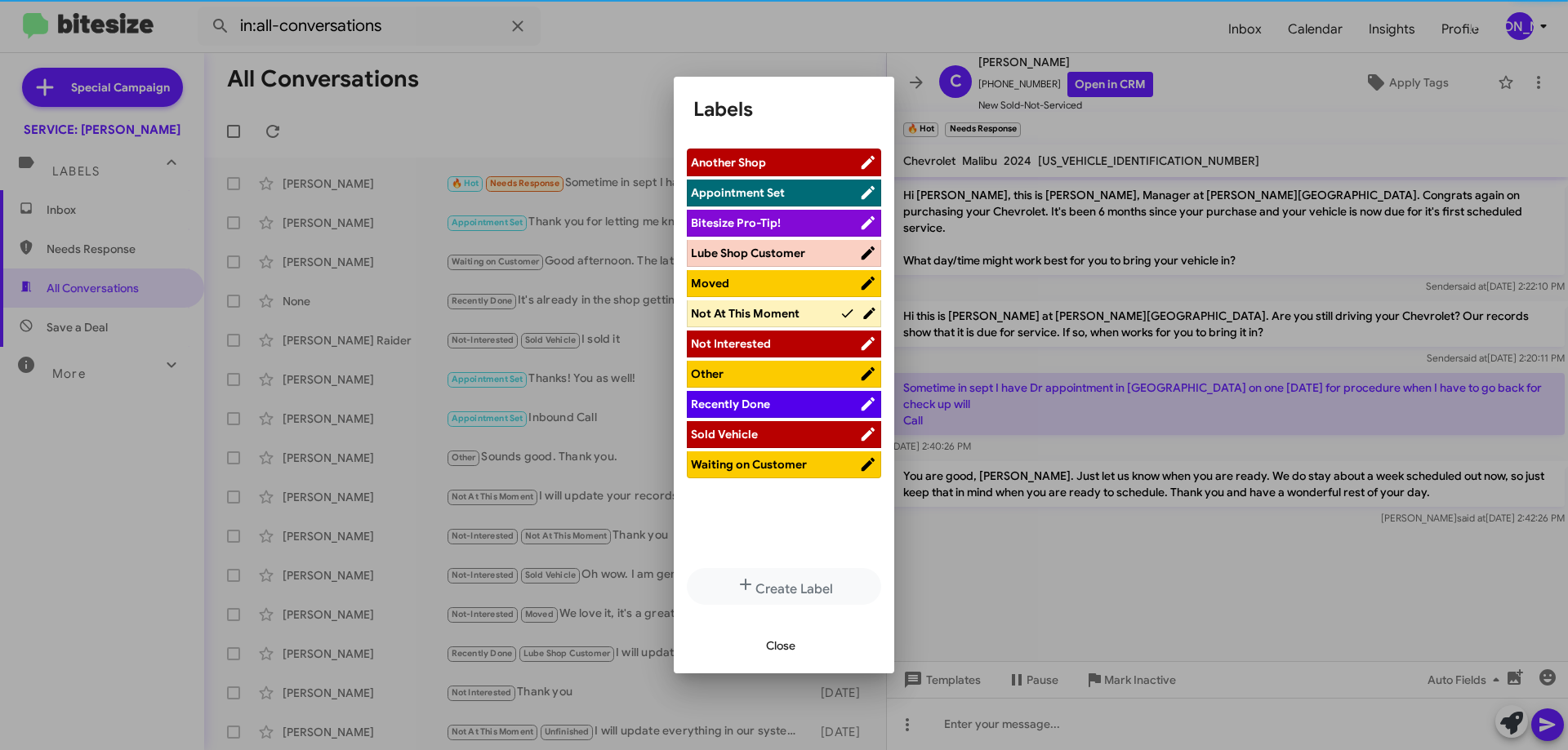
click at [756, 468] on span "Waiting on Customer" at bounding box center [748, 464] width 116 height 15
click at [782, 638] on span "Close" at bounding box center [781, 646] width 30 height 30
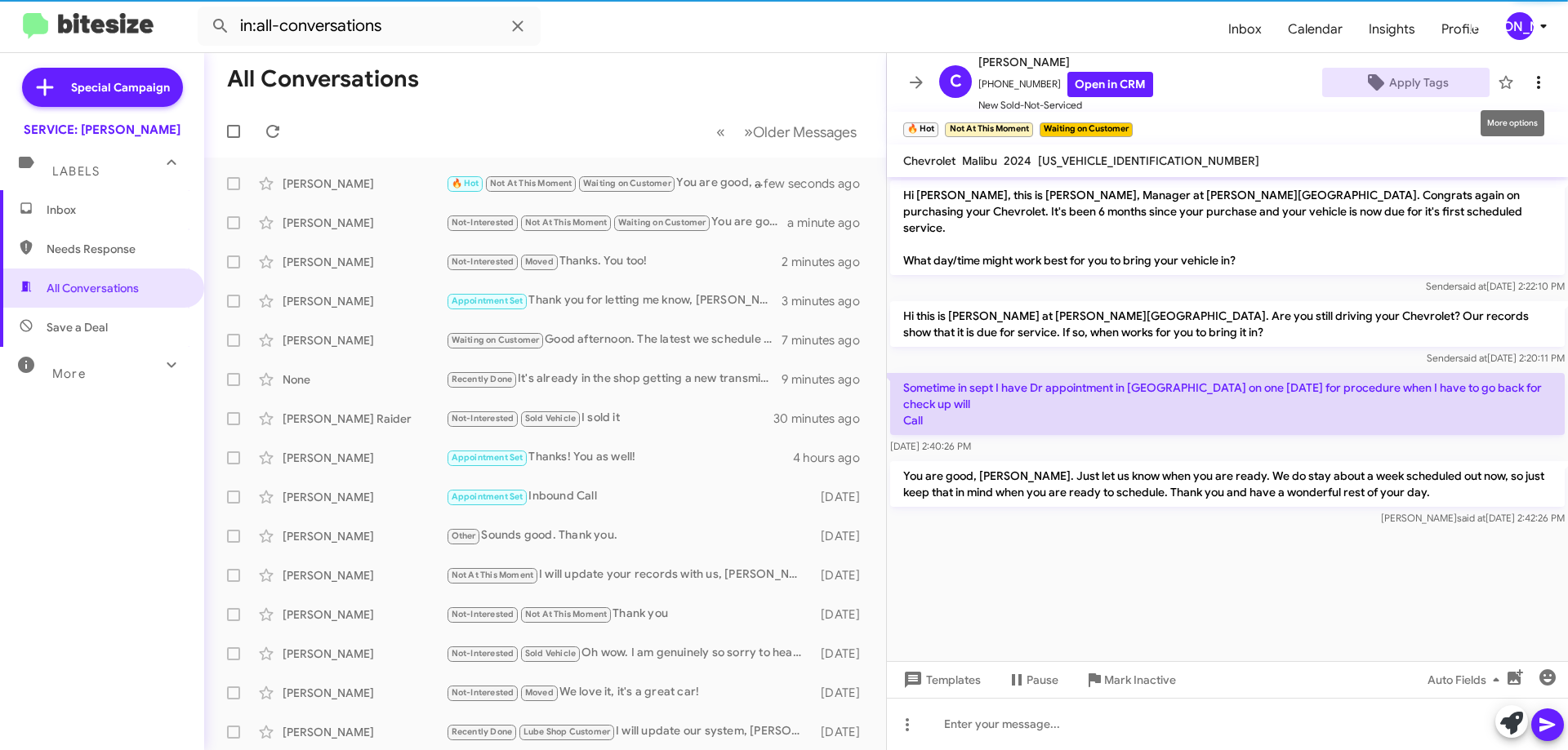
click at [1533, 77] on icon at bounding box center [1539, 82] width 20 height 20
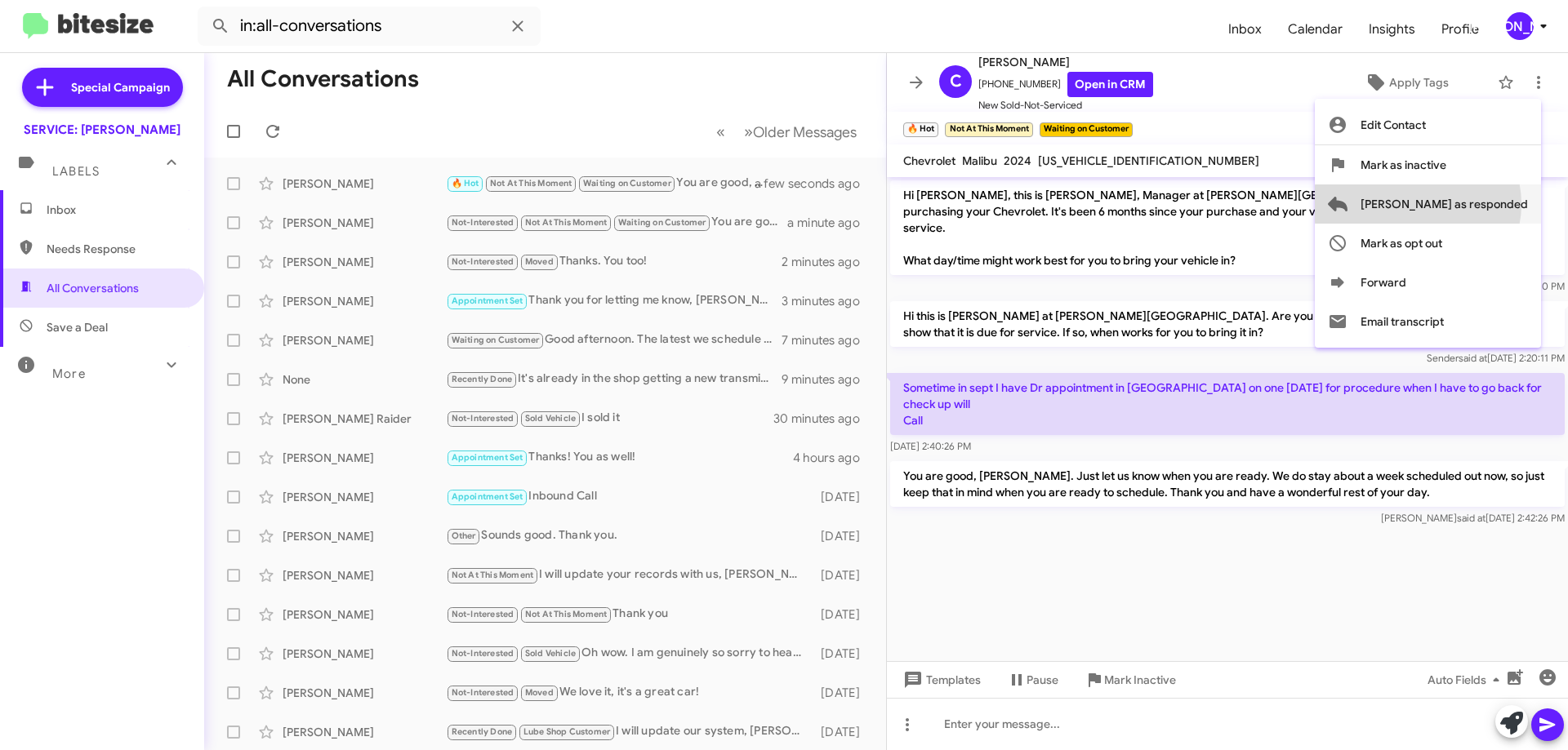
click at [1483, 204] on span "[PERSON_NAME] as responded" at bounding box center [1444, 204] width 168 height 40
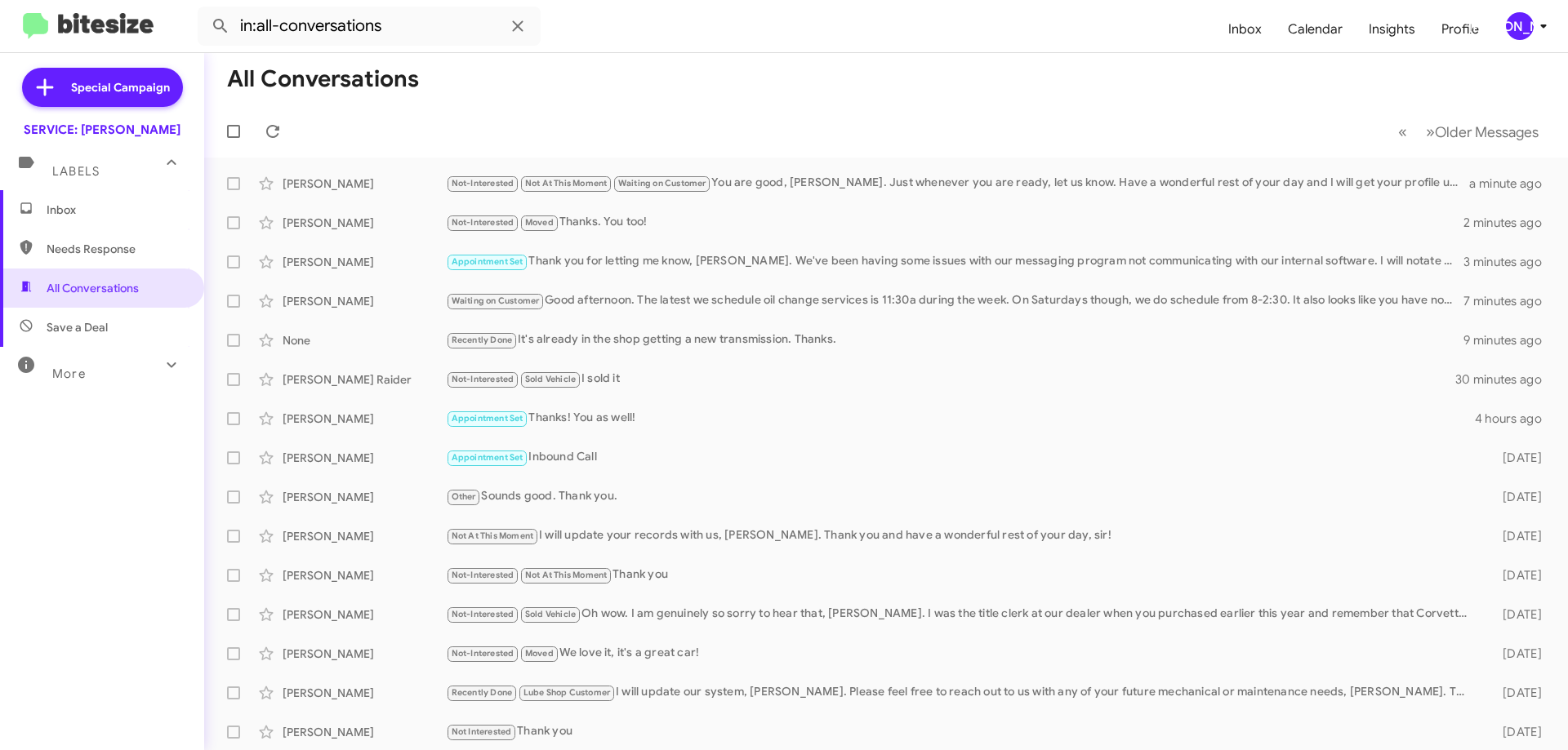
click at [83, 211] on span "Inbox" at bounding box center [116, 210] width 139 height 16
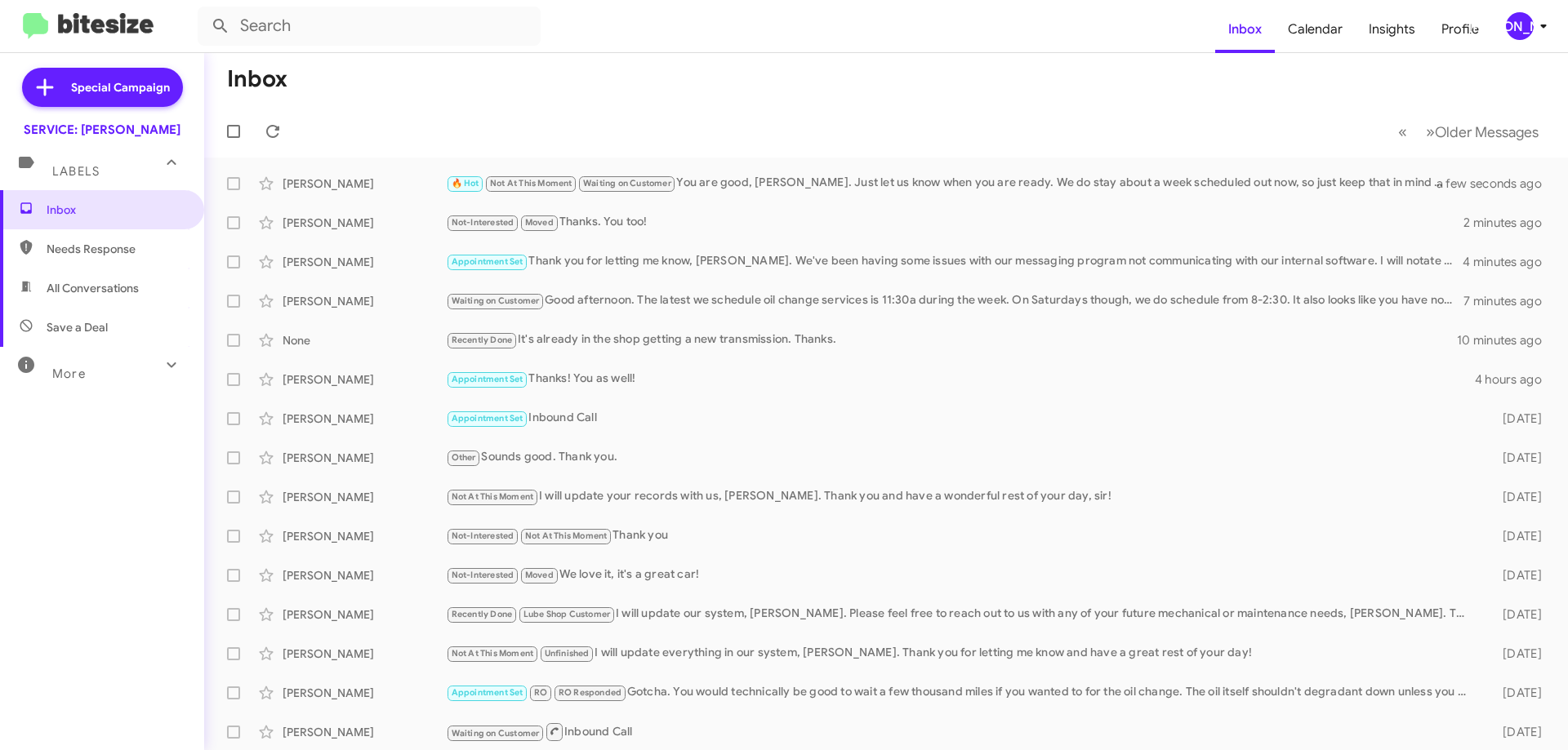
click at [132, 294] on span "All Conversations" at bounding box center [92, 288] width 92 height 16
type input "in:all-conversations"
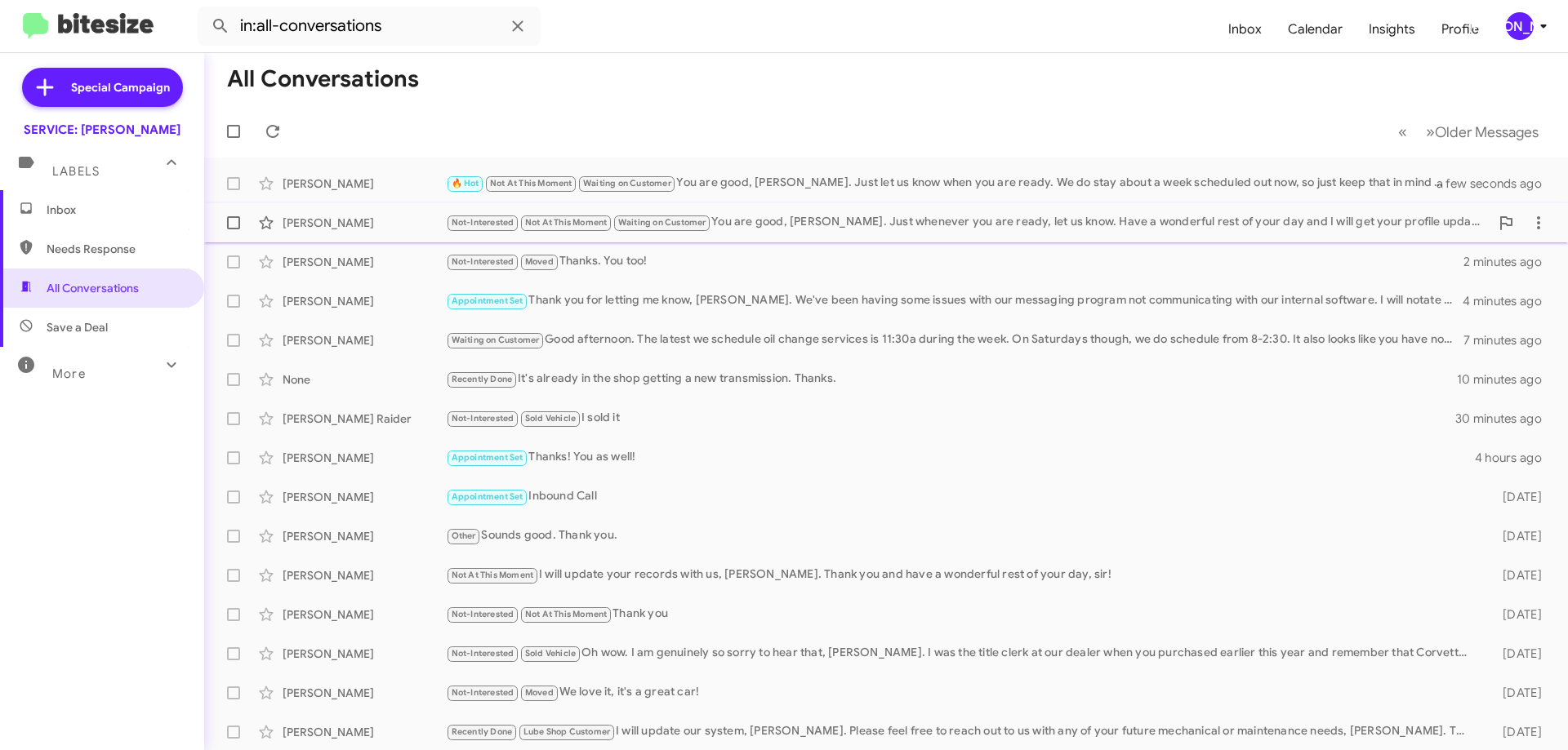
click at [860, 228] on div "Not-Interested Not At This Moment Waiting on Customer You are good, [PERSON_NAM…" at bounding box center [967, 222] width 1044 height 19
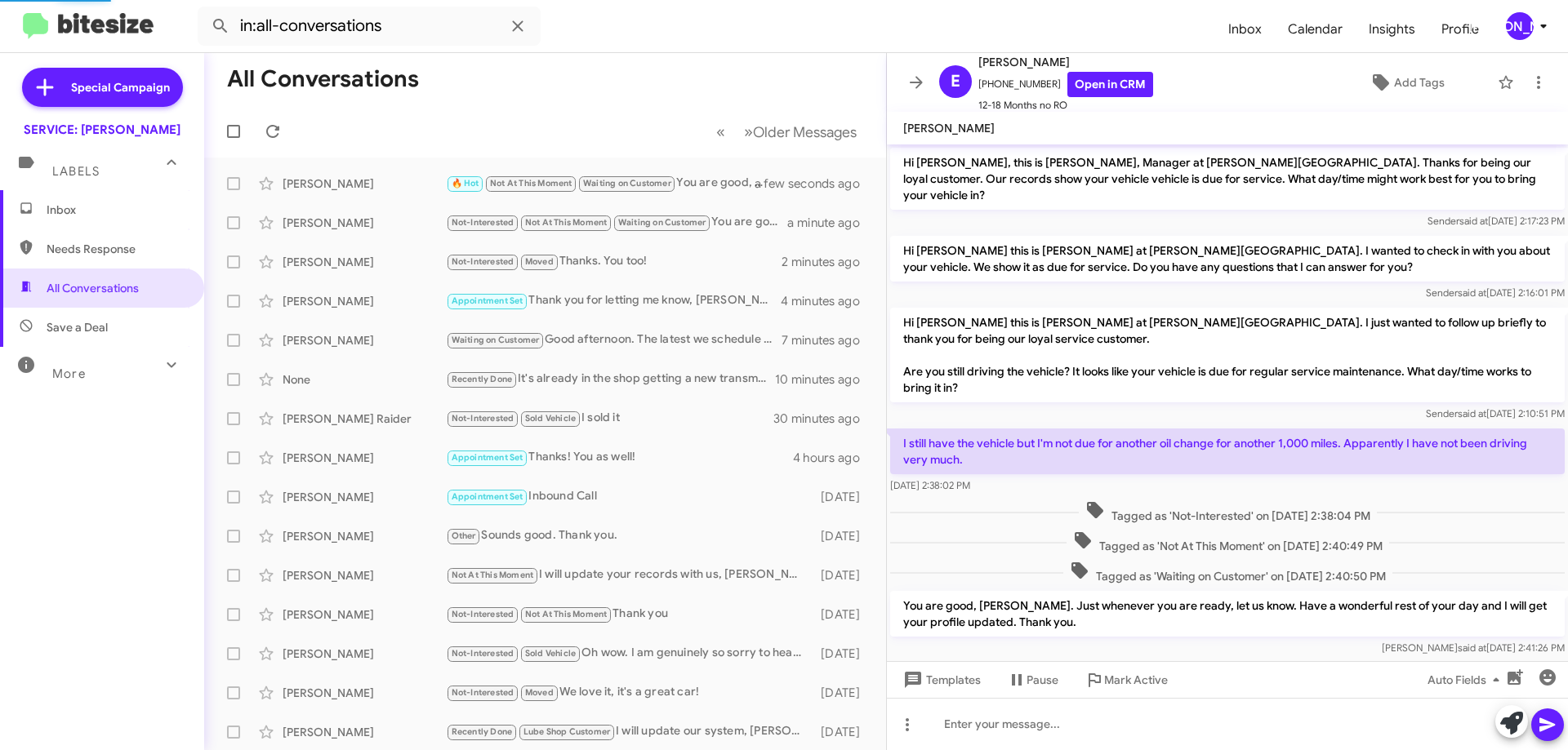
scroll to position [15, 0]
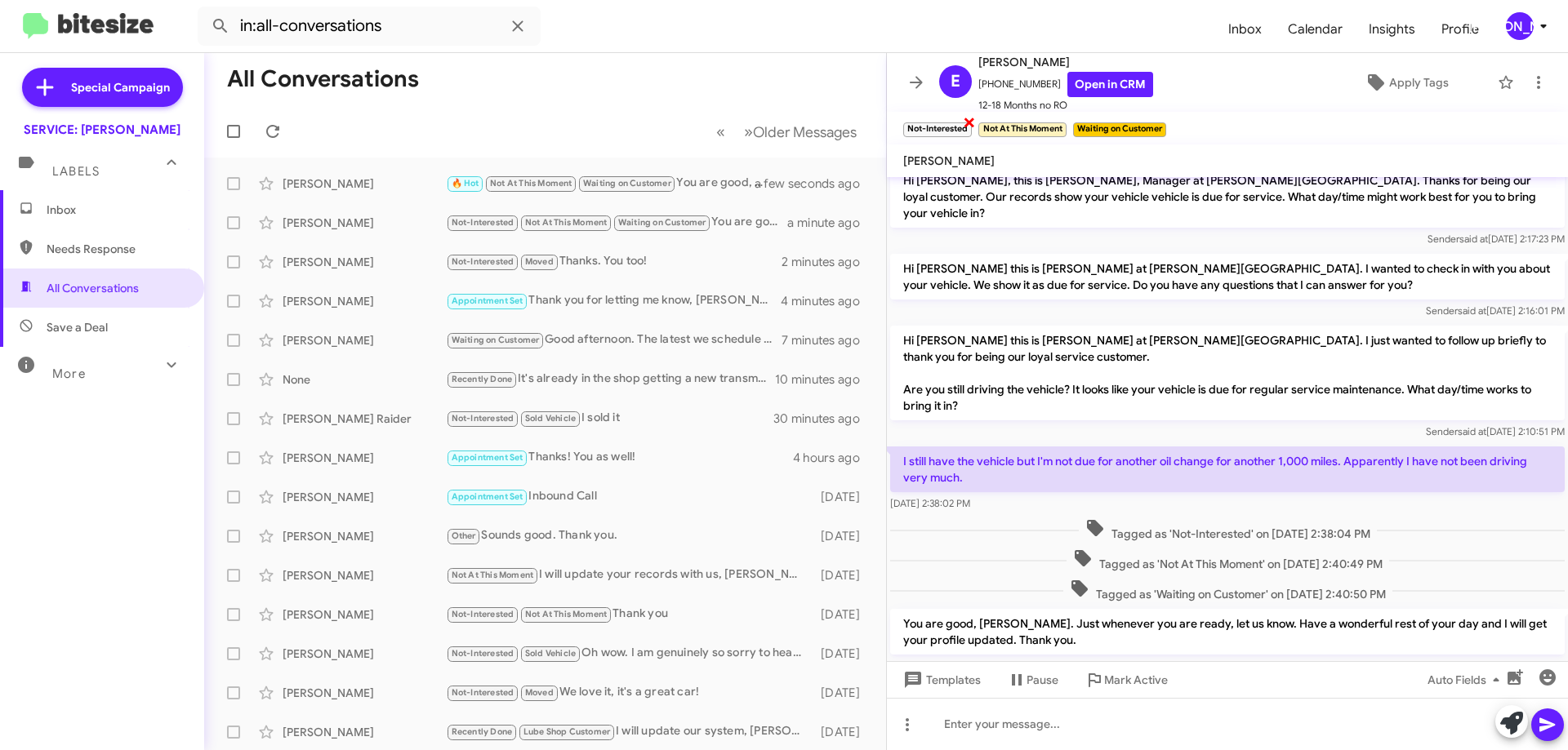
click at [972, 122] on span "×" at bounding box center [969, 122] width 13 height 20
click at [915, 83] on icon at bounding box center [916, 82] width 13 height 12
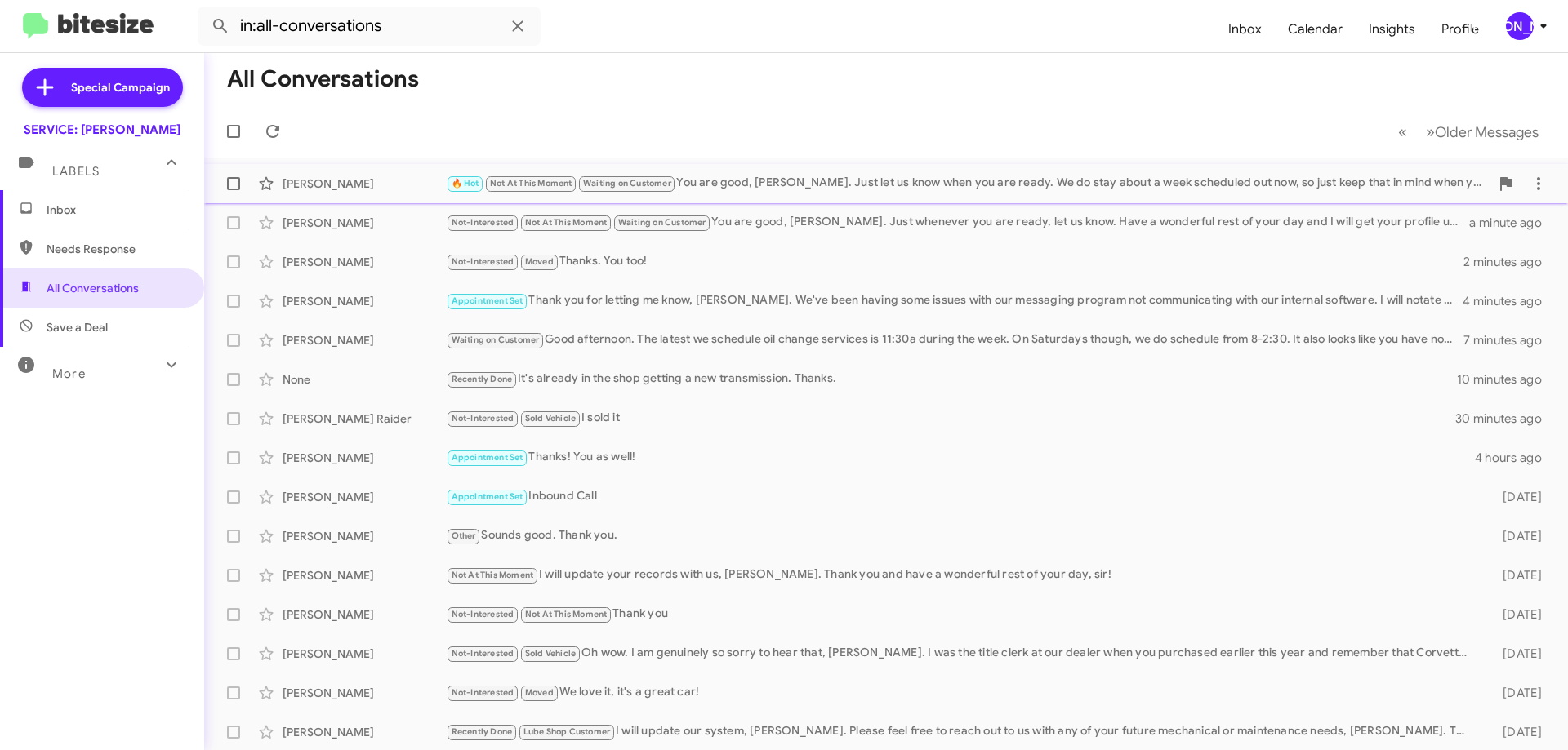
click at [788, 179] on div "🔥 Hot Not At This Moment Waiting on Customer You are good, [PERSON_NAME]. Just …" at bounding box center [967, 183] width 1044 height 19
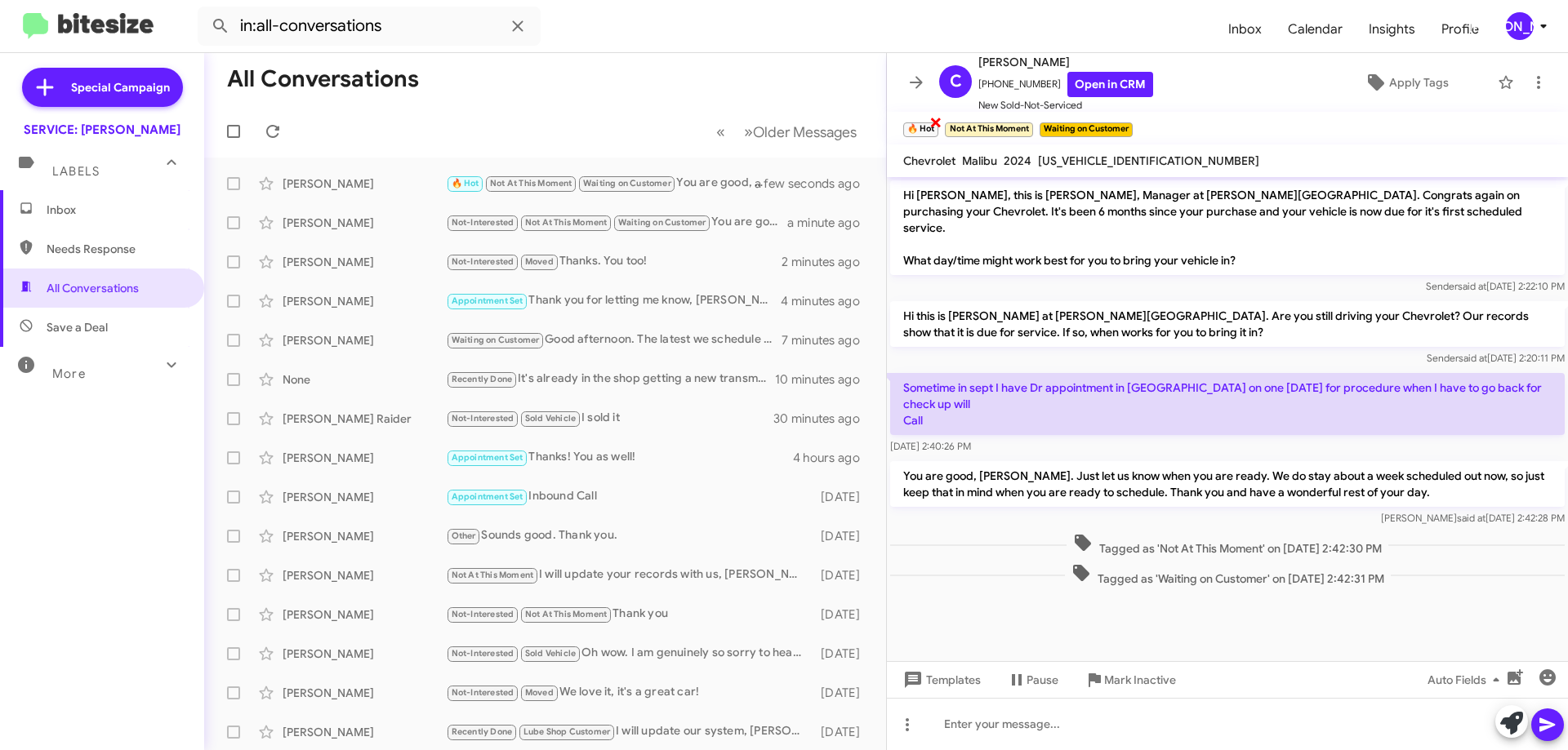
click at [931, 128] on span "×" at bounding box center [936, 122] width 13 height 20
click at [920, 78] on icon at bounding box center [917, 82] width 20 height 20
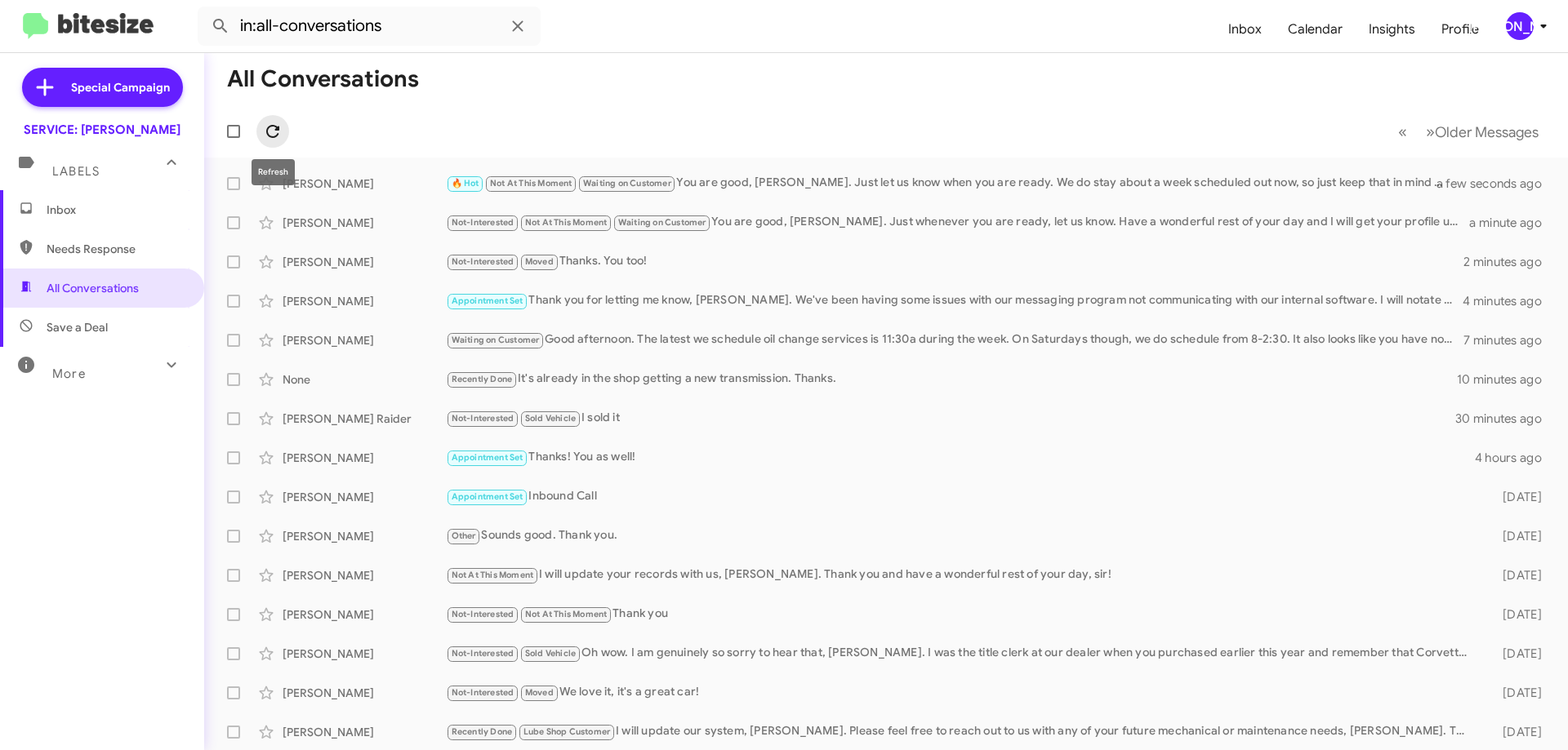
click at [280, 132] on icon at bounding box center [273, 132] width 20 height 20
click at [834, 216] on div "Not At This Moment Waiting on Customer Unfinished You are good, [PERSON_NAME]. …" at bounding box center [967, 222] width 1044 height 19
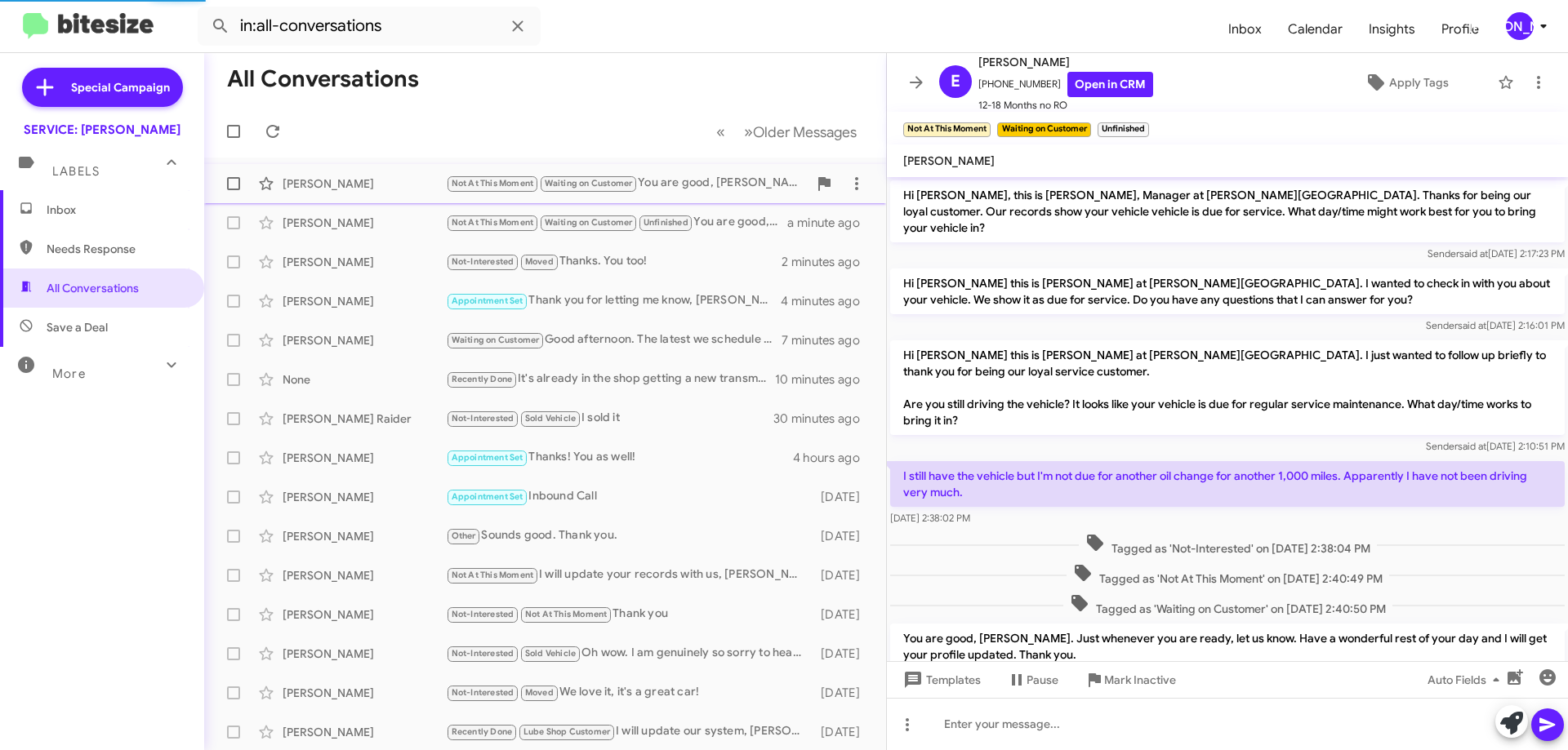
scroll to position [16, 0]
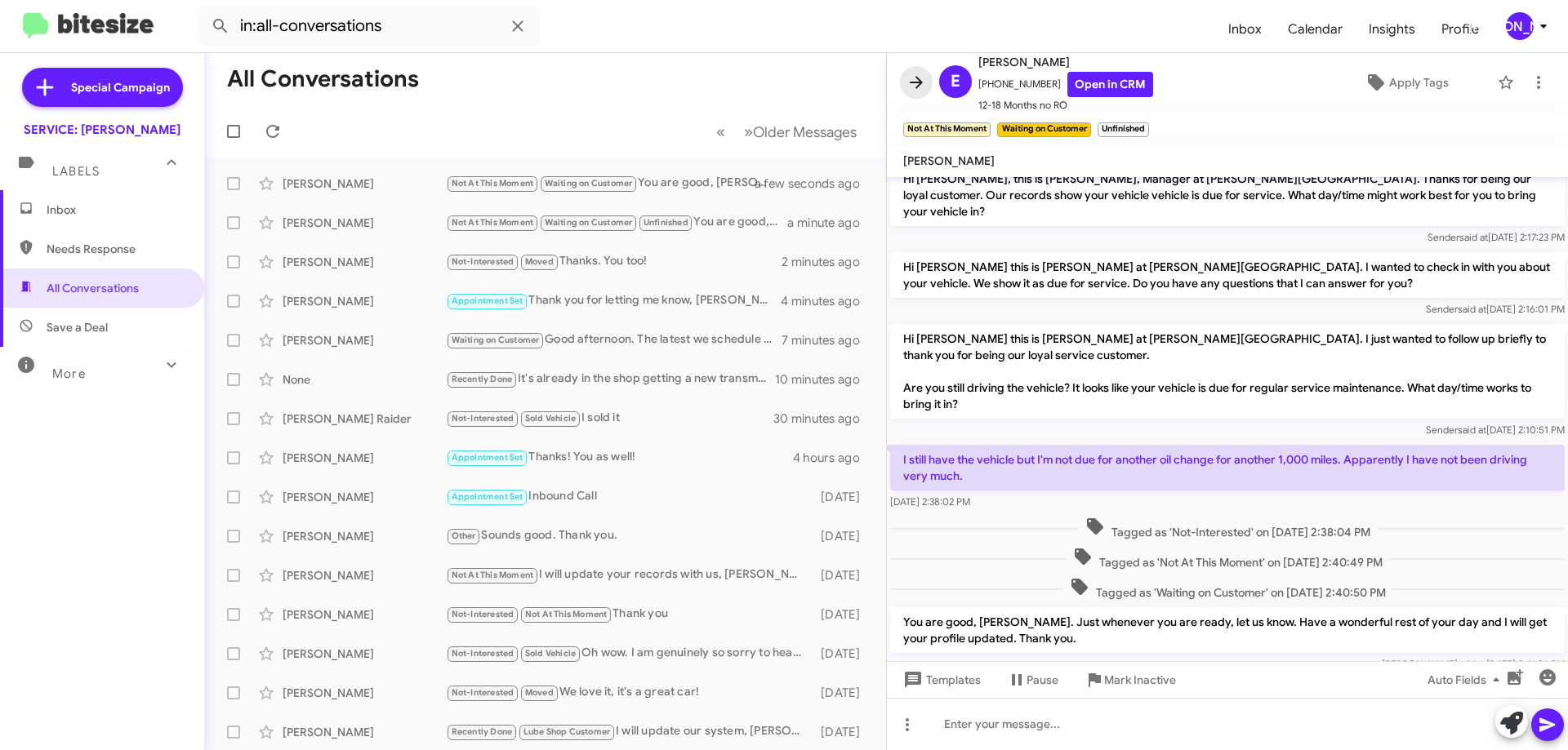
click at [917, 79] on icon at bounding box center [917, 82] width 20 height 20
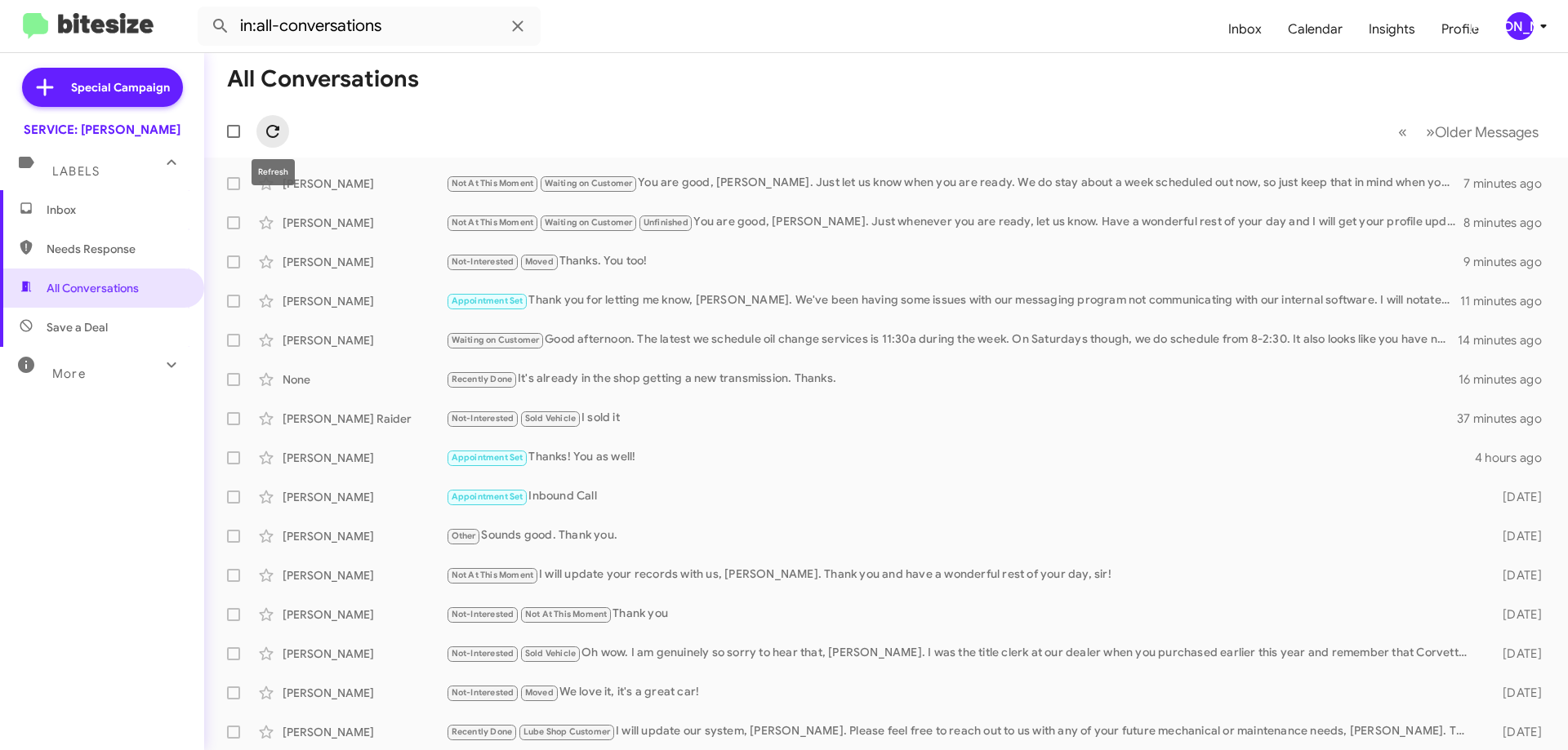
click at [279, 129] on icon at bounding box center [273, 131] width 13 height 13
click at [109, 206] on span "Inbox" at bounding box center [116, 210] width 139 height 16
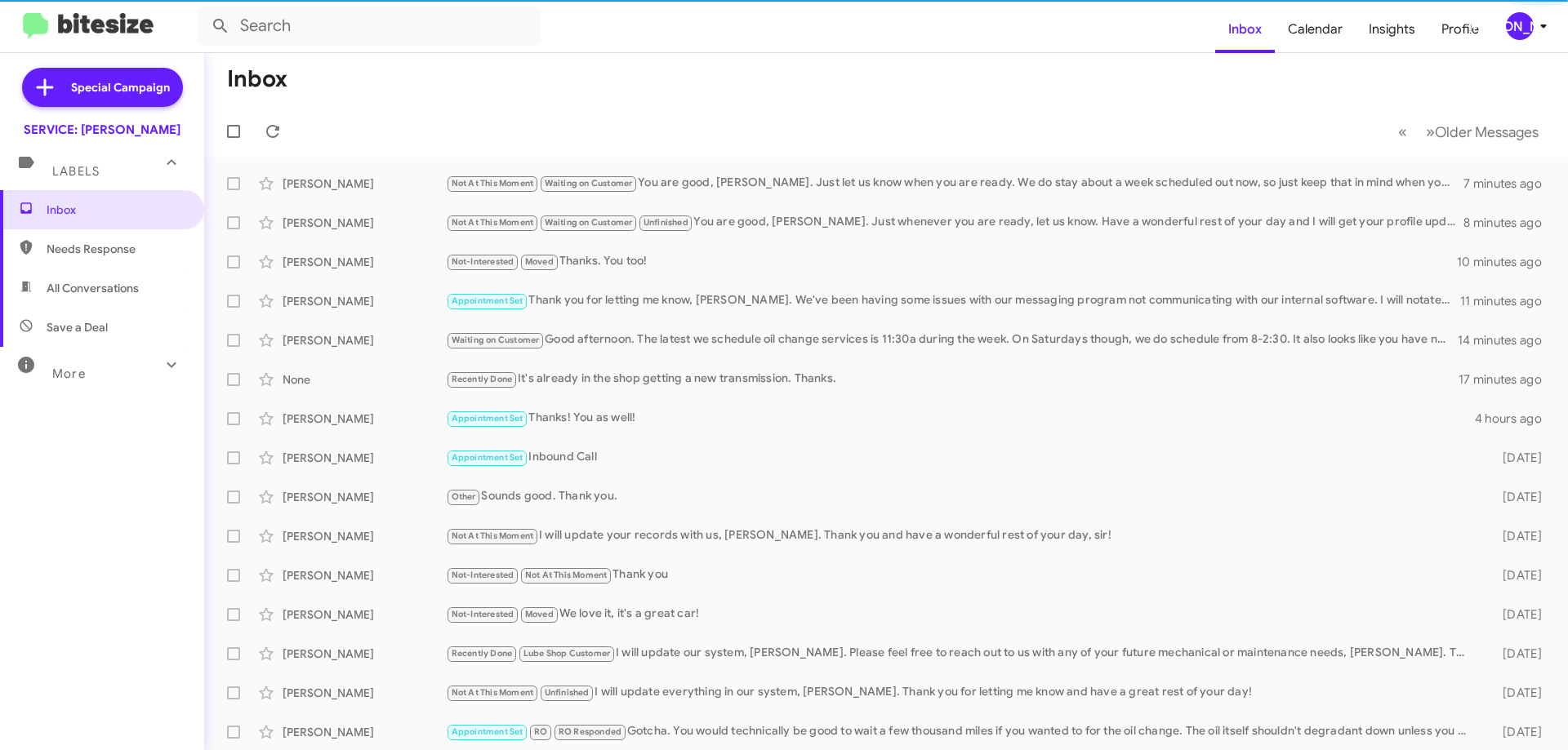
click at [96, 299] on span "All Conversations" at bounding box center [102, 288] width 204 height 40
type input "in:all-conversations"
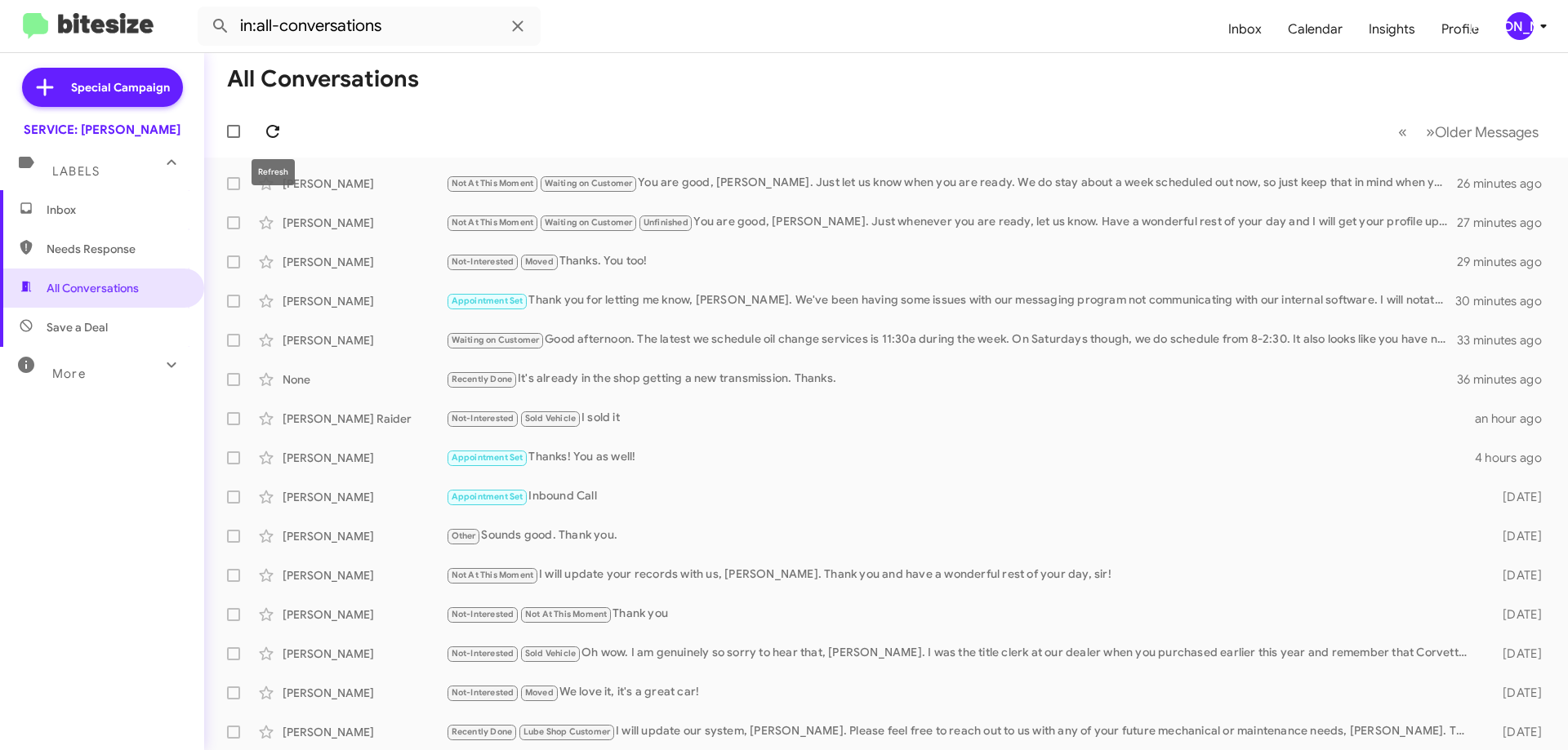
click at [266, 137] on icon at bounding box center [273, 132] width 20 height 20
click at [277, 132] on icon at bounding box center [273, 132] width 20 height 20
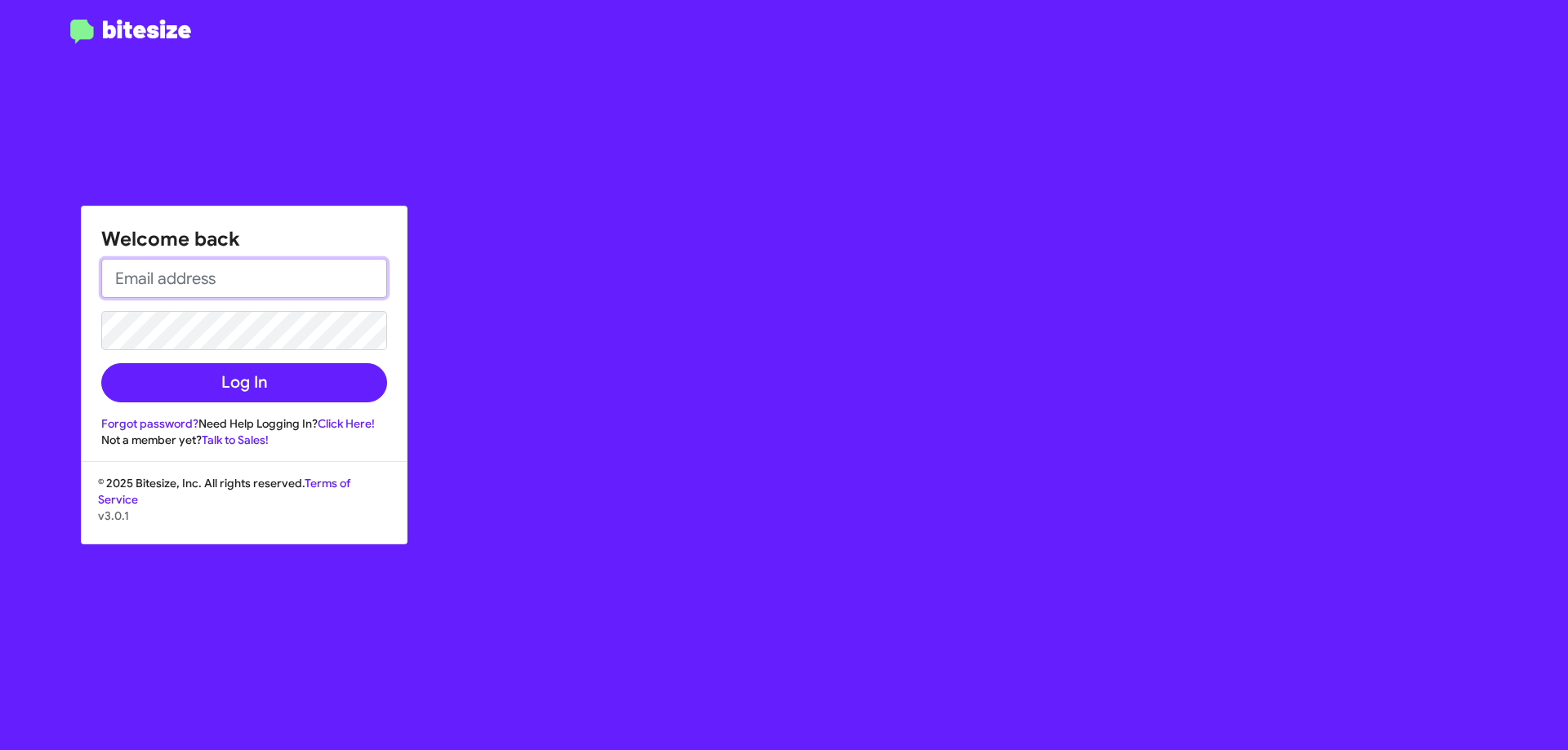
type input "[EMAIL_ADDRESS][DOMAIN_NAME]"
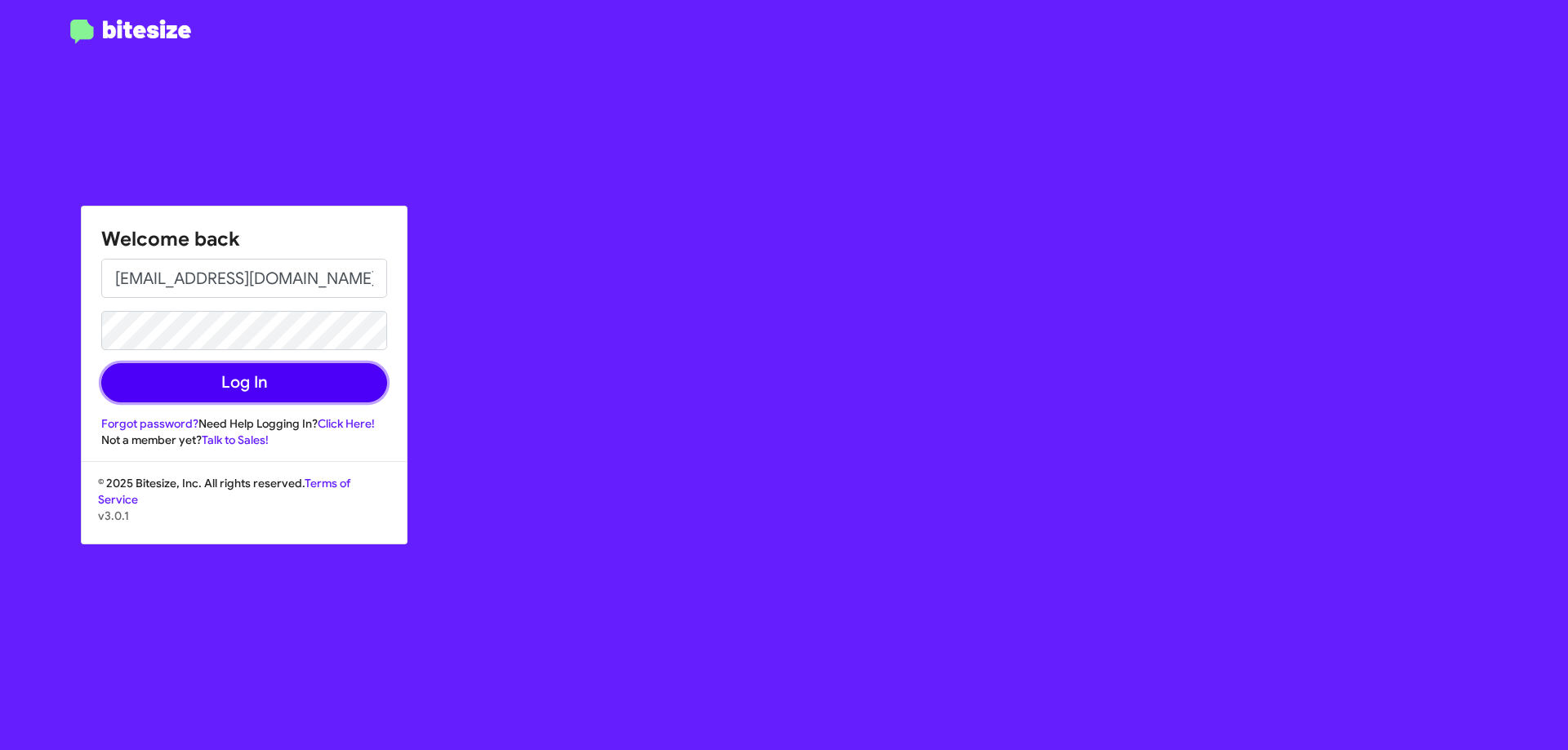
click at [230, 386] on button "Log In" at bounding box center [244, 383] width 285 height 40
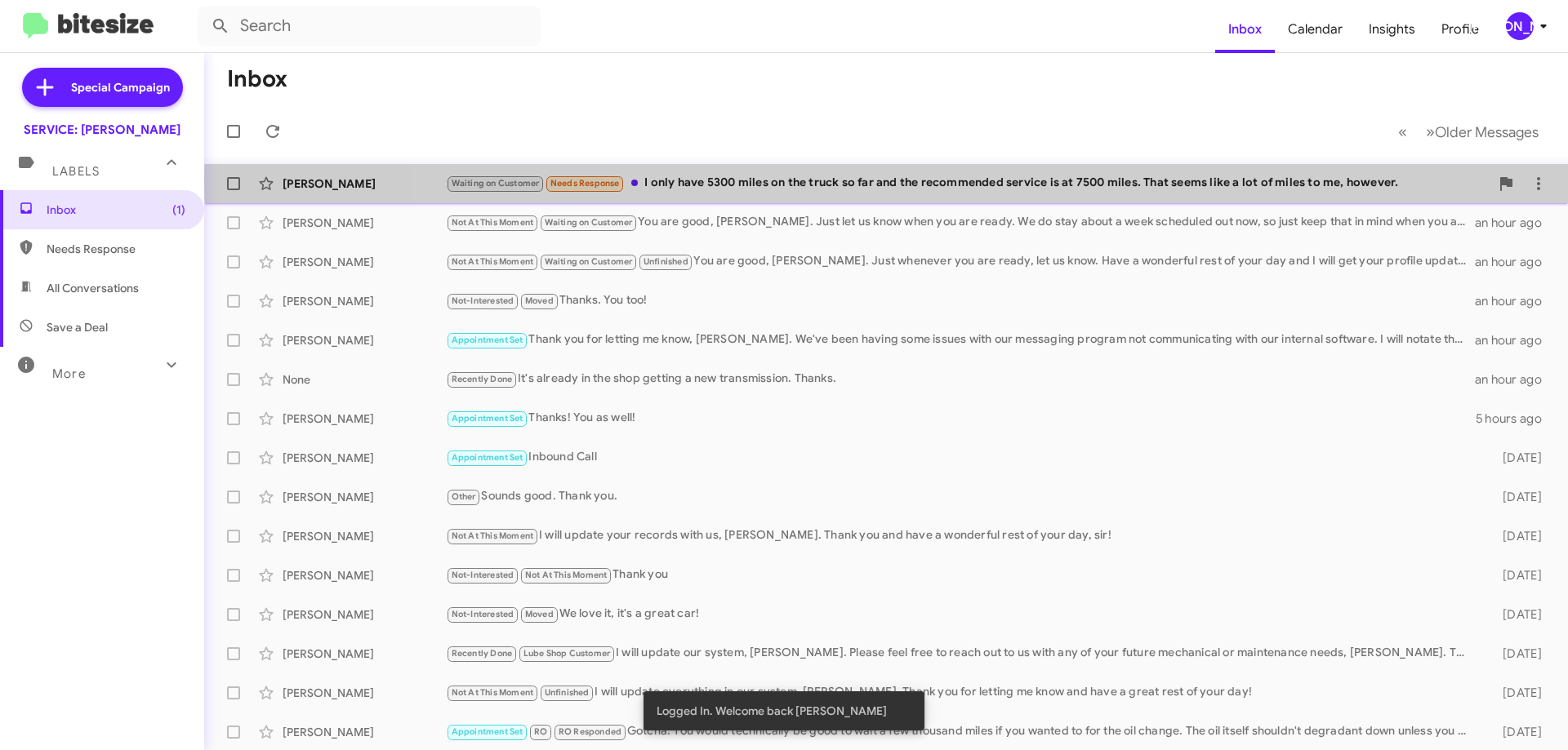
click at [1004, 181] on div "Waiting on Customer Needs Response I only have 5300 miles on the truck so far a…" at bounding box center [967, 183] width 1044 height 19
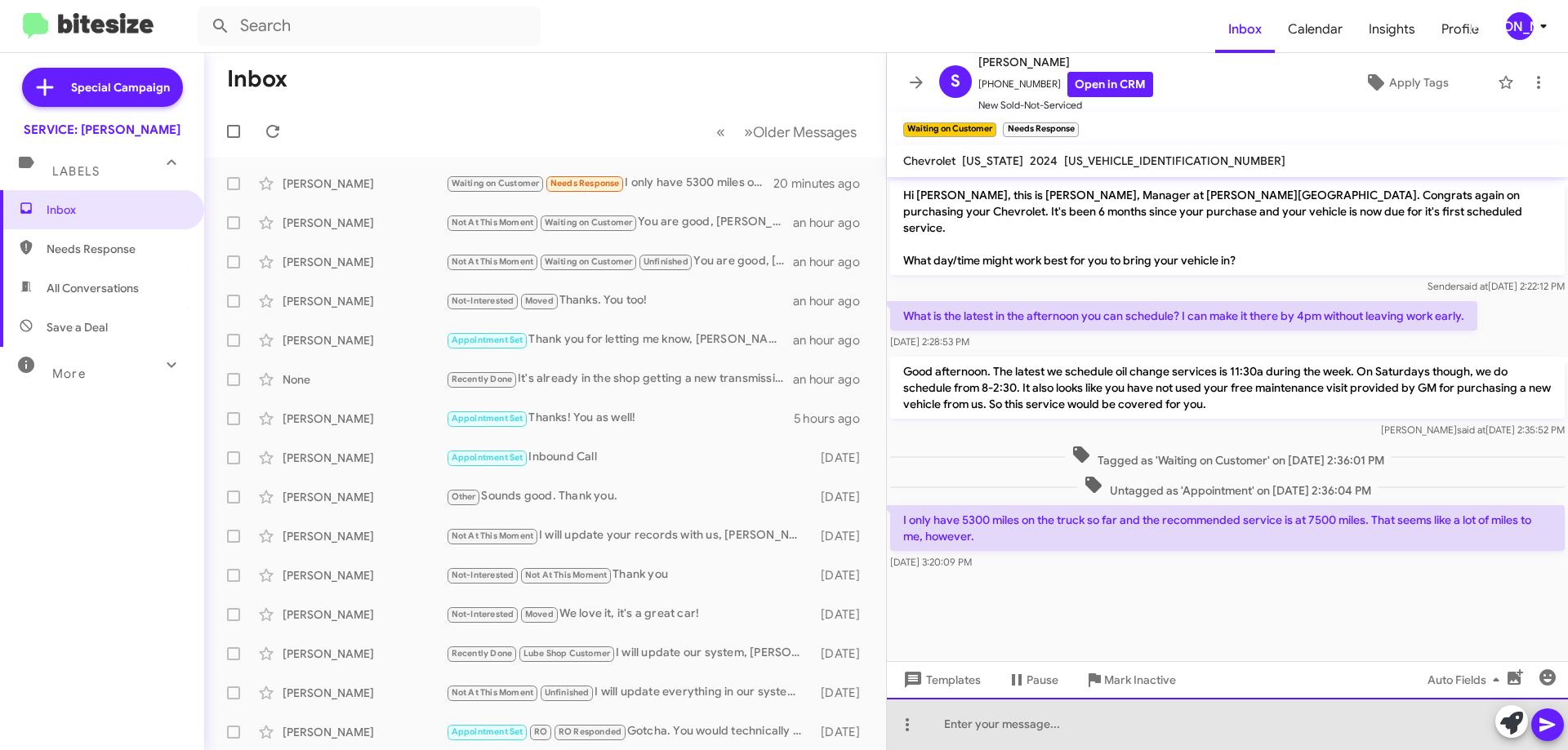
click at [1152, 724] on div at bounding box center [1227, 724] width 681 height 53
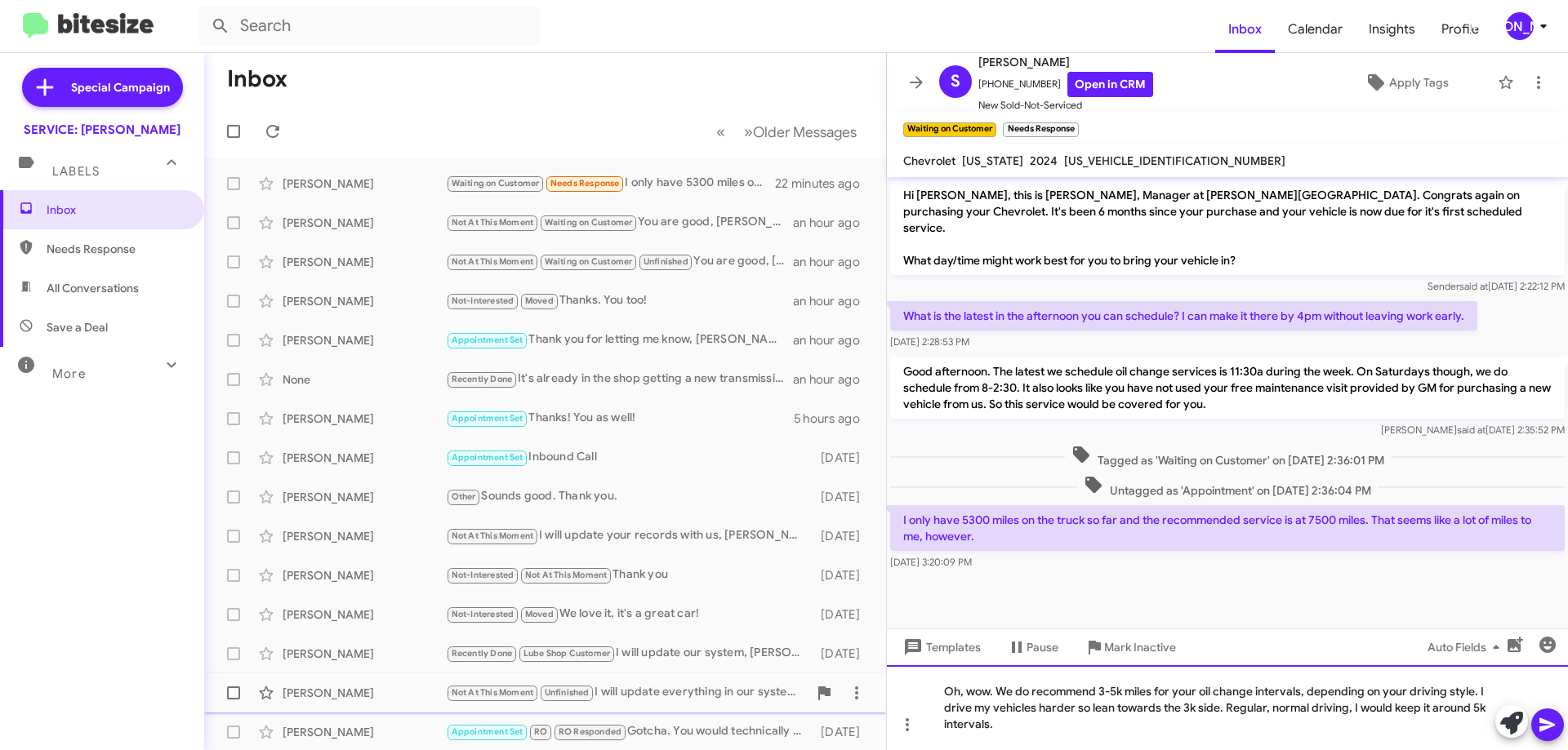
drag, startPoint x: 996, startPoint y: 694, endPoint x: 628, endPoint y: 685, distance: 368.1
click at [628, 685] on div "Inbox « Previous » Next Older Messages [PERSON_NAME] Waiting on Customer Needs …" at bounding box center [886, 402] width 1364 height 697
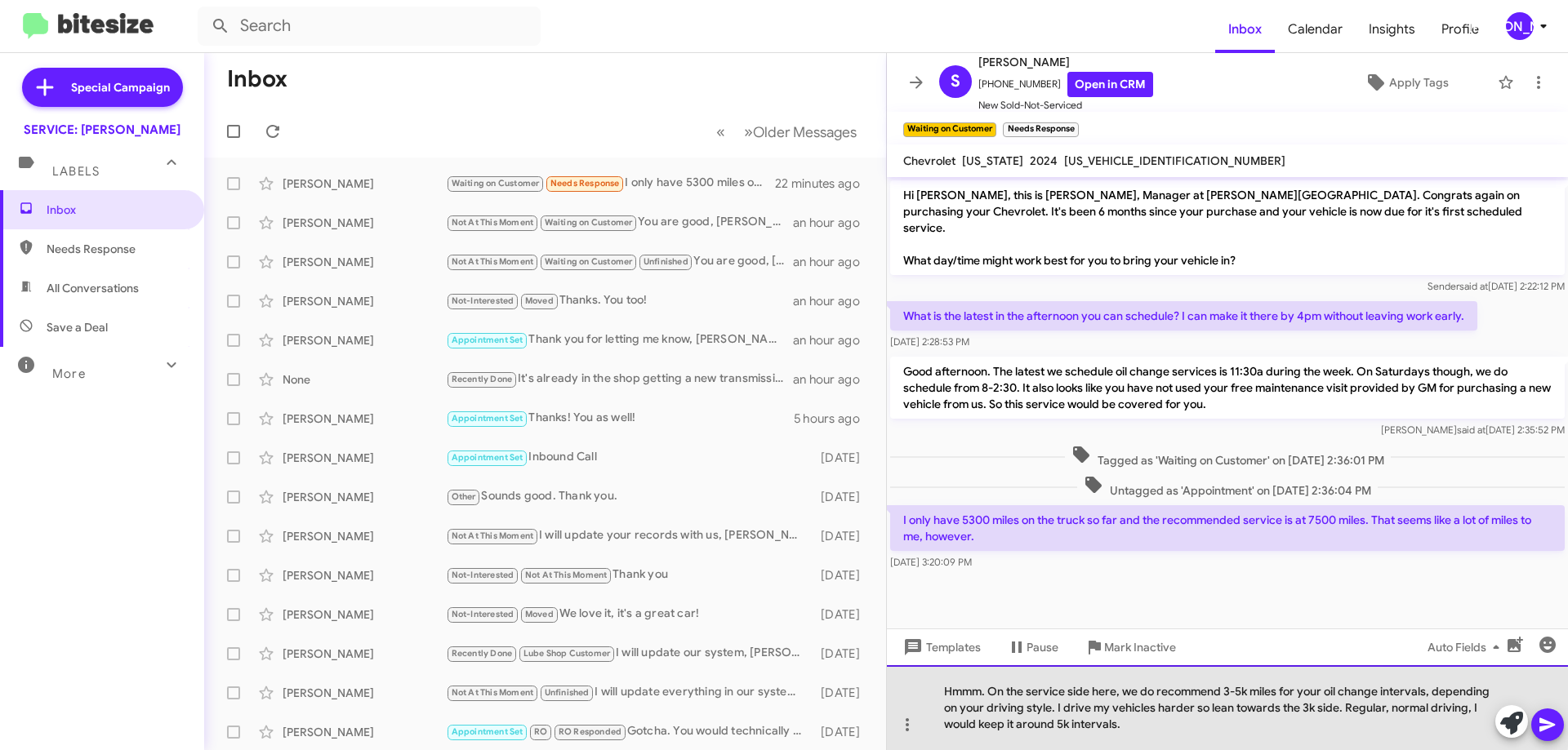
click at [1061, 708] on div "Hmmm. On the service side here, we do recommend 3-5k miles for your oil change …" at bounding box center [1227, 708] width 681 height 85
click at [1265, 708] on div "Hmmm. On the service side here, we do recommend 3-5k miles for your oil change …" at bounding box center [1227, 708] width 681 height 85
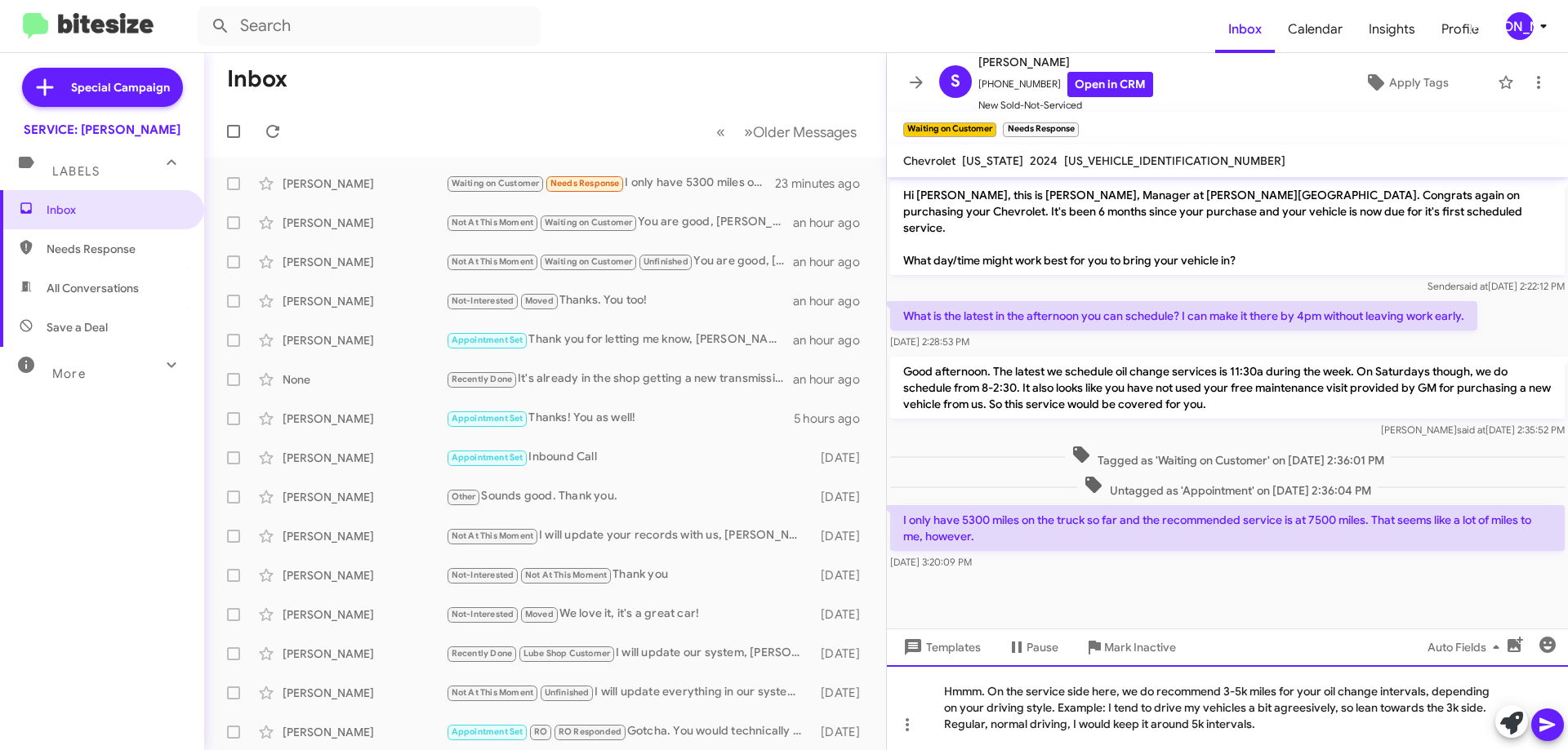
click at [1306, 712] on div "Hmmm. On the service side here, we do recommend 3-5k miles for your oil change …" at bounding box center [1227, 708] width 681 height 85
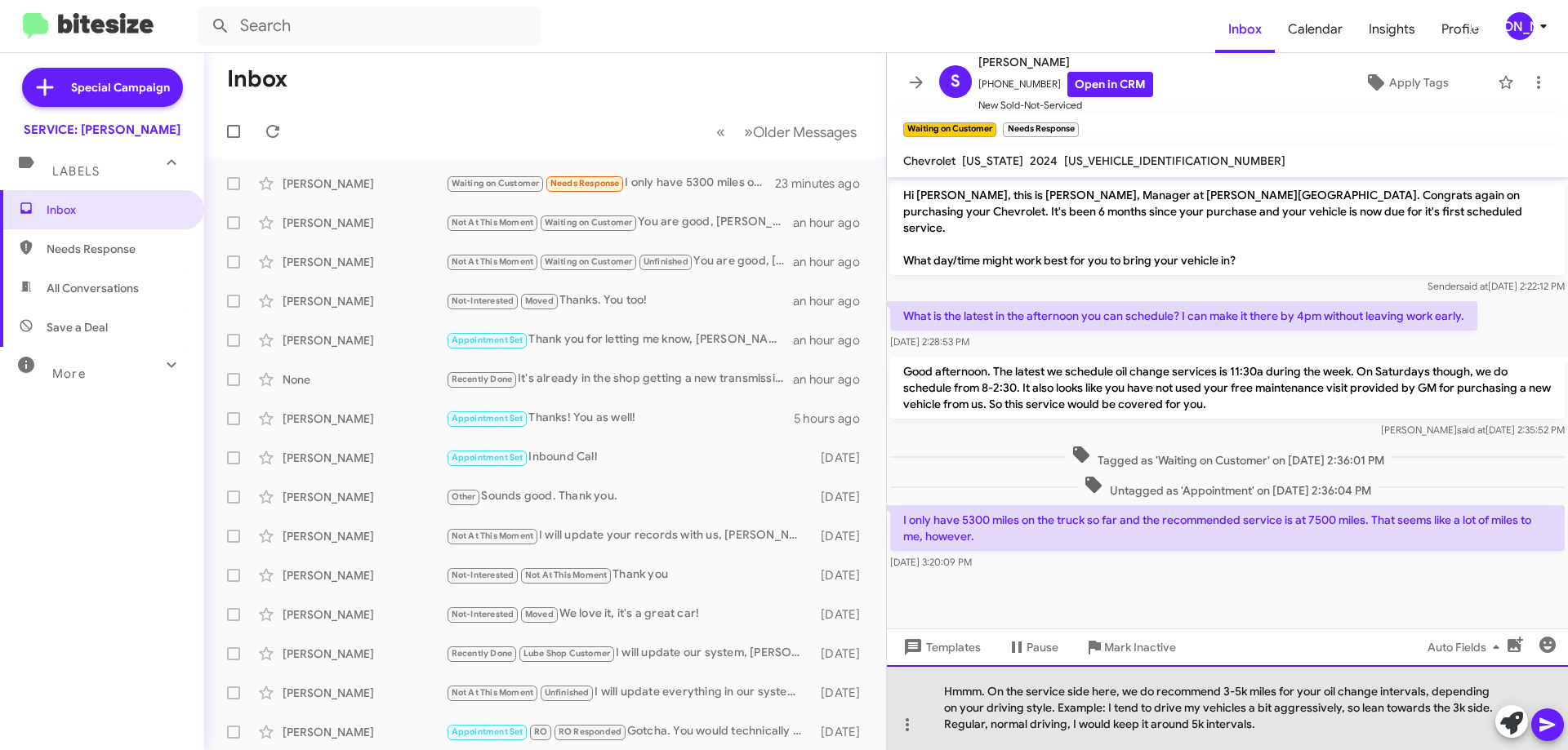
click at [1364, 736] on div "Hmmm. On the service side here, we do recommend 3-5k miles for your oil change …" at bounding box center [1227, 708] width 681 height 85
click at [1274, 717] on div "Hmmm. On the service side here, we do recommend 3-5k miles for your oil change …" at bounding box center [1227, 708] width 681 height 85
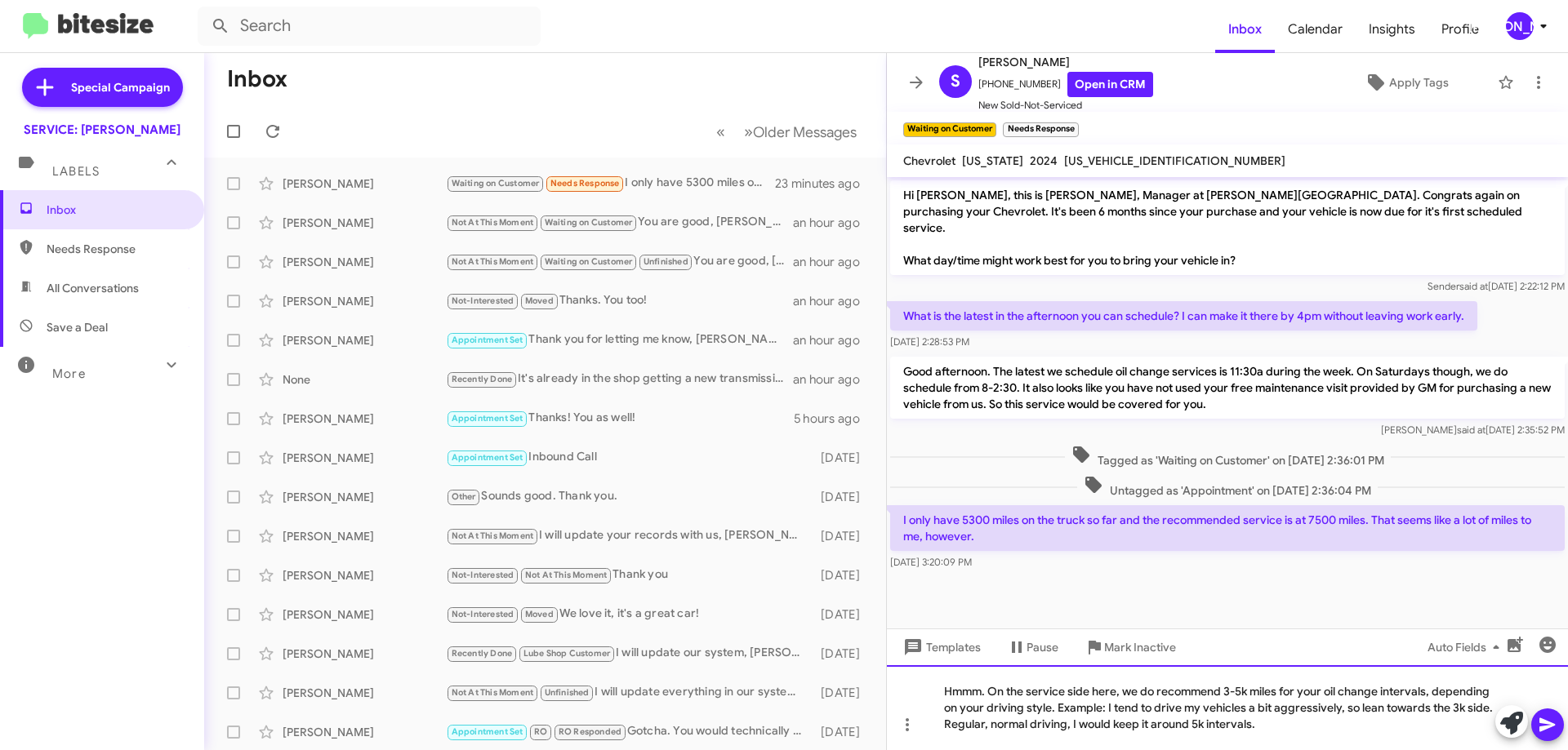
click at [1274, 717] on div "Hmmm. On the service side here, we do recommend 3-5k miles for your oil change …" at bounding box center [1227, 708] width 681 height 85
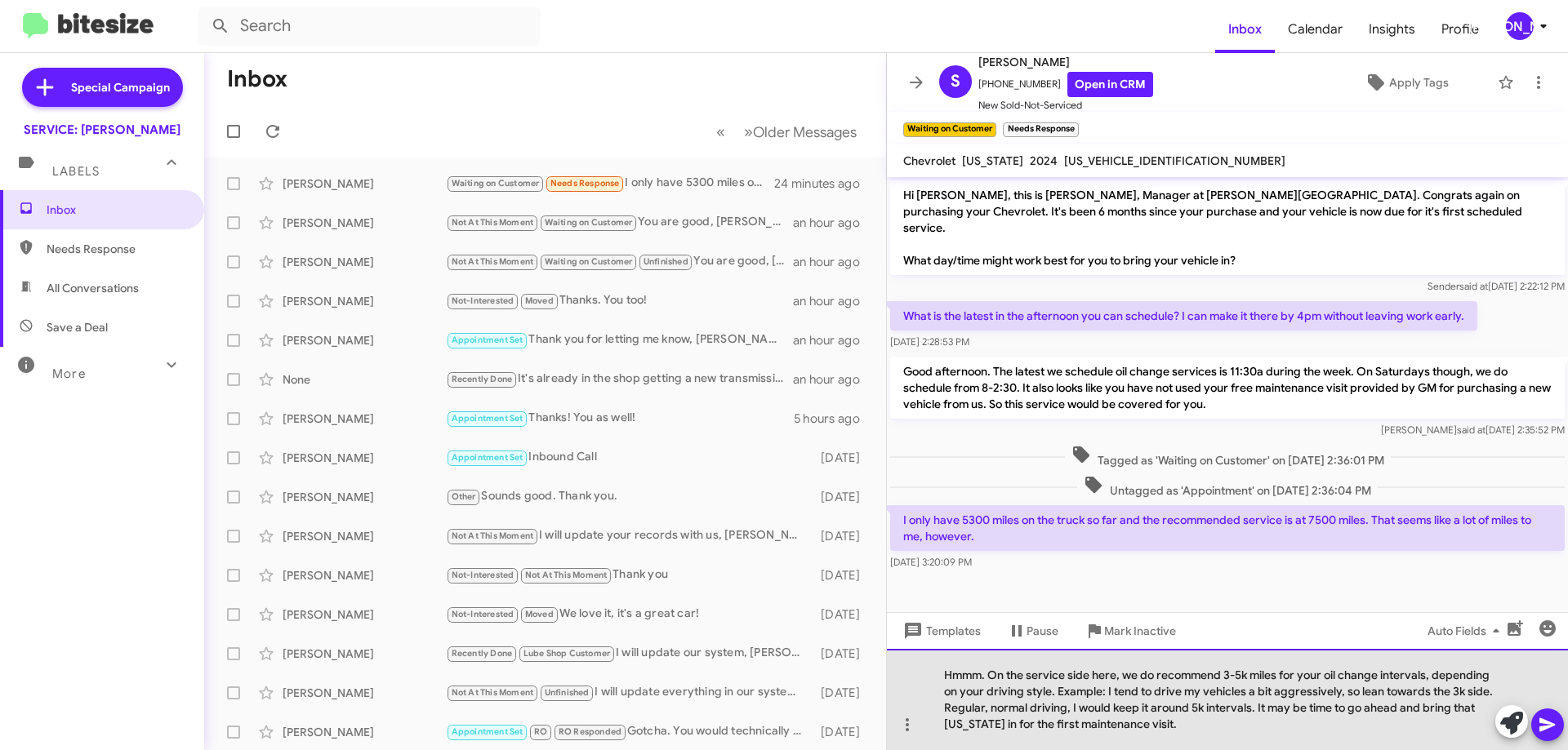
click at [1042, 727] on div "Hmmm. On the service side here, we do recommend 3-5k miles for your oil change …" at bounding box center [1227, 699] width 681 height 101
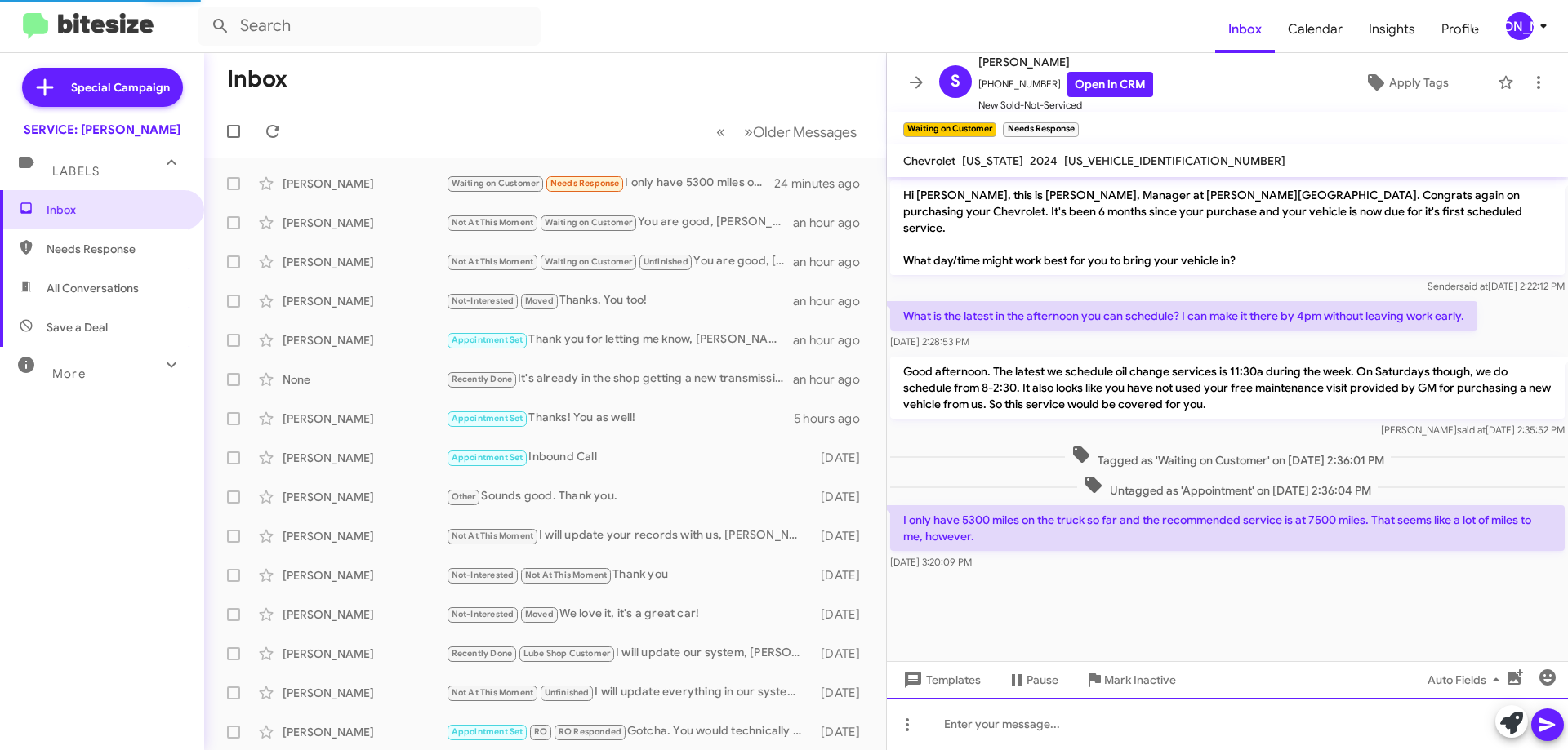
scroll to position [13, 0]
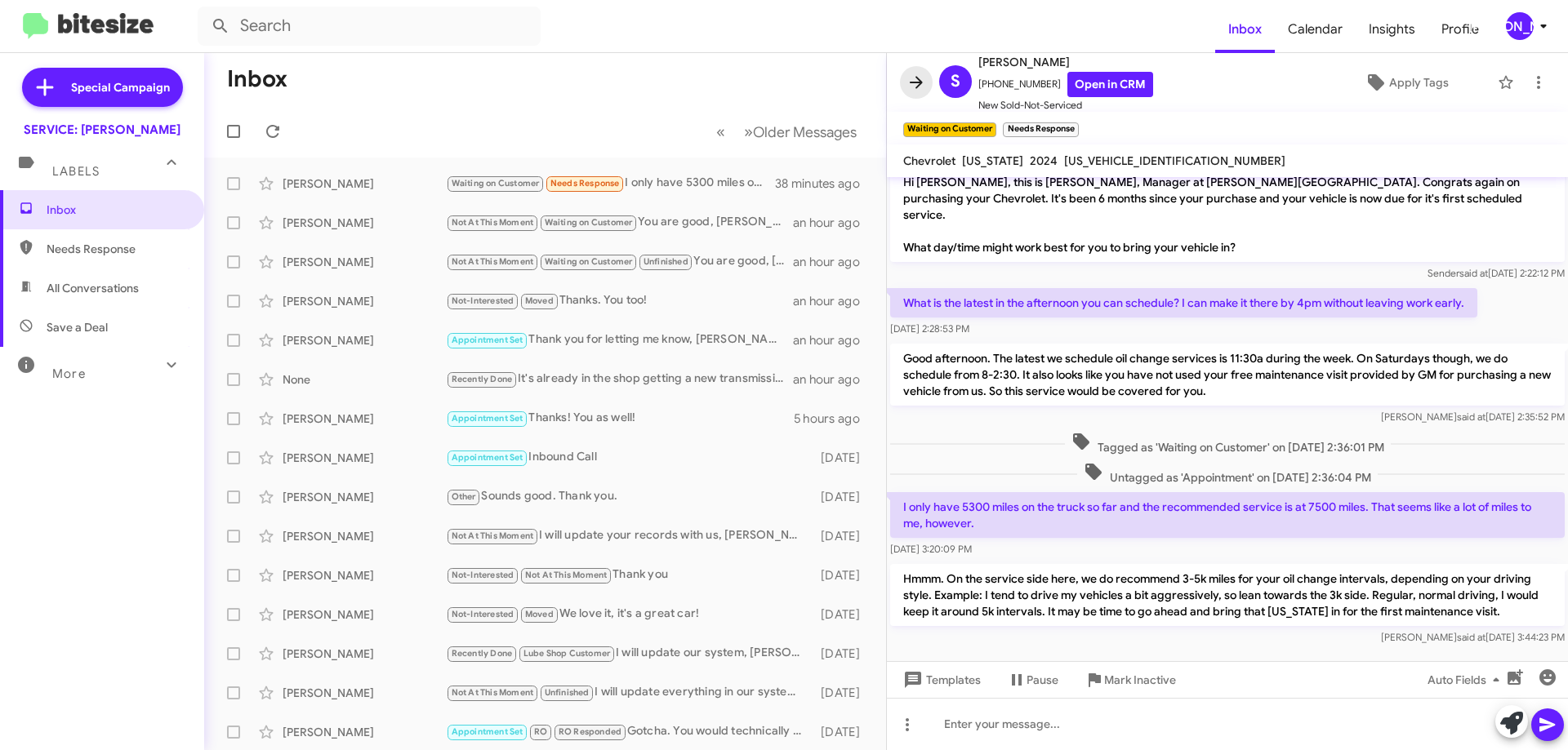
click at [912, 87] on icon at bounding box center [917, 82] width 20 height 20
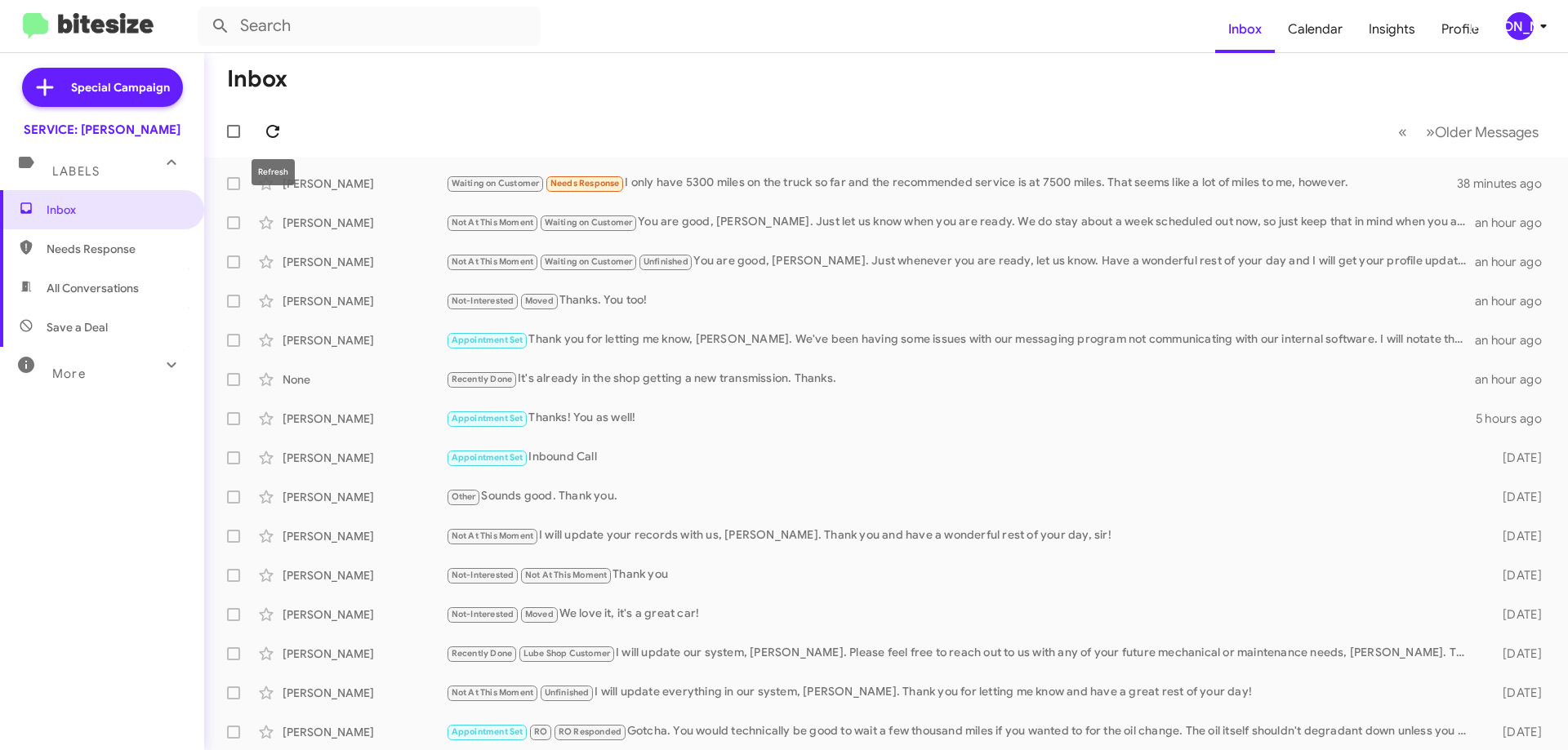
click at [285, 122] on span at bounding box center [273, 132] width 33 height 20
click at [74, 296] on span "All Conversations" at bounding box center [102, 288] width 204 height 40
type input "in:all-conversations"
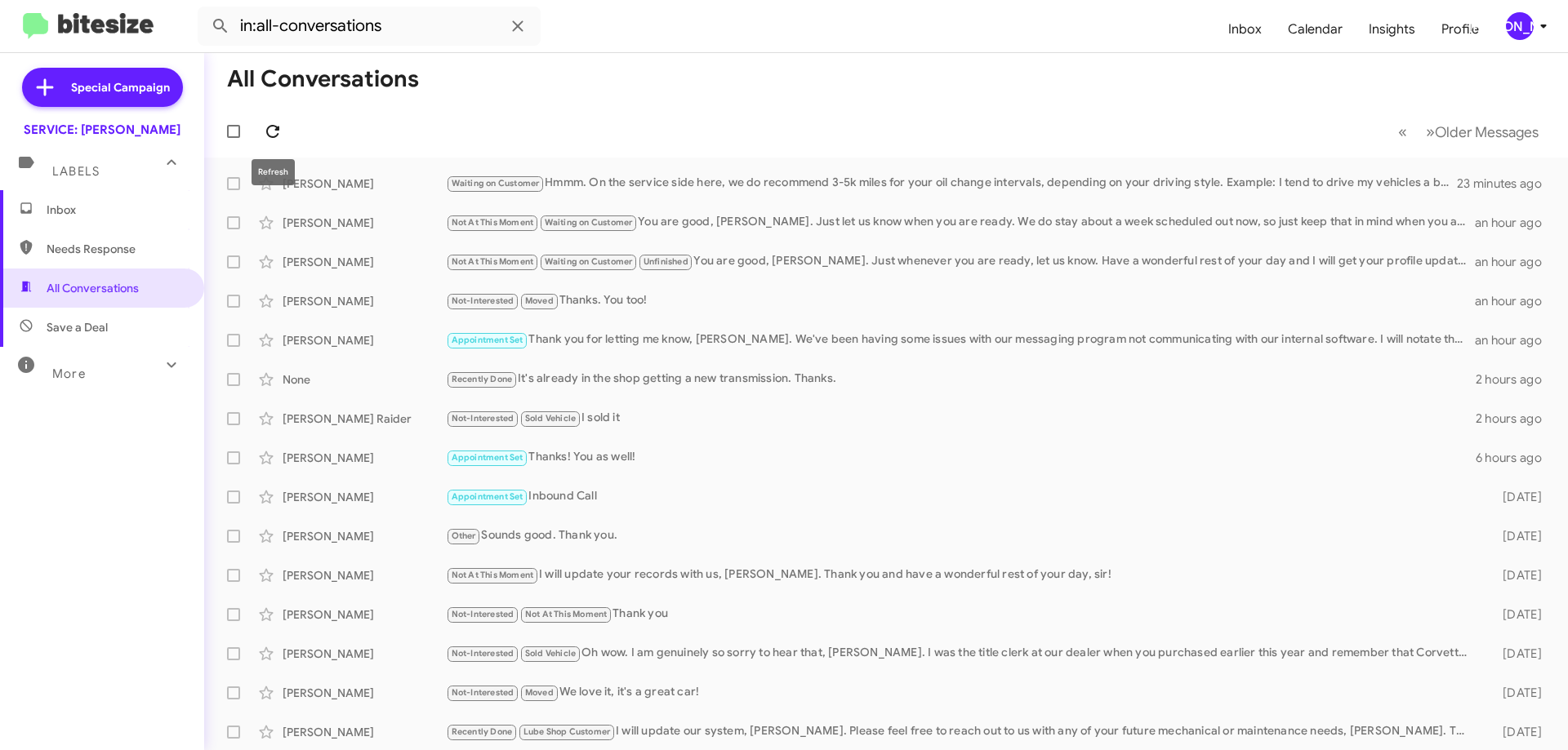
click at [275, 136] on icon at bounding box center [273, 132] width 20 height 20
click at [279, 130] on icon at bounding box center [273, 131] width 13 height 13
